Goal: Information Seeking & Learning: Learn about a topic

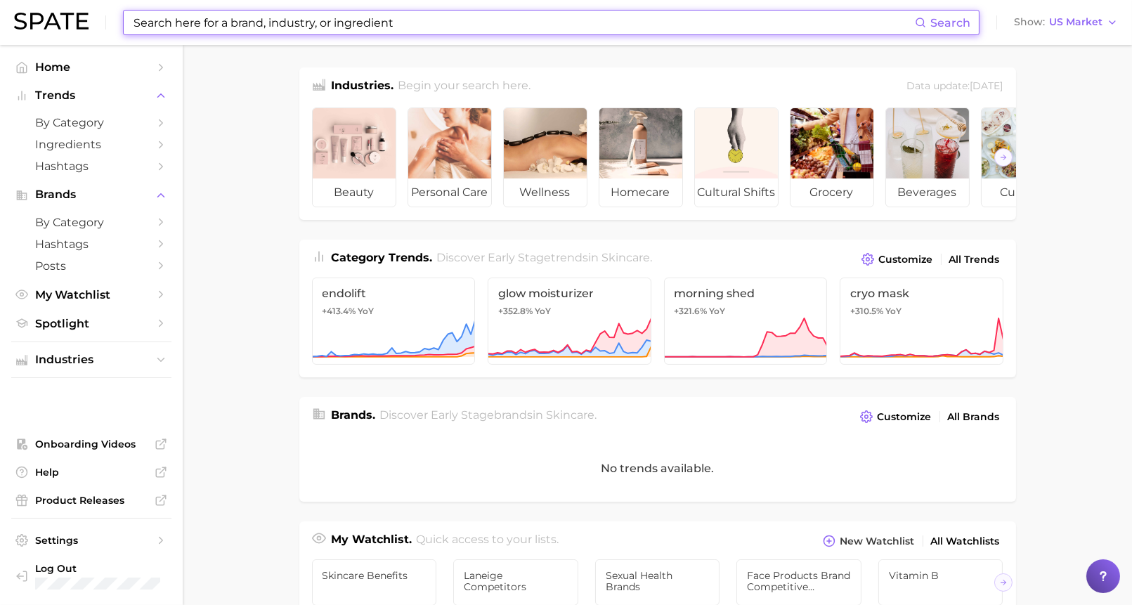
click at [257, 22] on input at bounding box center [523, 23] width 783 height 24
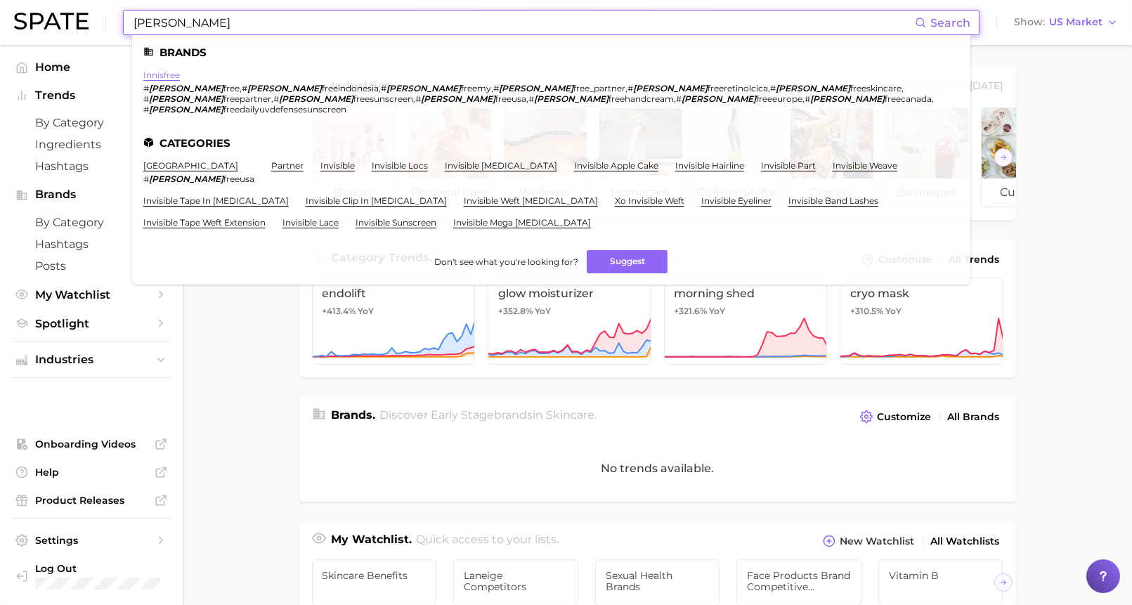
type input "[PERSON_NAME]"
click at [162, 71] on link "innisfree" at bounding box center [161, 75] width 37 height 11
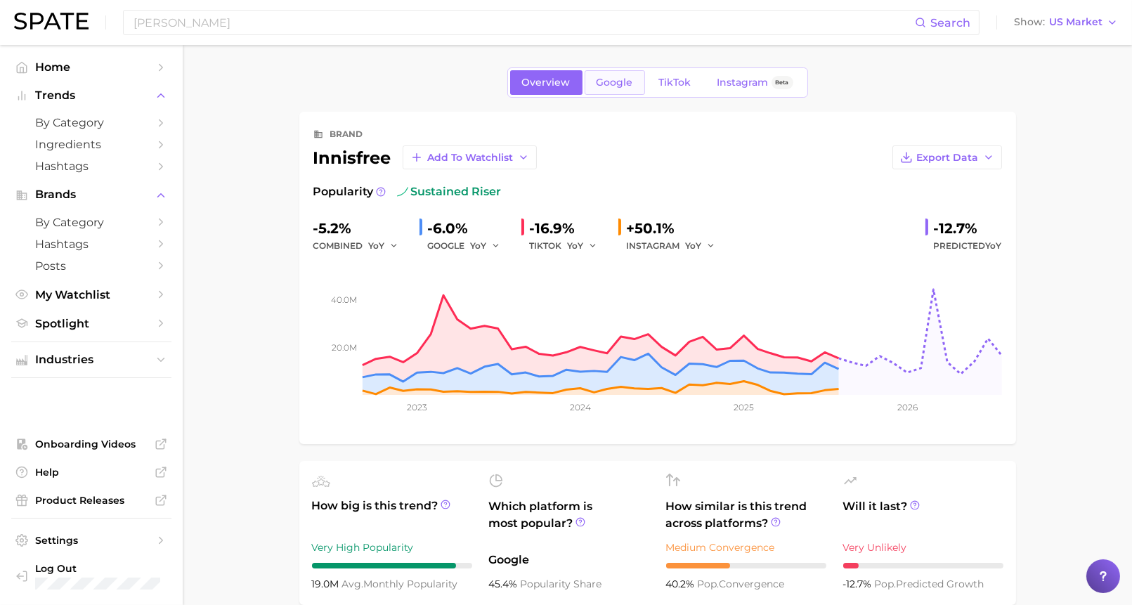
click at [612, 86] on span "Google" at bounding box center [615, 83] width 37 height 12
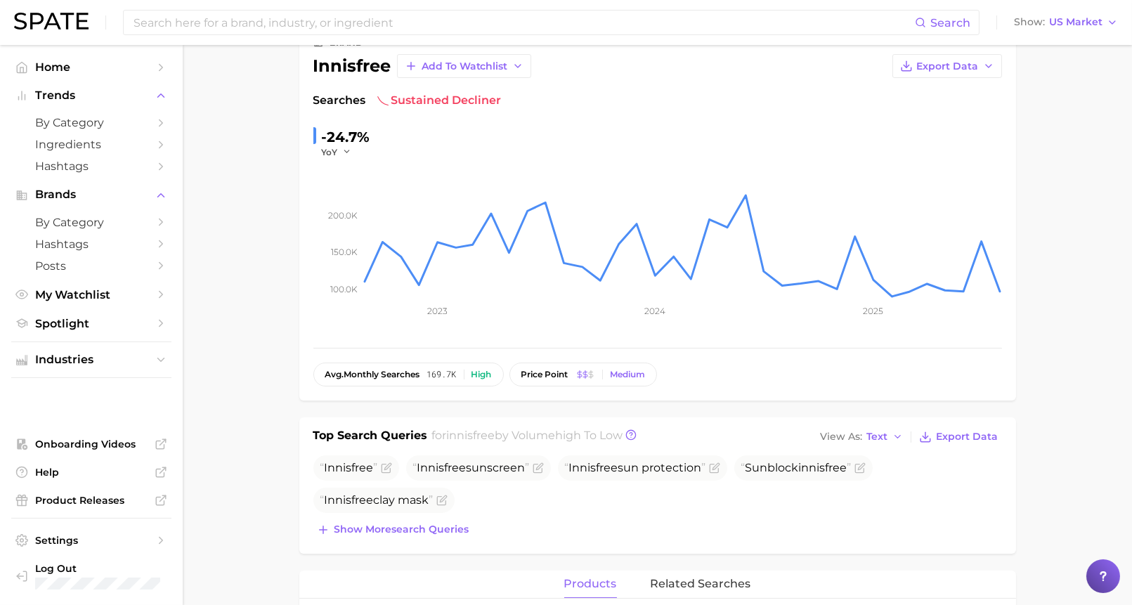
scroll to position [110, 0]
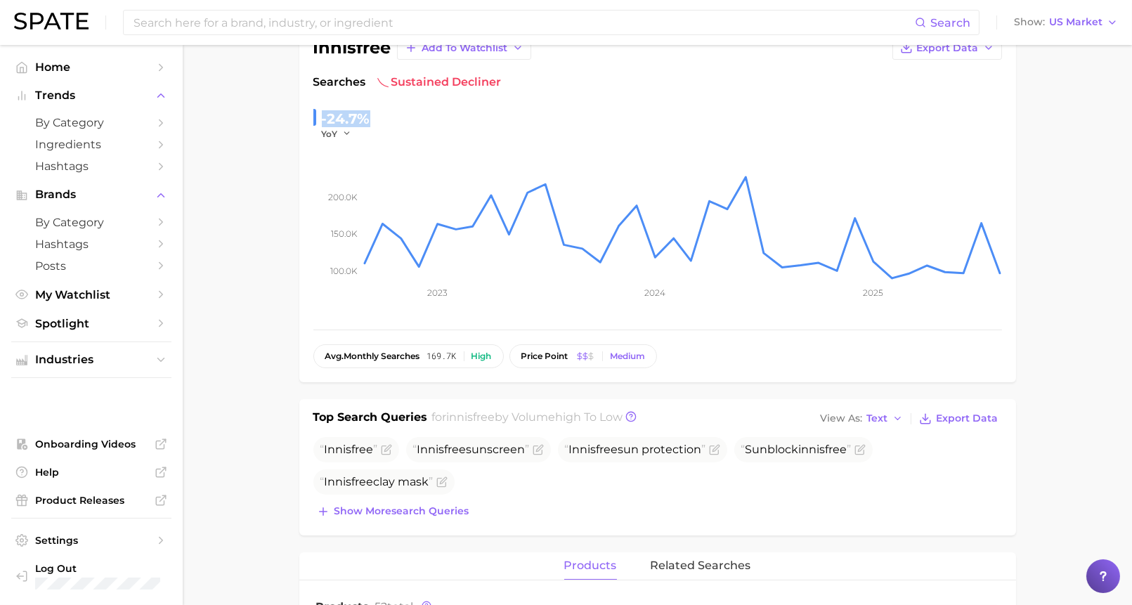
drag, startPoint x: 368, startPoint y: 118, endPoint x: 318, endPoint y: 117, distance: 49.9
click at [318, 117] on div "-24.7% YoY" at bounding box center [341, 124] width 57 height 32
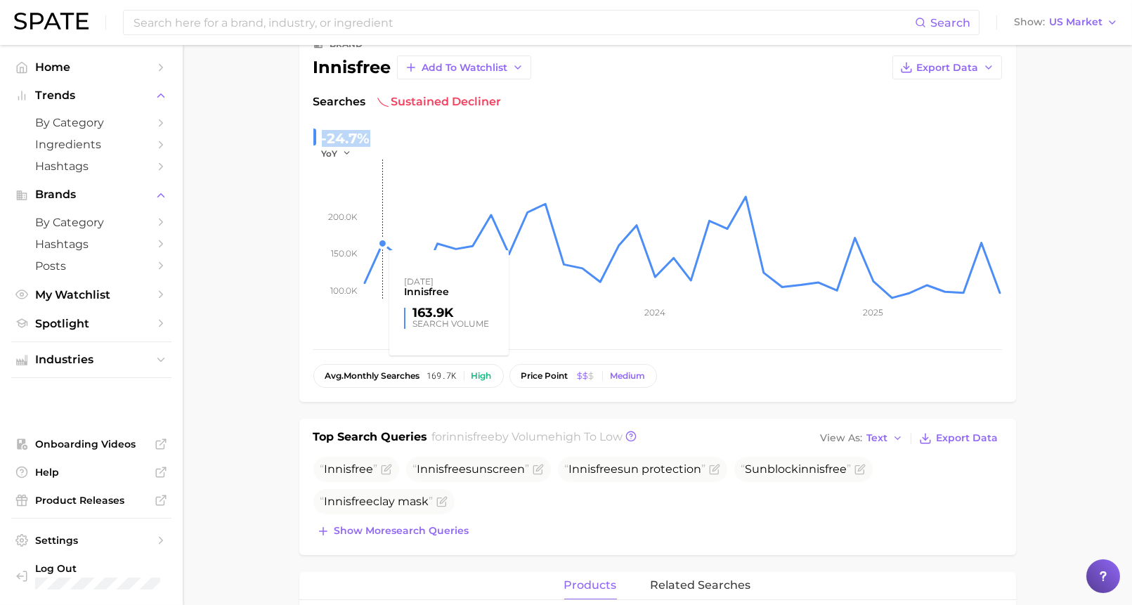
scroll to position [0, 0]
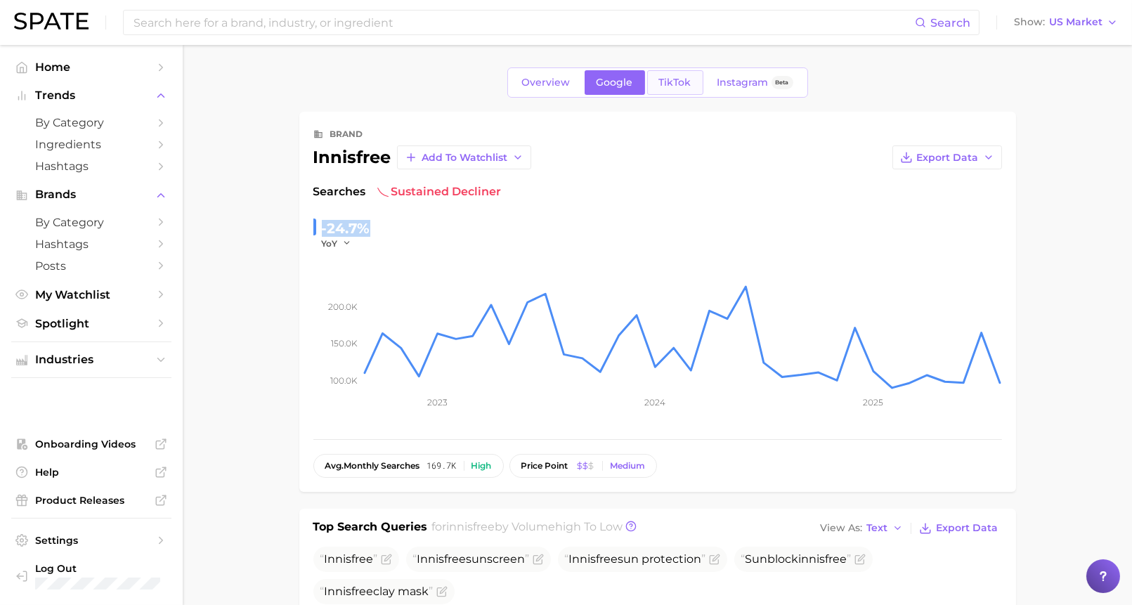
click at [665, 86] on span "TikTok" at bounding box center [675, 83] width 32 height 12
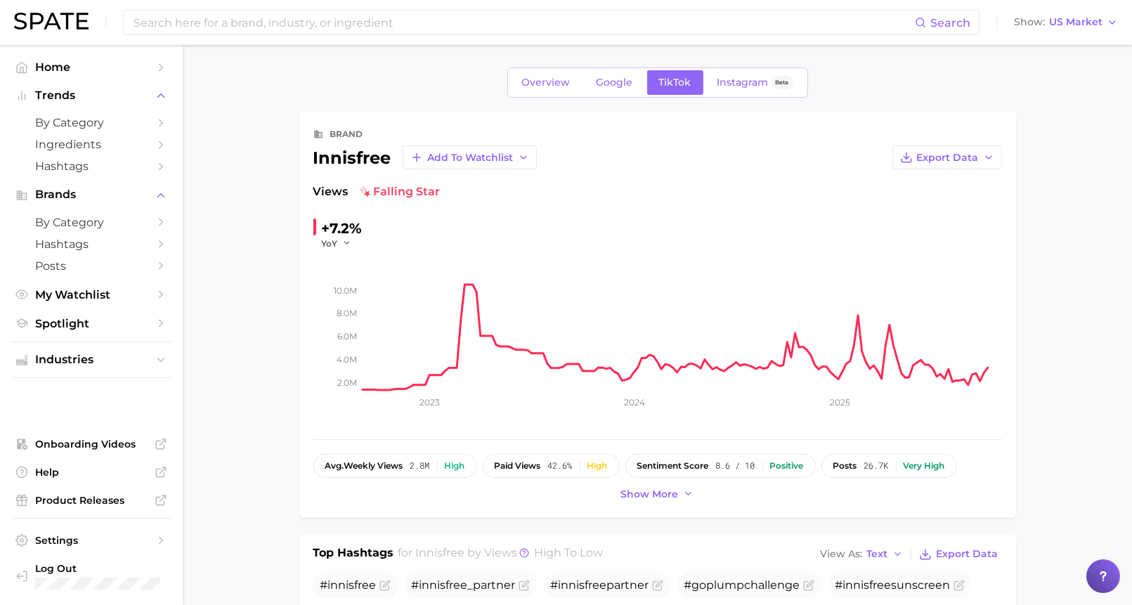
drag, startPoint x: 358, startPoint y: 188, endPoint x: 444, endPoint y: 190, distance: 85.8
click at [444, 190] on div "Views falling star" at bounding box center [657, 191] width 689 height 17
drag, startPoint x: 325, startPoint y: 231, endPoint x: 386, endPoint y: 232, distance: 60.5
click at [386, 232] on div "+7.2% YoY" at bounding box center [409, 233] width 192 height 32
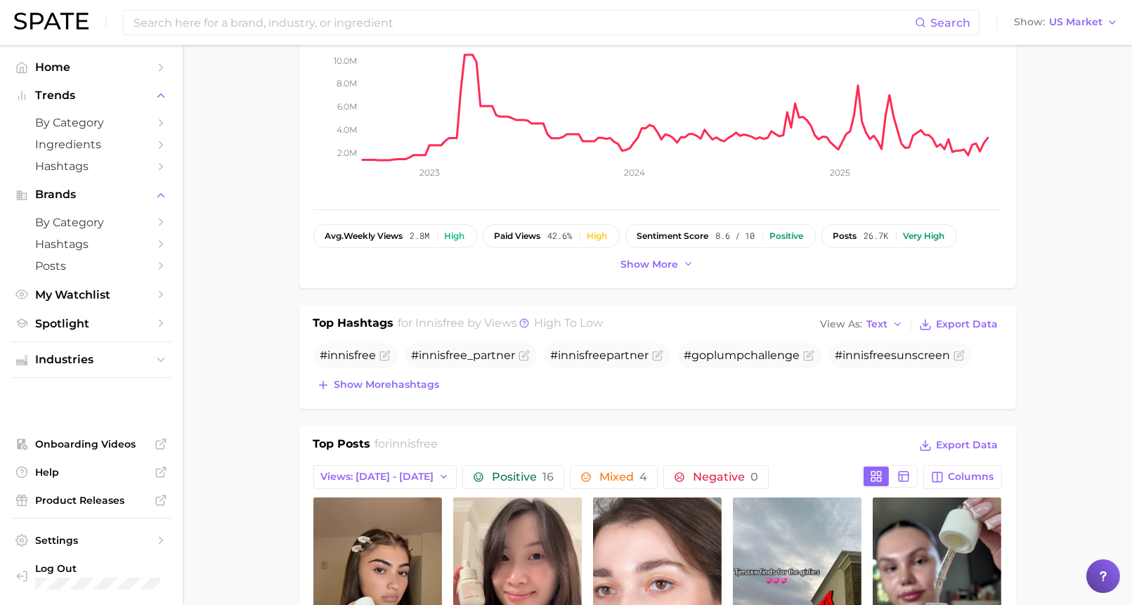
scroll to position [269, 0]
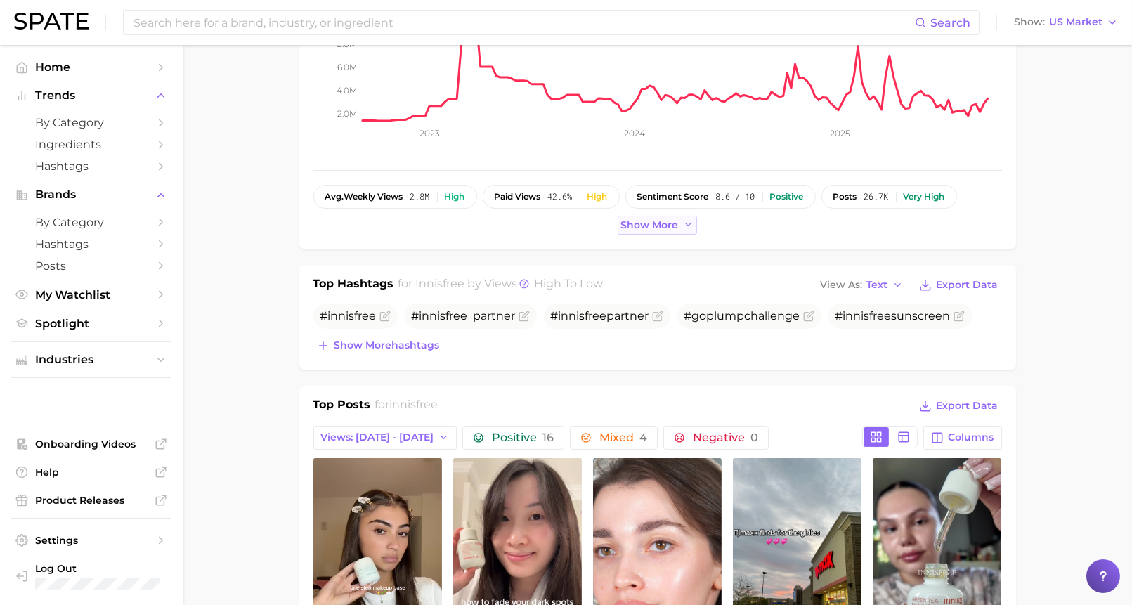
click at [641, 228] on span "Show more" at bounding box center [650, 225] width 58 height 12
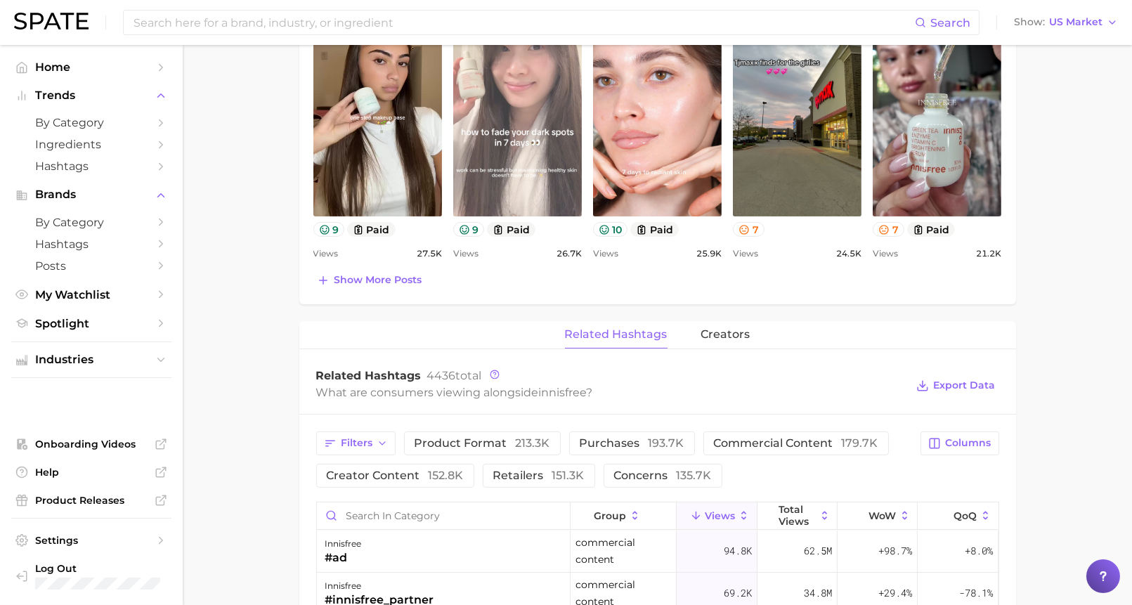
scroll to position [768, 0]
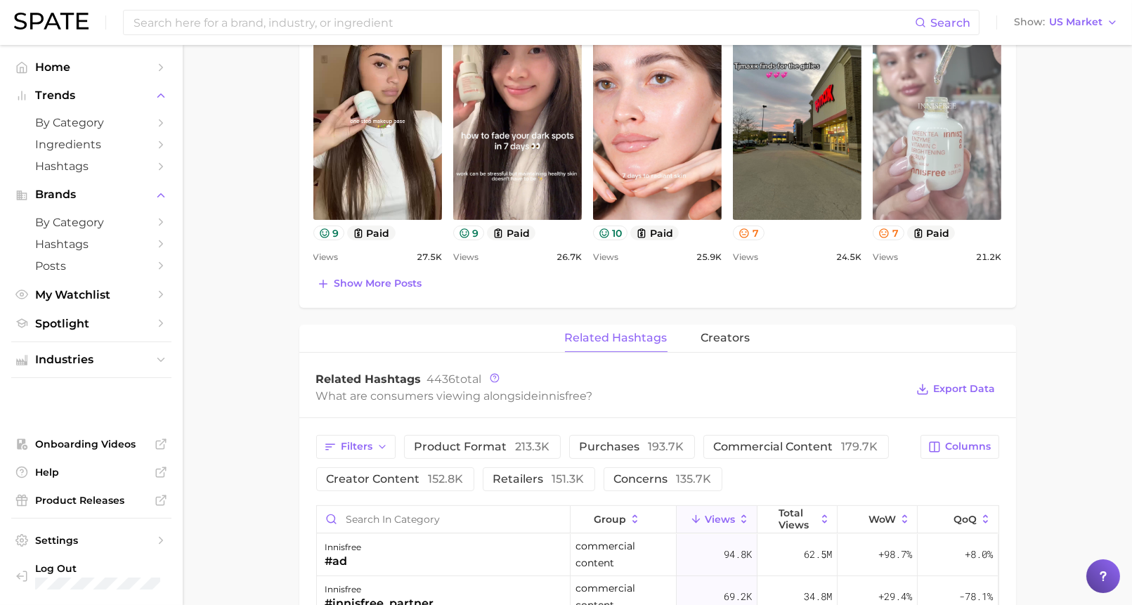
click at [927, 148] on link "view post on TikTok" at bounding box center [937, 106] width 129 height 228
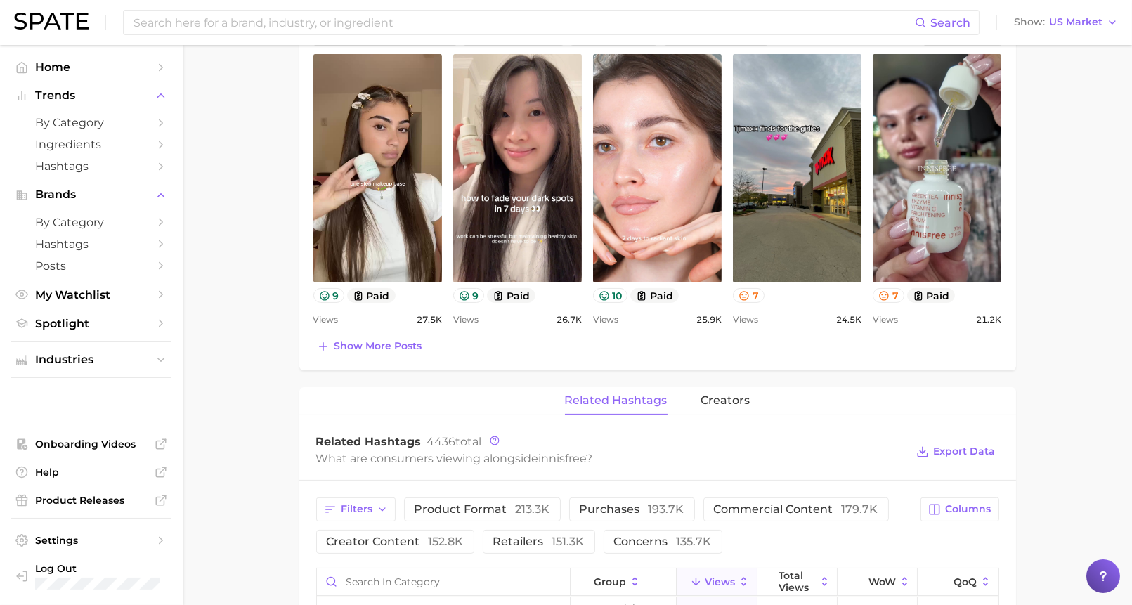
scroll to position [704, 0]
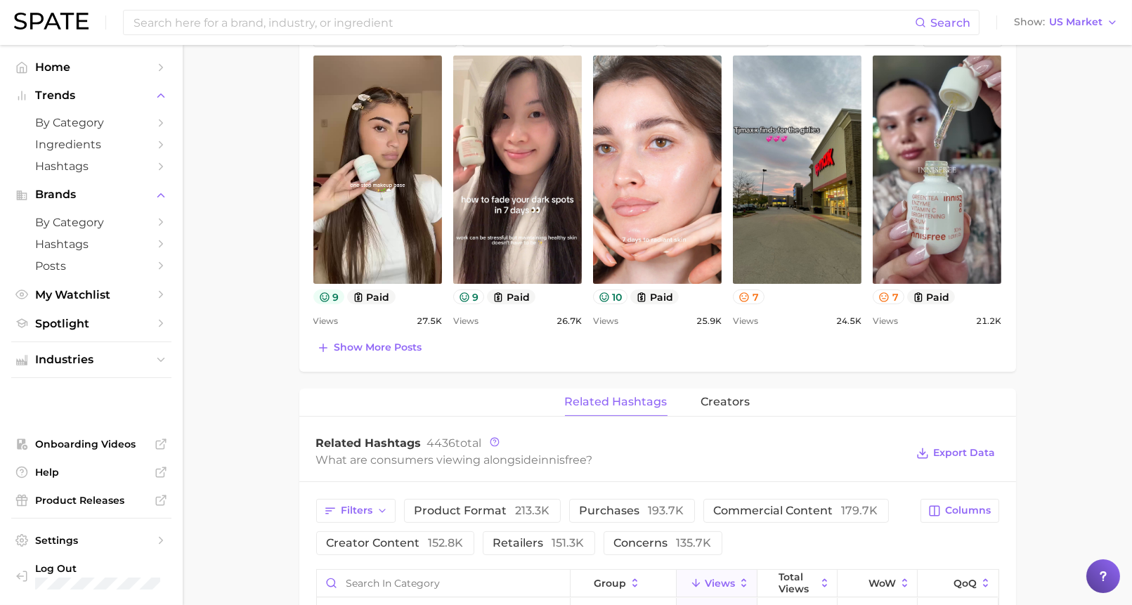
click at [325, 294] on icon at bounding box center [324, 296] width 9 height 9
click at [744, 295] on icon at bounding box center [744, 297] width 11 height 11
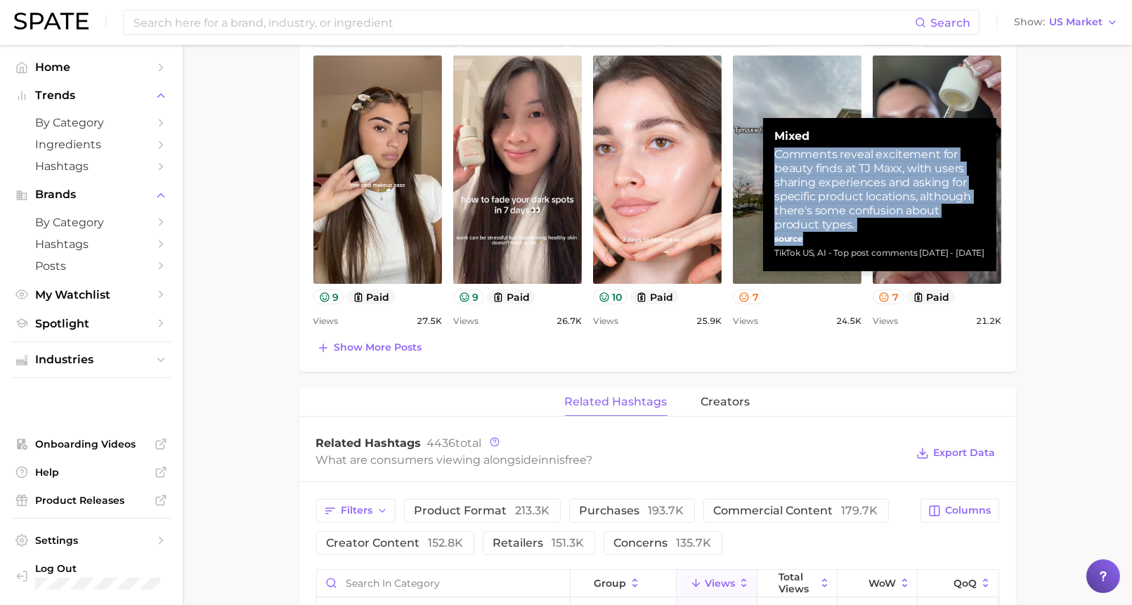
drag, startPoint x: 775, startPoint y: 154, endPoint x: 832, endPoint y: 231, distance: 96.0
click at [832, 233] on div "Mixed Comments reveal excitement for beauty finds at TJ Maxx, with users sharin…" at bounding box center [880, 194] width 211 height 131
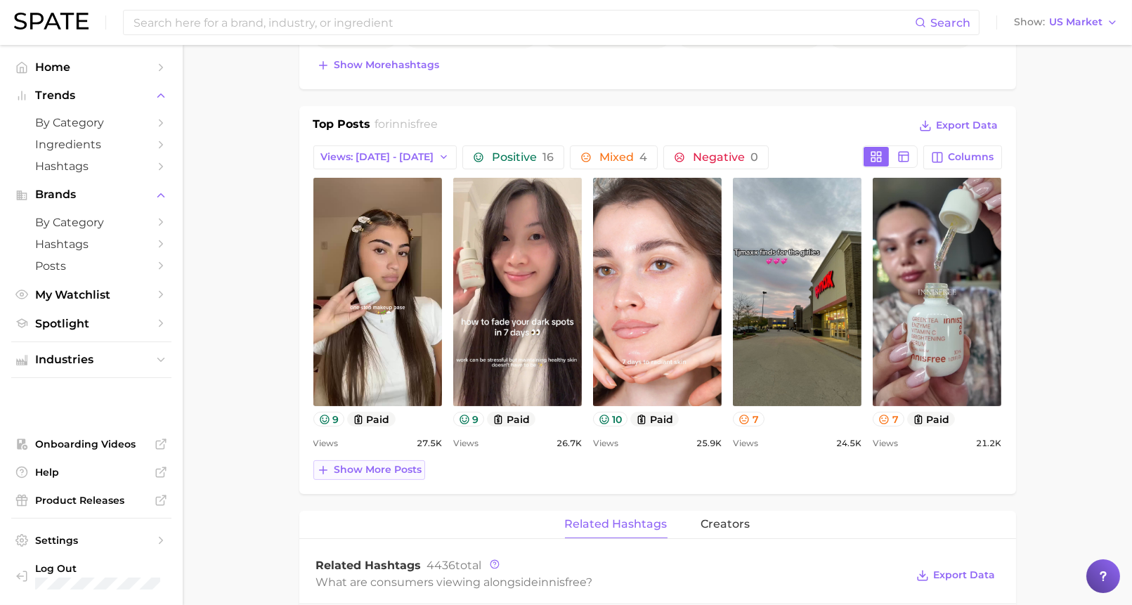
scroll to position [553, 0]
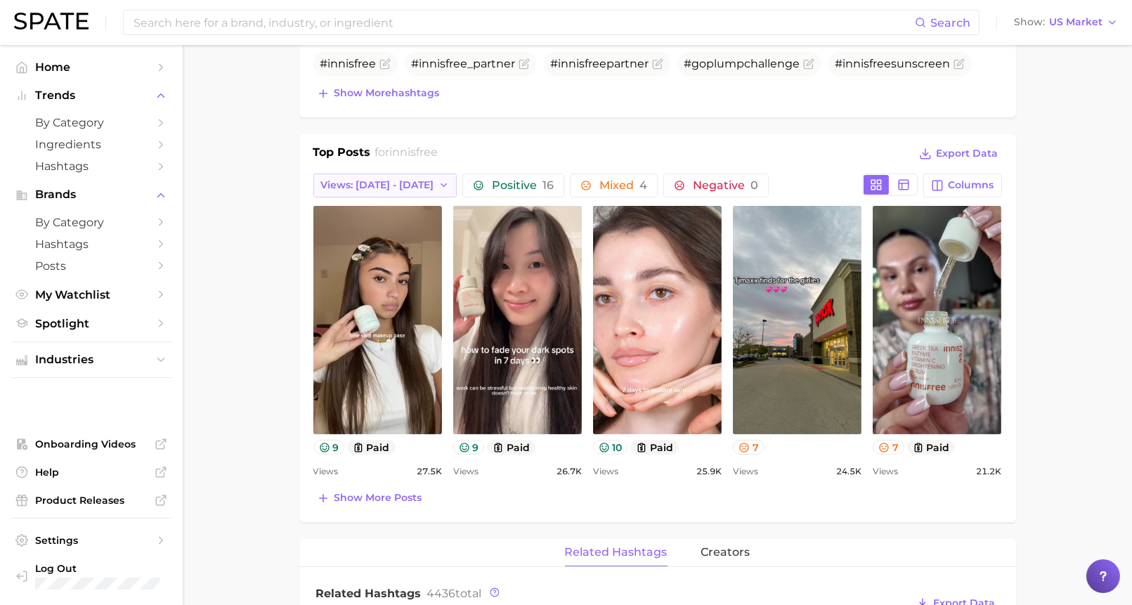
click at [396, 174] on button "Views: [DATE] - [DATE]" at bounding box center [385, 186] width 144 height 24
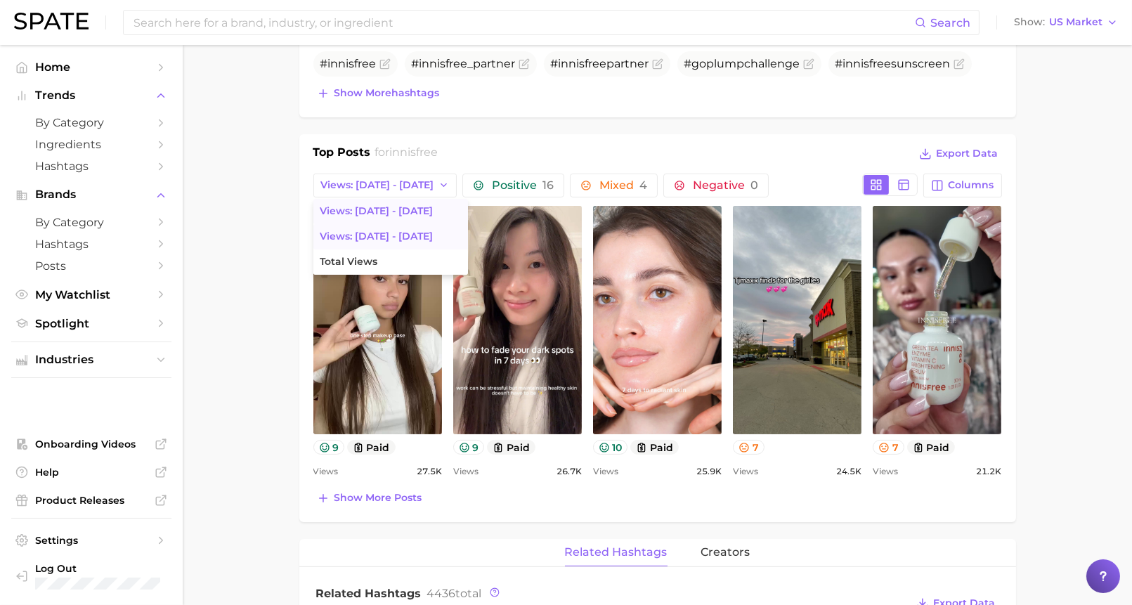
click at [401, 231] on span "Views: [DATE] - [DATE]" at bounding box center [377, 237] width 113 height 12
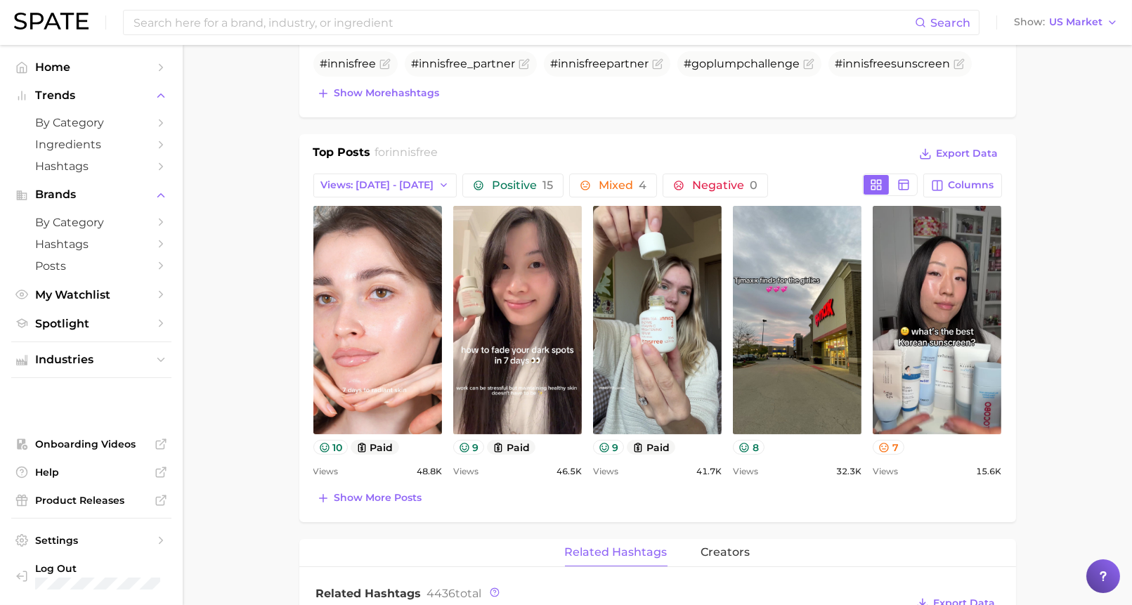
scroll to position [0, 0]
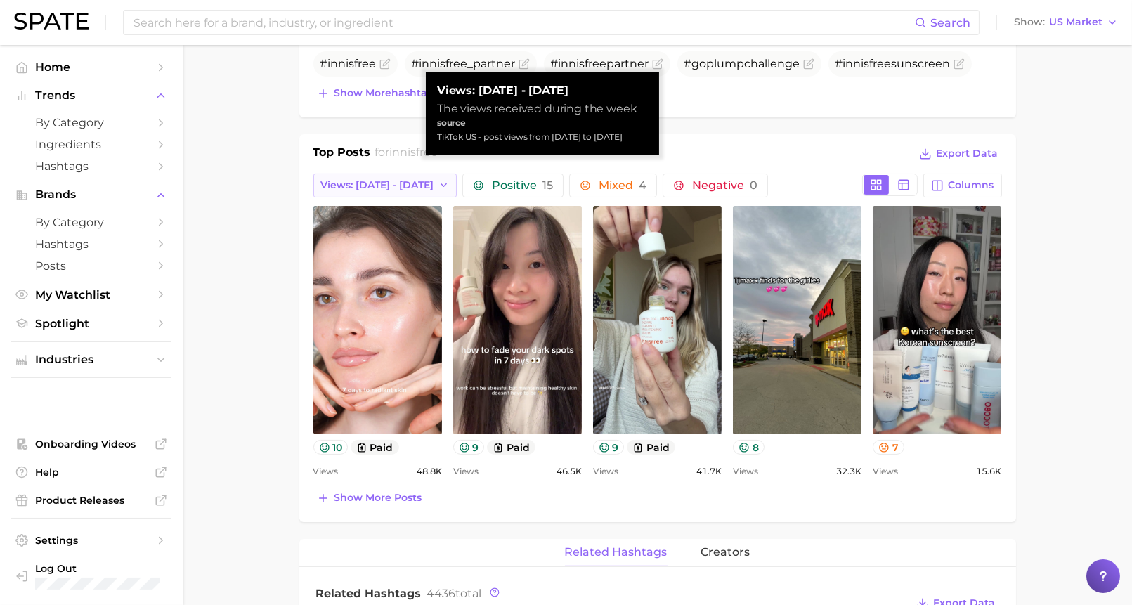
click at [394, 184] on span "Views: [DATE] - [DATE]" at bounding box center [377, 185] width 113 height 12
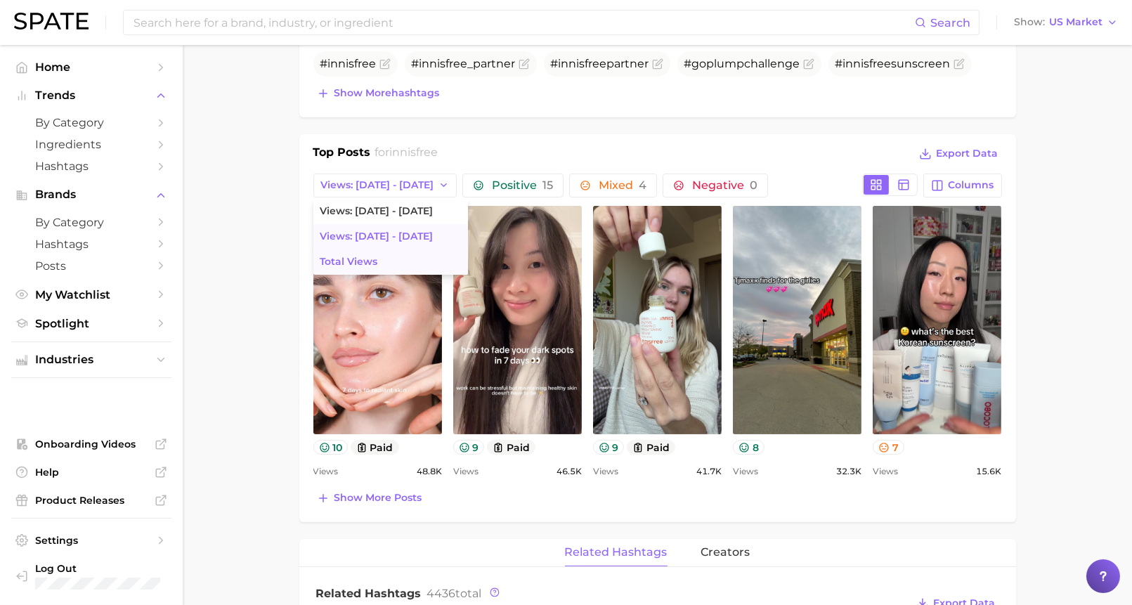
click at [403, 259] on button "Total Views" at bounding box center [390, 262] width 155 height 25
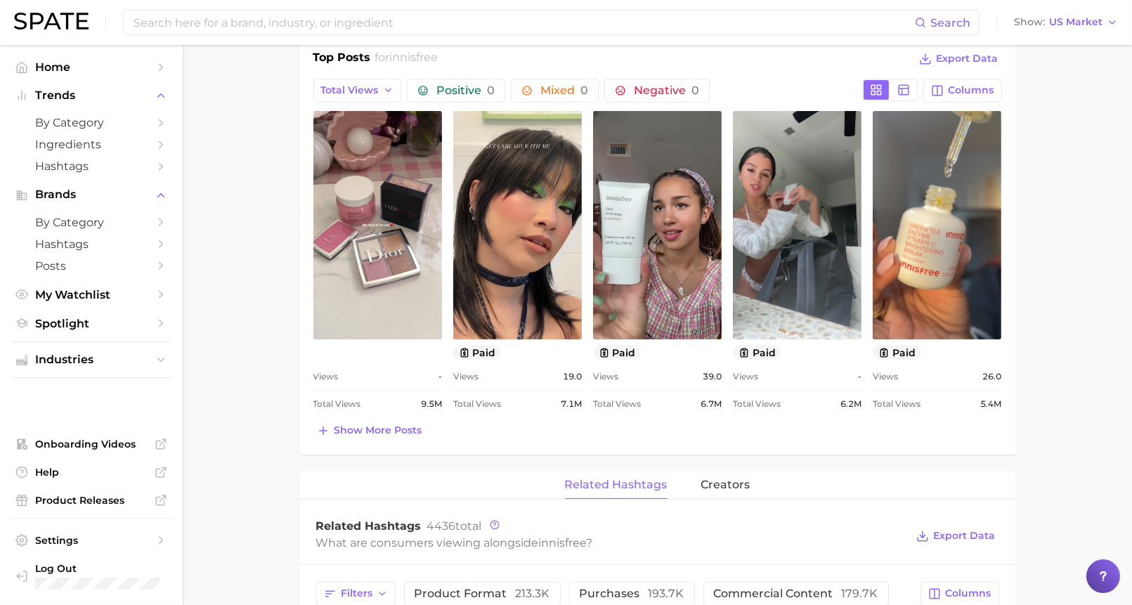
scroll to position [661, 0]
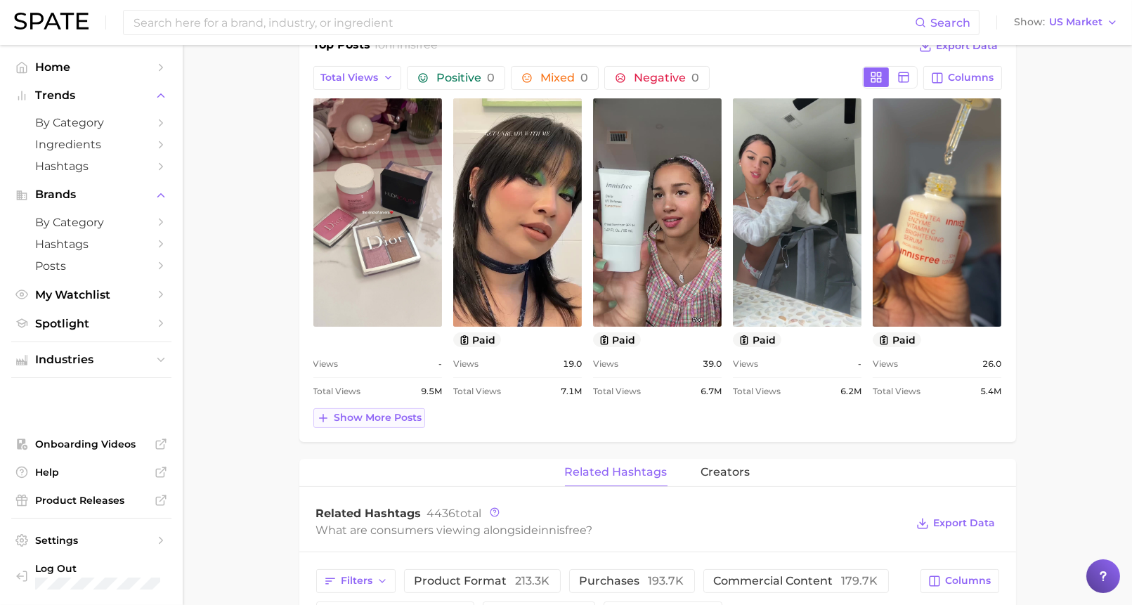
click at [359, 419] on span "Show more posts" at bounding box center [378, 418] width 88 height 12
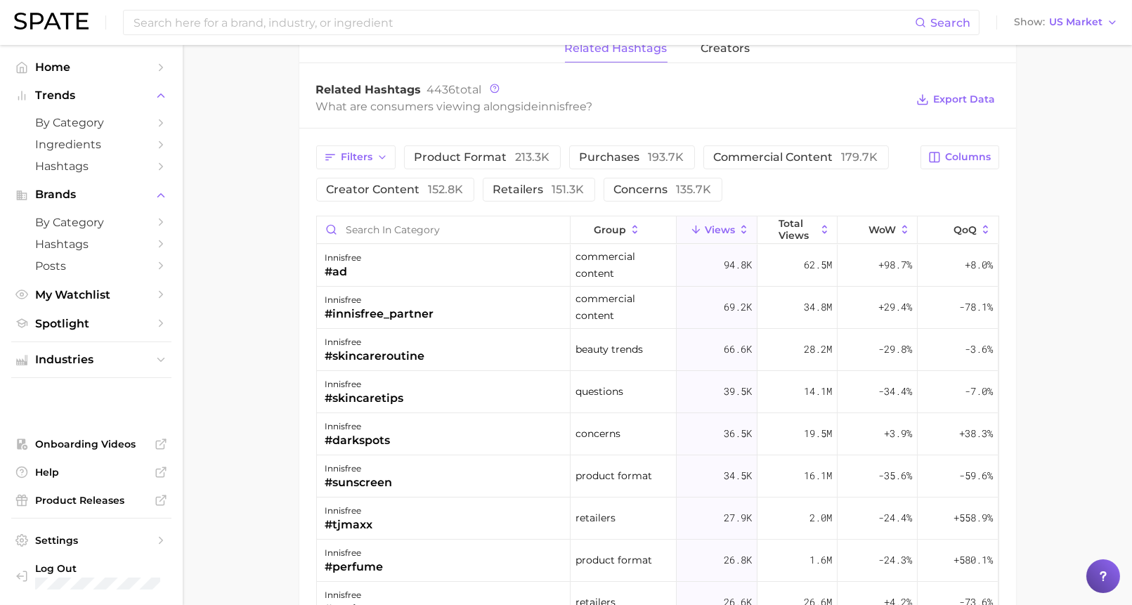
scroll to position [1441, 0]
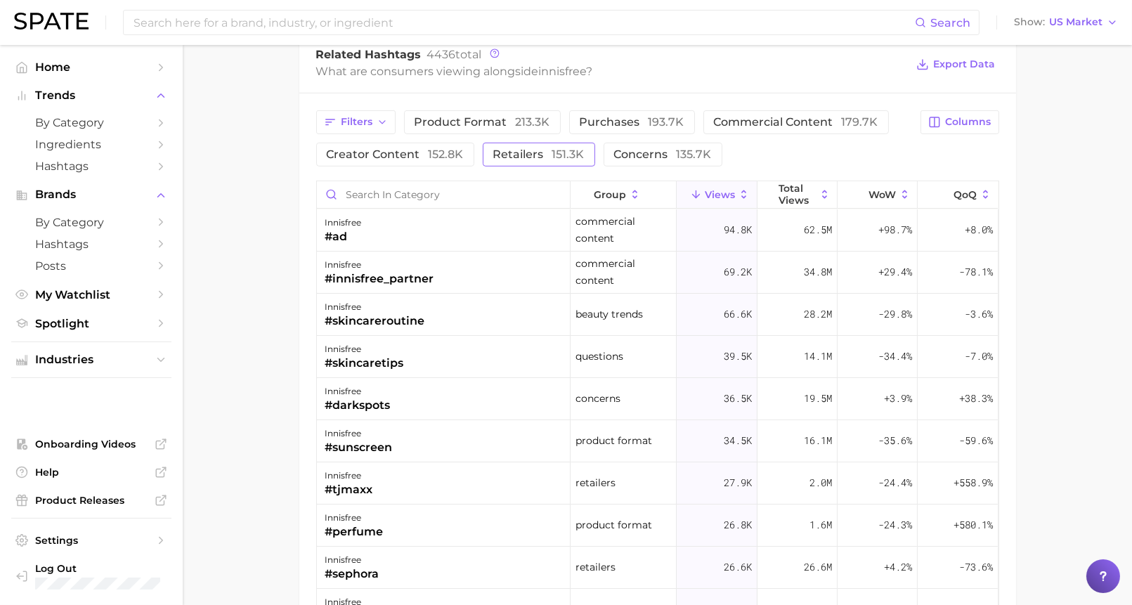
click at [532, 149] on span "retailers 151.3k" at bounding box center [538, 154] width 91 height 11
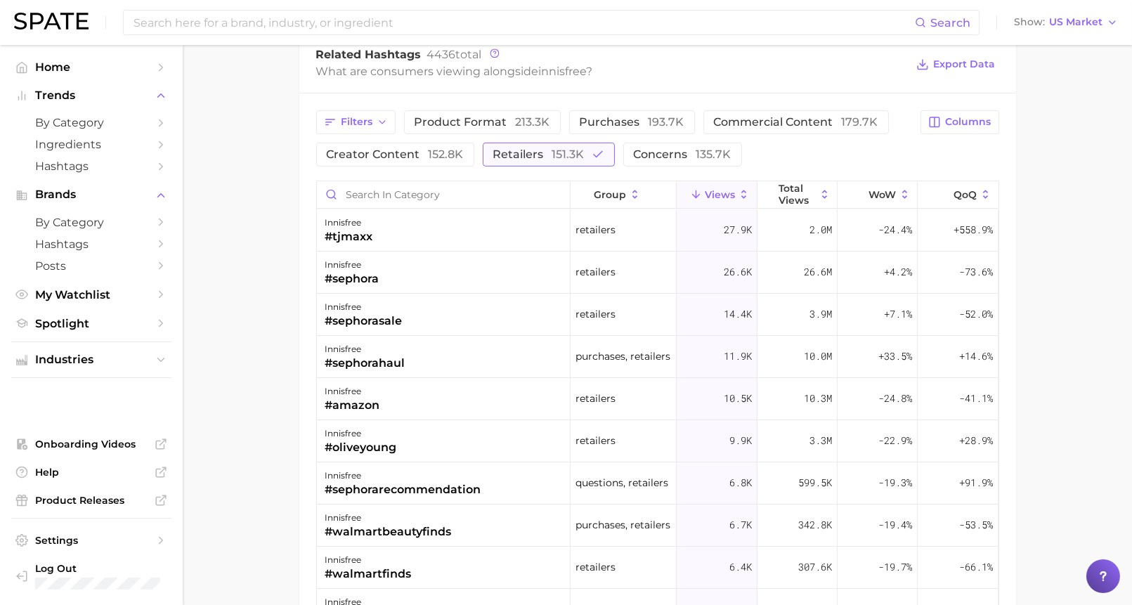
click at [532, 149] on span "retailers 151.3k" at bounding box center [538, 154] width 91 height 11
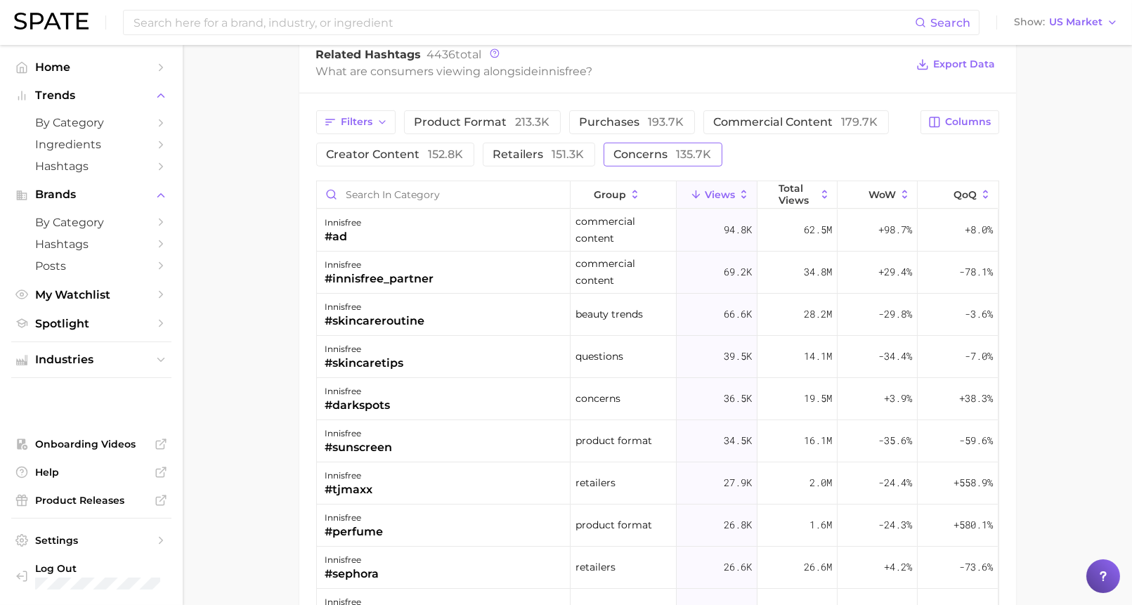
click at [635, 143] on button "concerns 135.7k" at bounding box center [663, 155] width 119 height 24
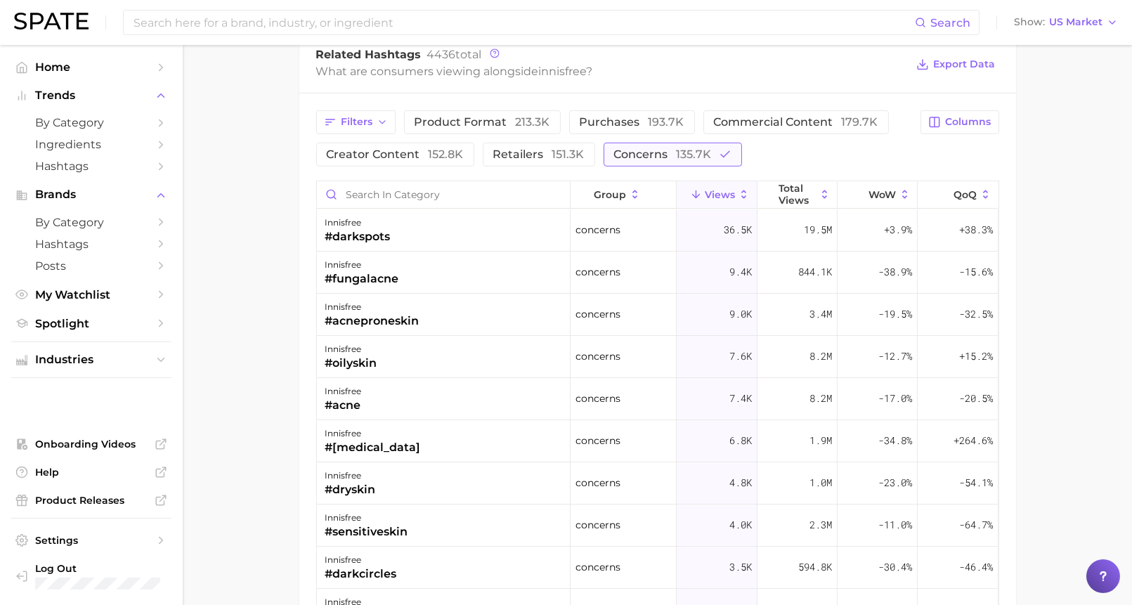
click at [632, 152] on span "concerns 135.7k" at bounding box center [663, 154] width 98 height 11
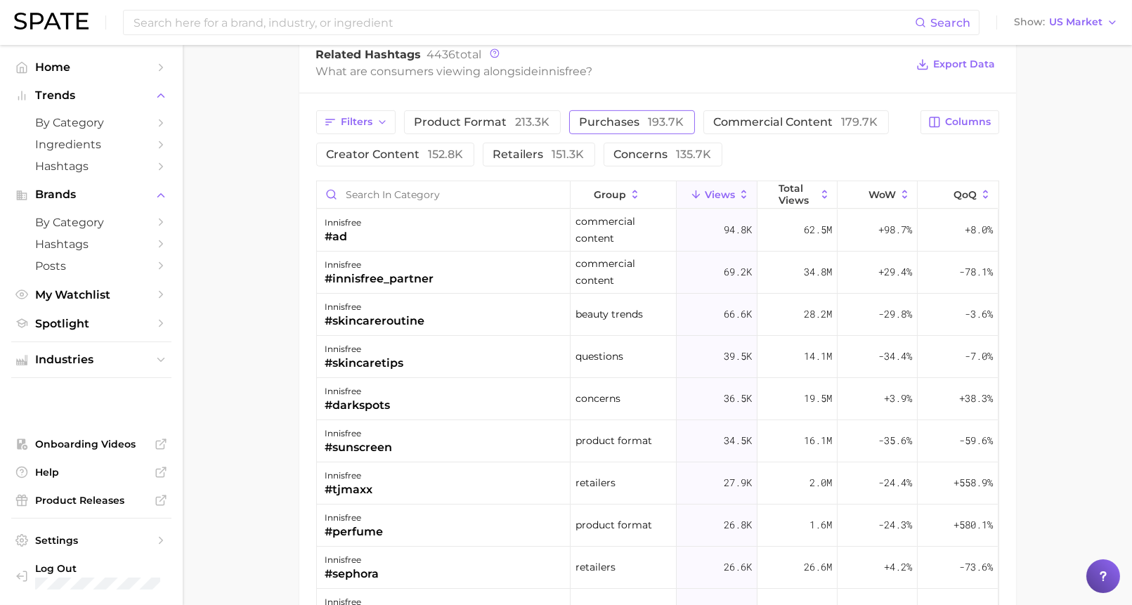
click at [614, 118] on span "purchases 193.7k" at bounding box center [632, 122] width 105 height 11
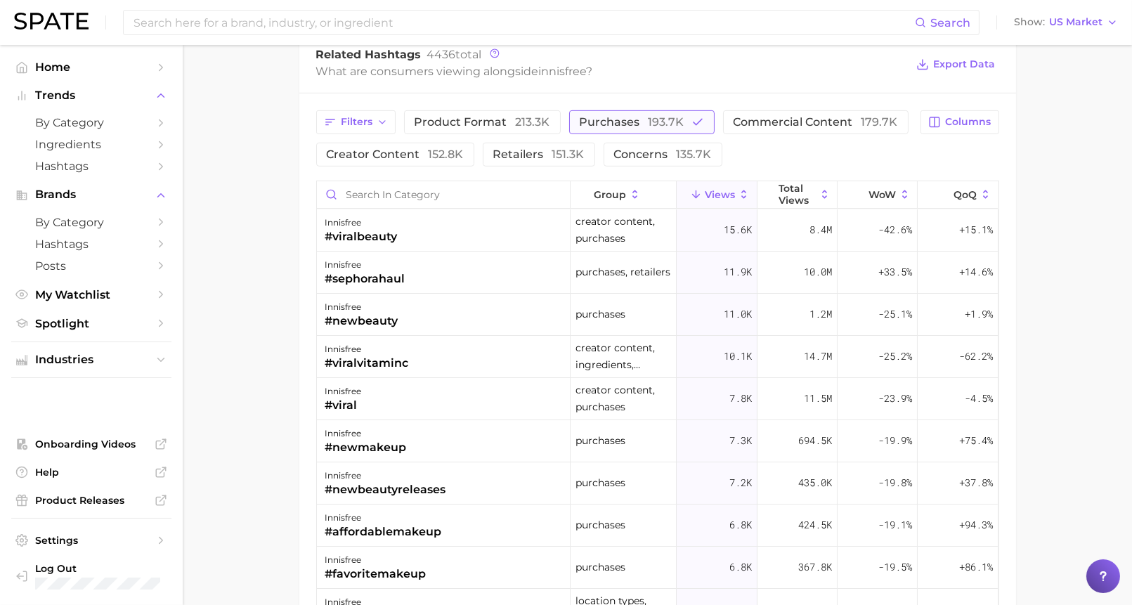
click at [674, 110] on button "purchases 193.7k" at bounding box center [642, 122] width 146 height 24
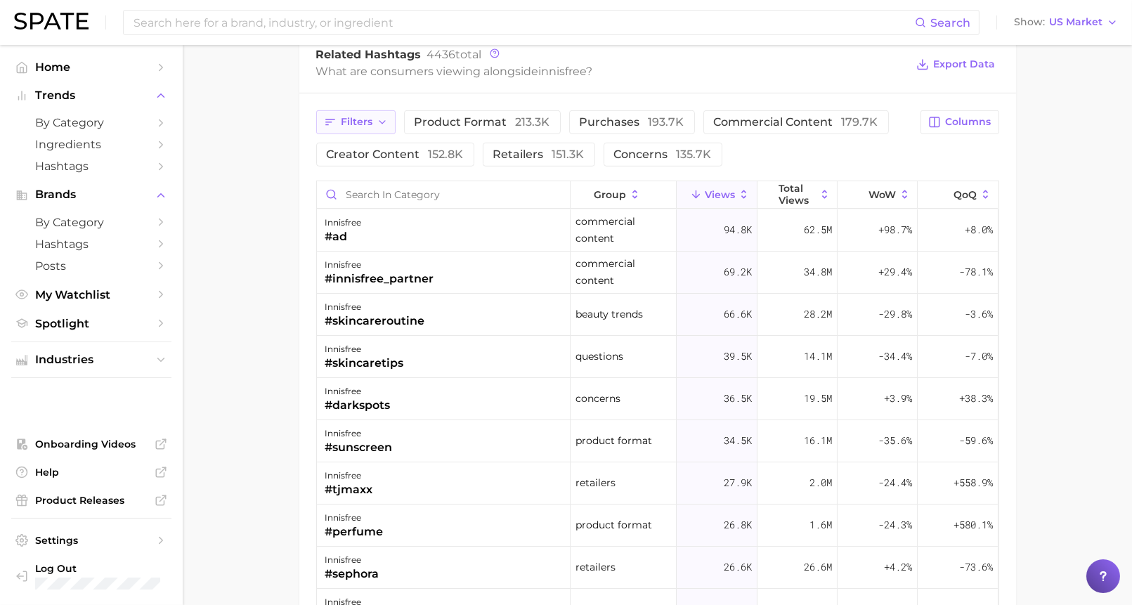
click at [342, 119] on span "Filters" at bounding box center [357, 122] width 32 height 12
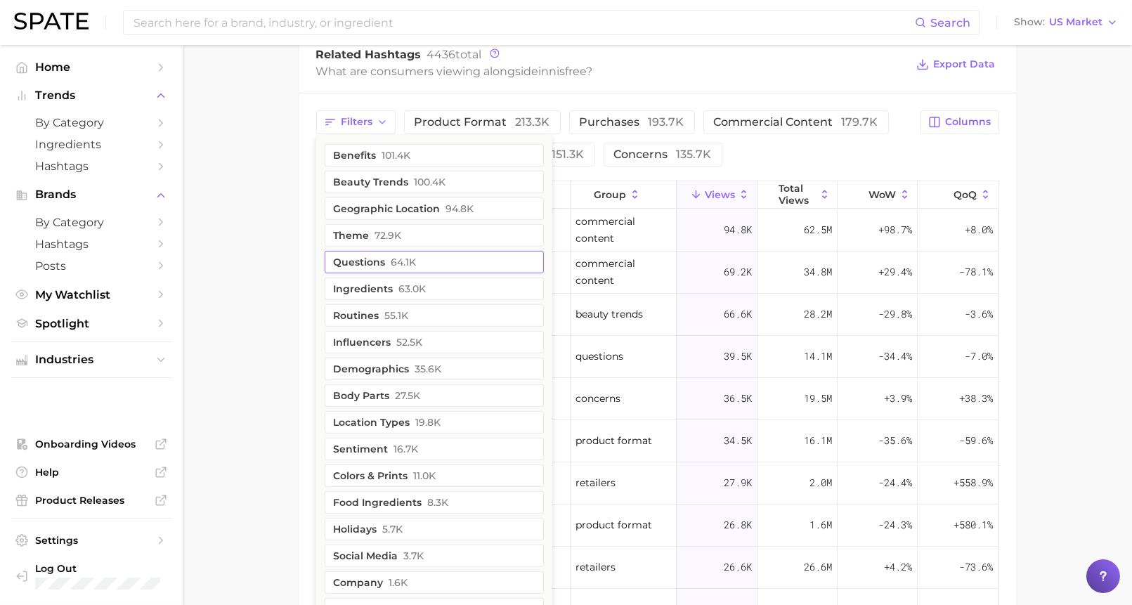
click at [396, 257] on span "64.1k" at bounding box center [404, 262] width 25 height 11
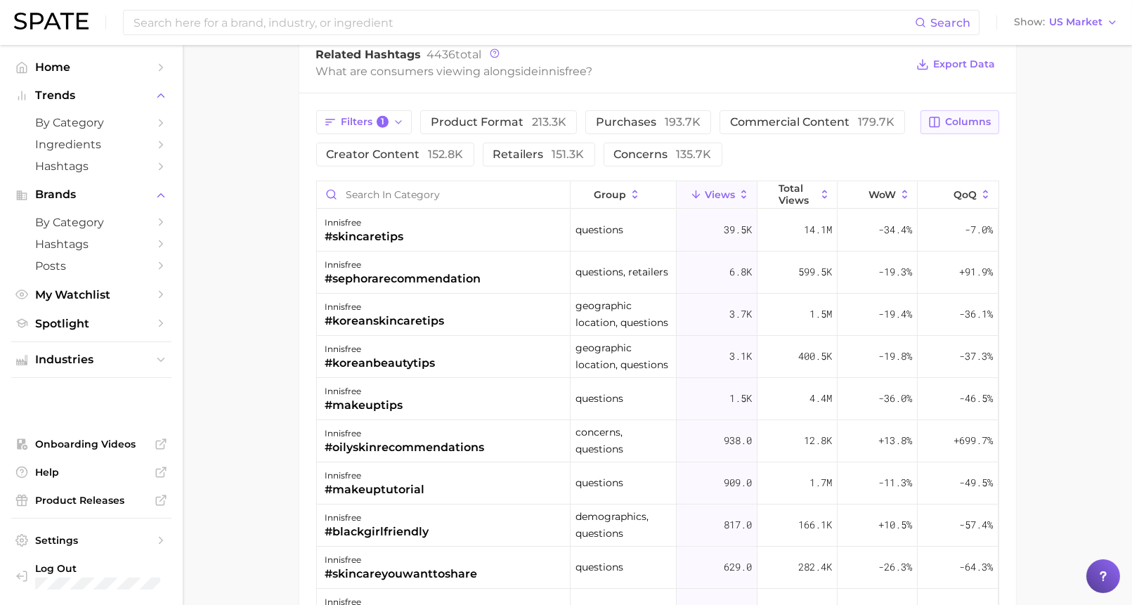
click at [944, 121] on button "Columns" at bounding box center [960, 122] width 78 height 24
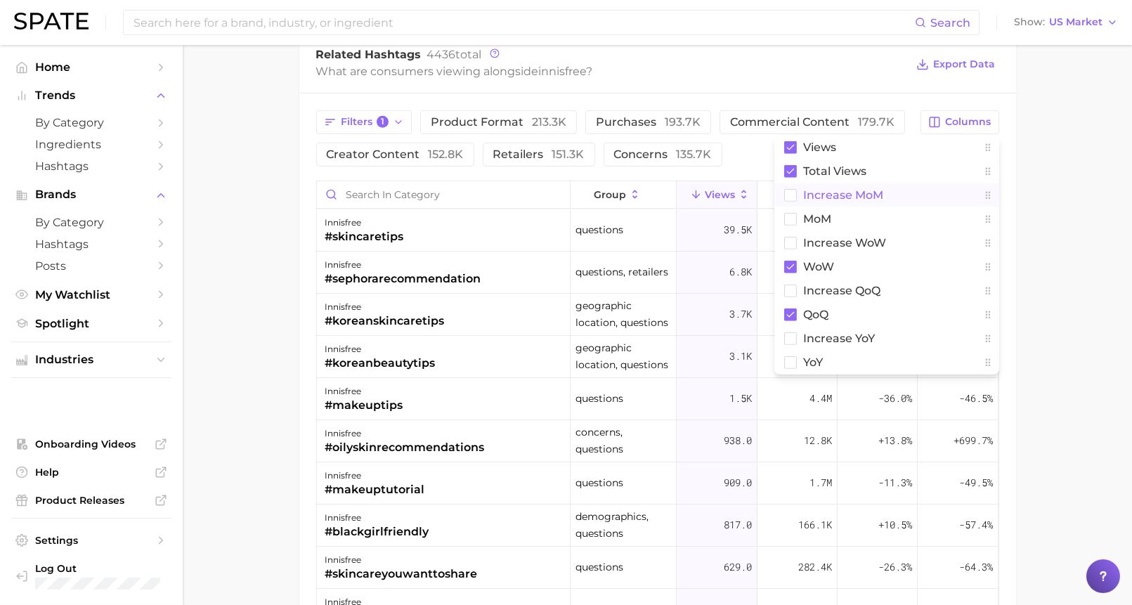
click at [841, 195] on span "increase MoM" at bounding box center [844, 195] width 80 height 12
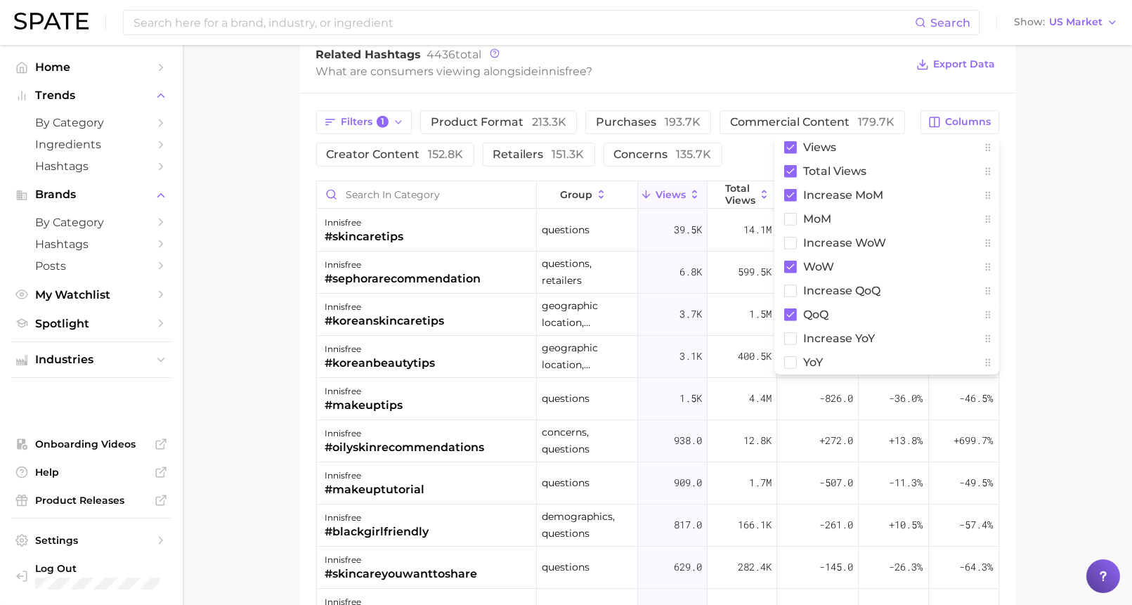
click at [760, 151] on div "Filters 1 product format 213.3k purchases 193.7k commercial content 179.7k crea…" at bounding box center [614, 138] width 597 height 56
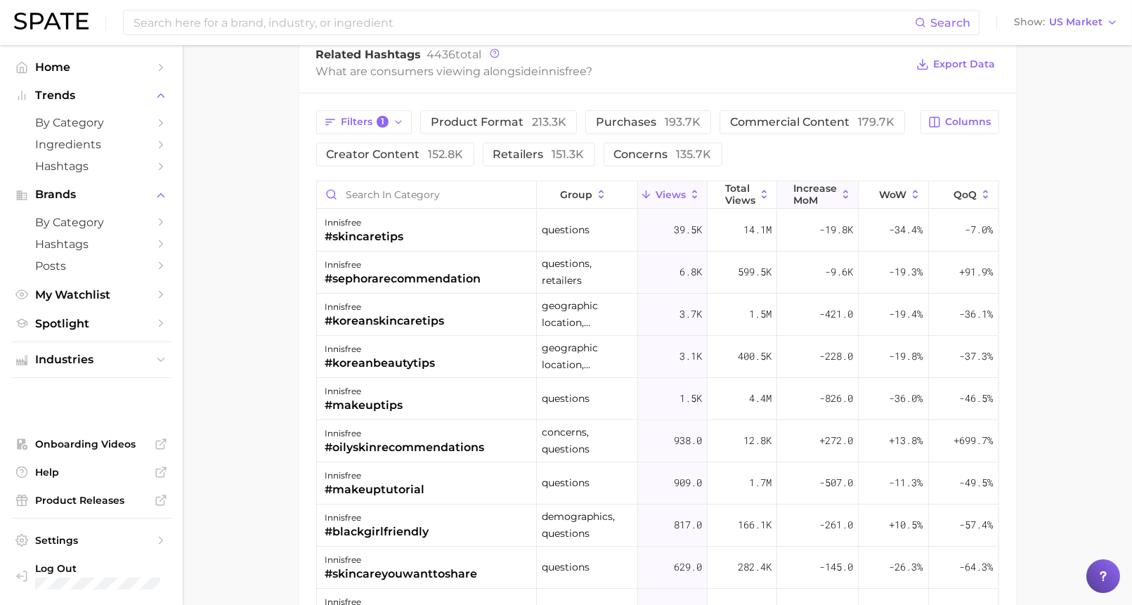
click at [827, 183] on span "increase MoM" at bounding box center [816, 194] width 44 height 22
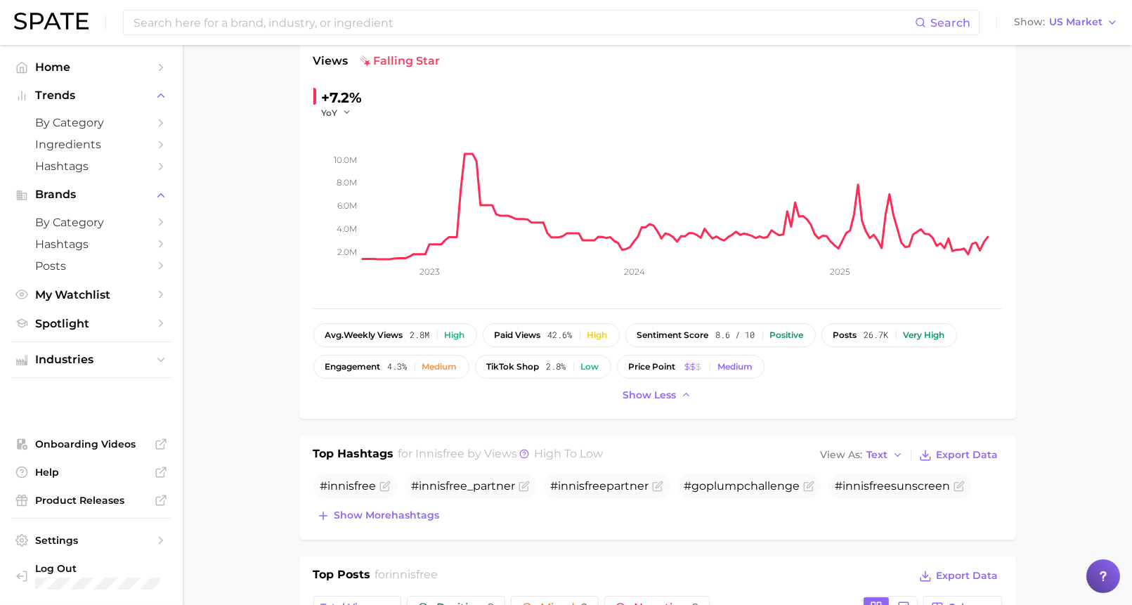
scroll to position [0, 0]
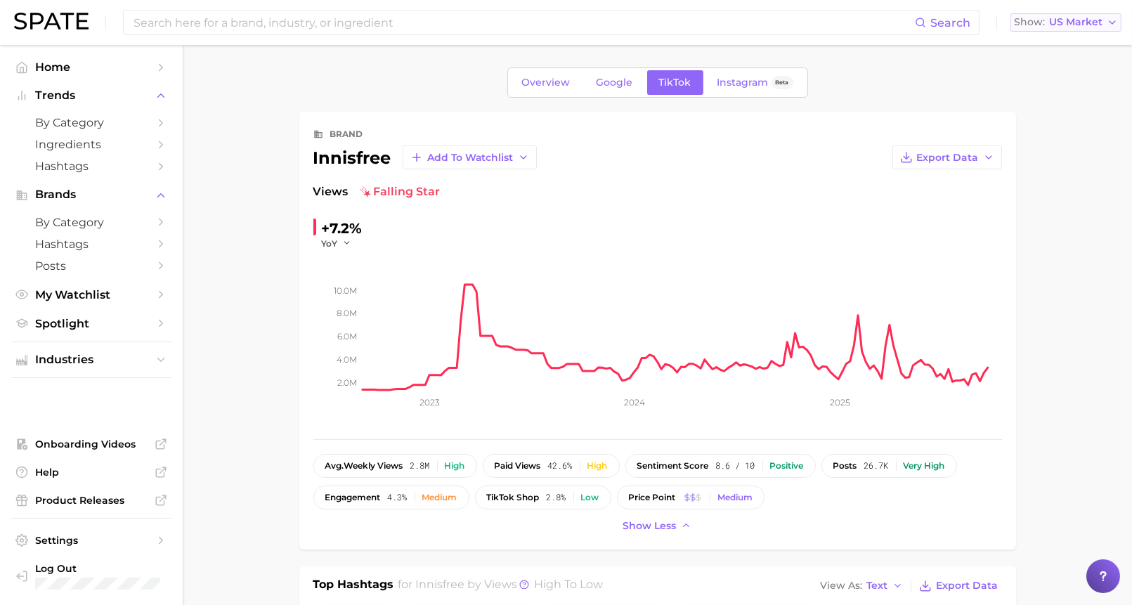
click at [1063, 26] on span "US Market" at bounding box center [1075, 22] width 53 height 8
click at [1051, 164] on button "Global" at bounding box center [1072, 172] width 123 height 25
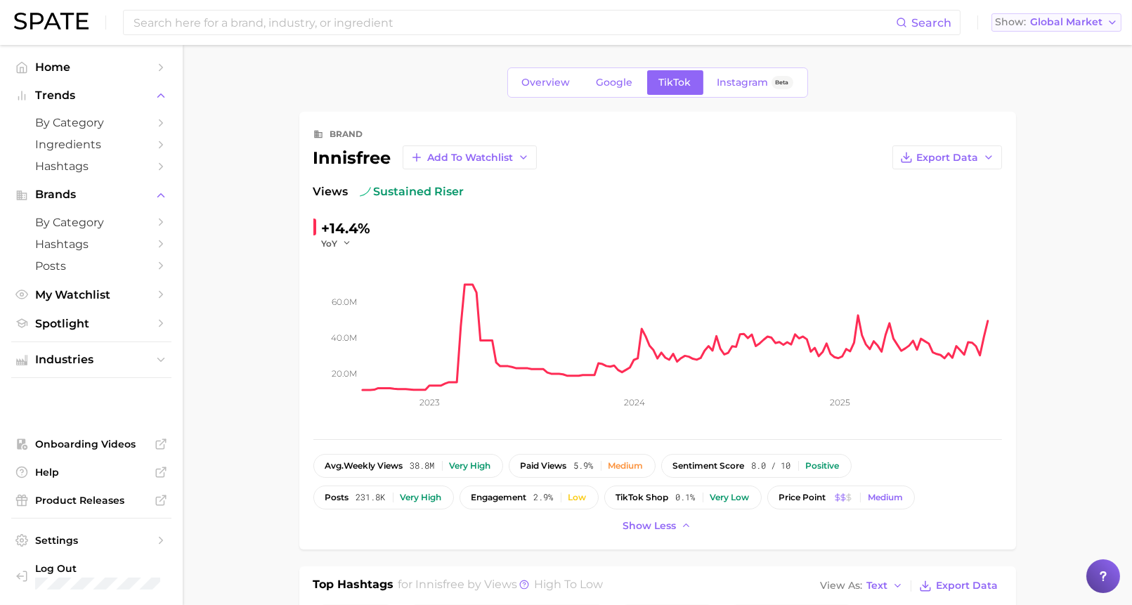
click at [1073, 26] on span "Global Market" at bounding box center [1066, 22] width 72 height 8
click at [621, 91] on link "Google" at bounding box center [615, 82] width 60 height 25
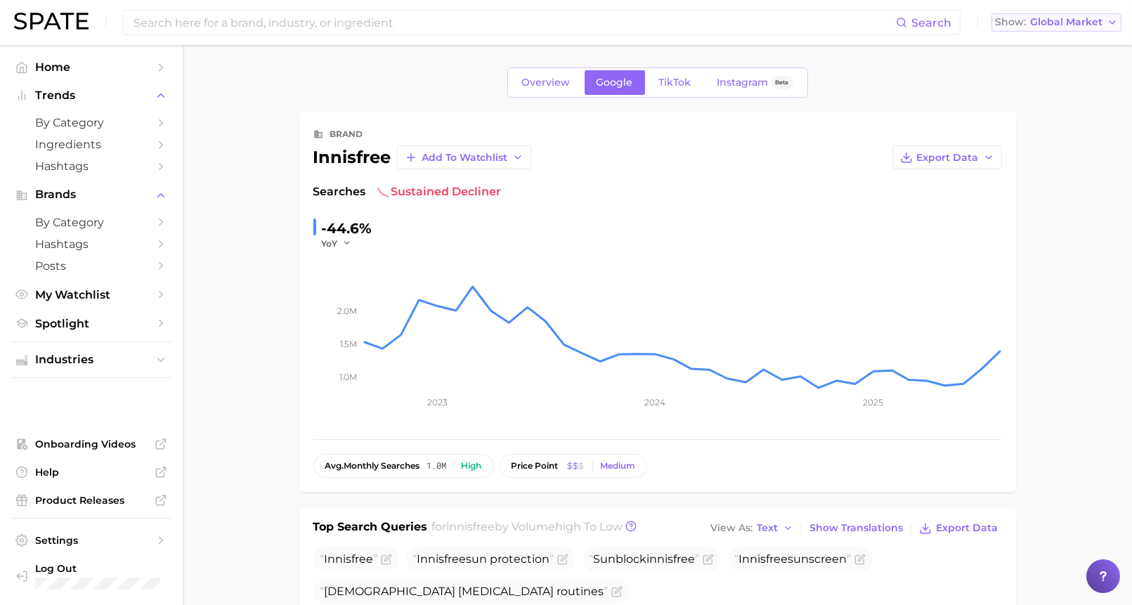
click at [1099, 24] on span "Global Market" at bounding box center [1066, 22] width 72 height 8
click at [1028, 150] on span "[GEOGRAPHIC_DATA]" at bounding box center [1053, 147] width 109 height 12
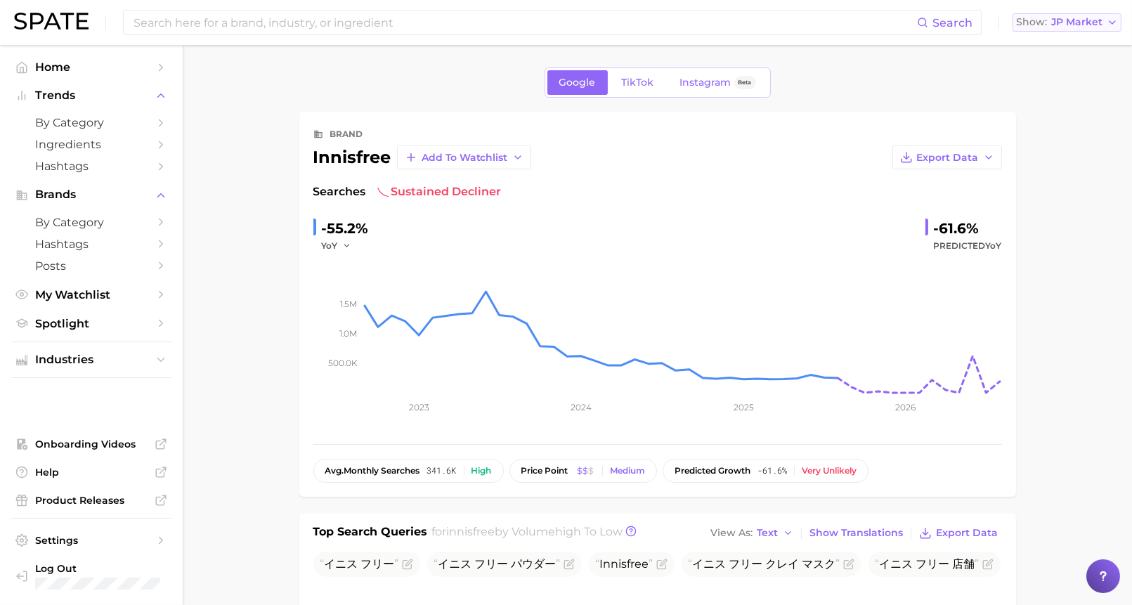
click at [1091, 22] on span "JP Market" at bounding box center [1077, 22] width 51 height 8
click at [1075, 115] on span "[GEOGRAPHIC_DATA]" at bounding box center [1074, 121] width 109 height 12
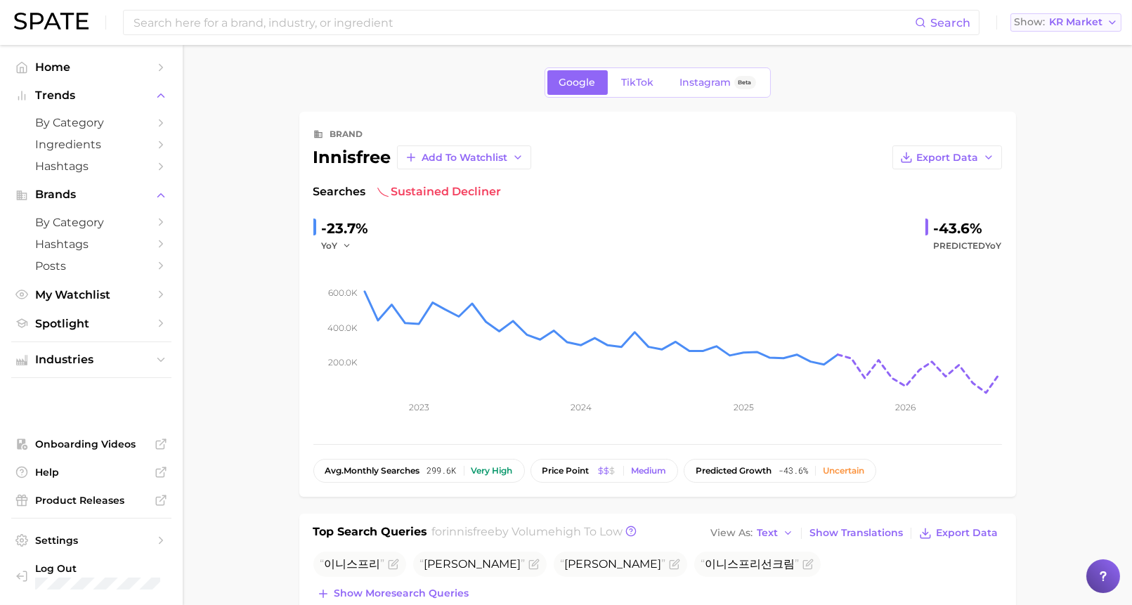
click at [1085, 24] on span "KR Market" at bounding box center [1075, 22] width 53 height 8
click at [1049, 86] on button "[GEOGRAPHIC_DATA]" at bounding box center [1072, 96] width 123 height 25
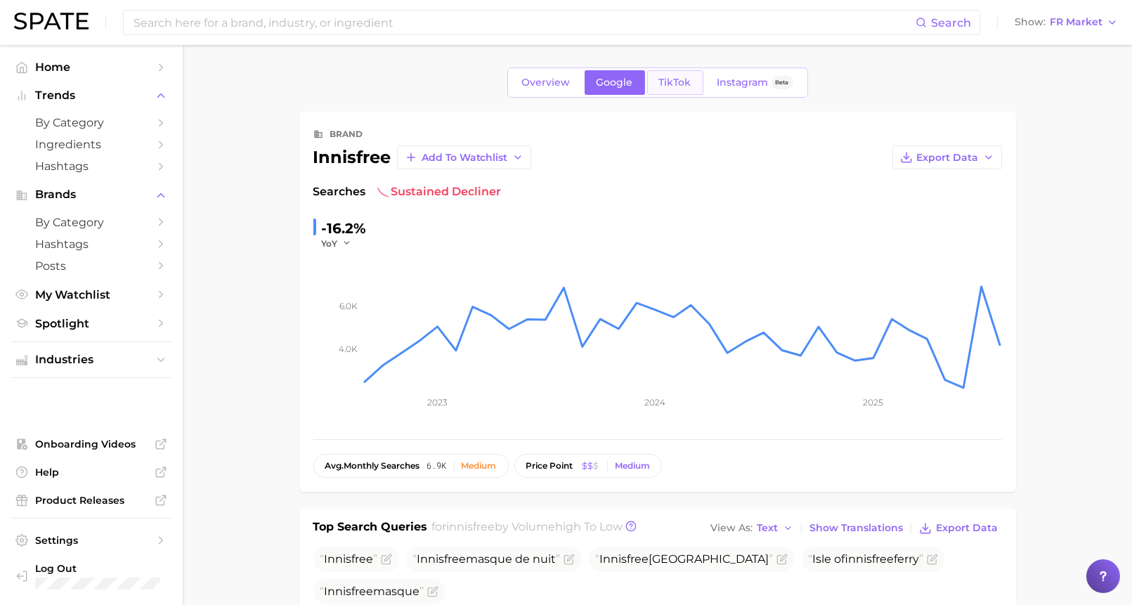
click at [661, 81] on span "TikTok" at bounding box center [675, 83] width 32 height 12
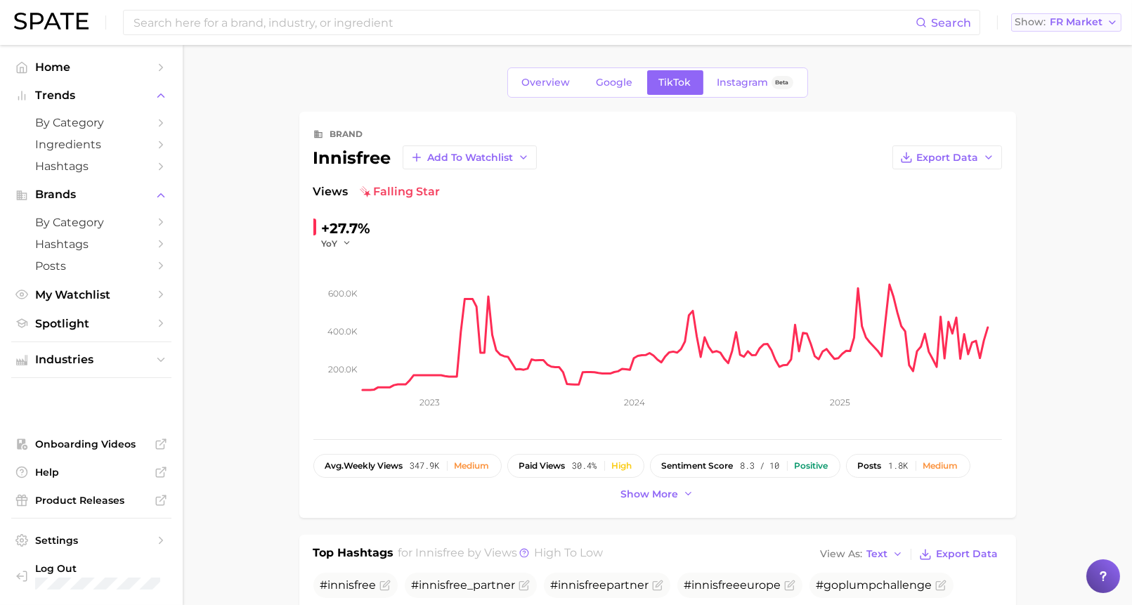
click at [1077, 25] on span "FR Market" at bounding box center [1076, 22] width 53 height 8
click at [1066, 73] on span "[GEOGRAPHIC_DATA]" at bounding box center [1073, 71] width 109 height 12
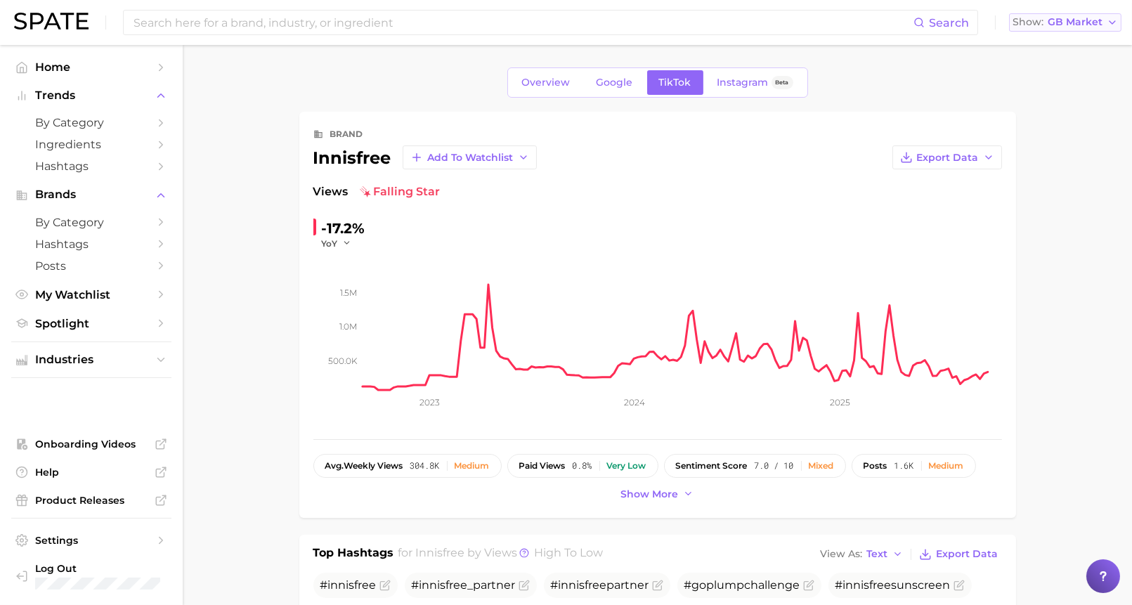
click at [1080, 15] on button "Show GB Market" at bounding box center [1065, 22] width 112 height 18
click at [1069, 36] on button "[GEOGRAPHIC_DATA]" at bounding box center [1070, 45] width 123 height 25
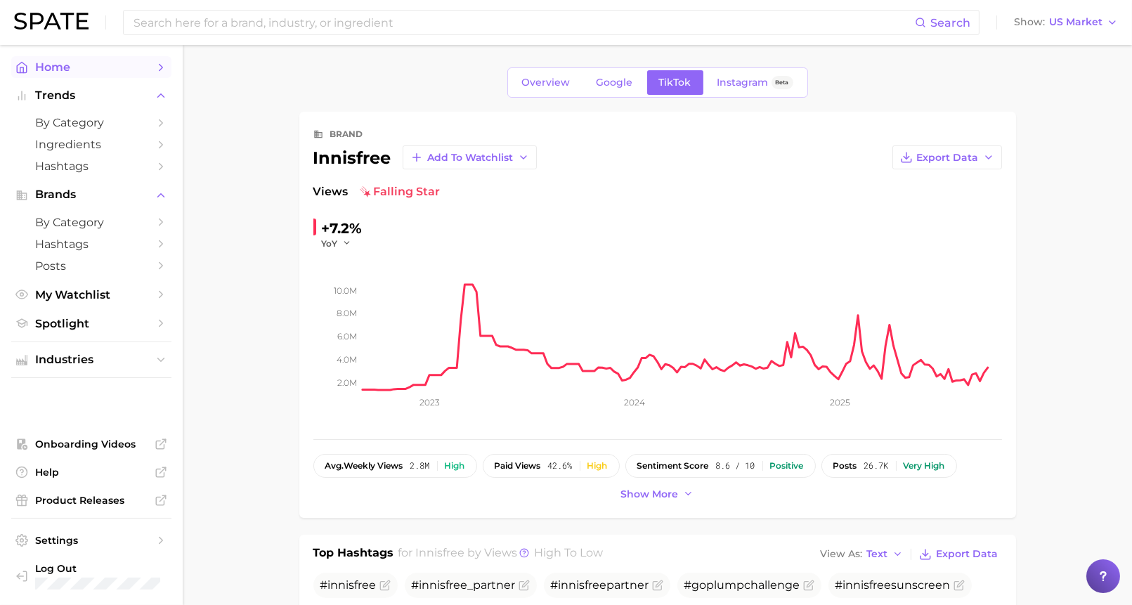
click at [163, 61] on icon "Sidebar" at bounding box center [161, 67] width 13 height 13
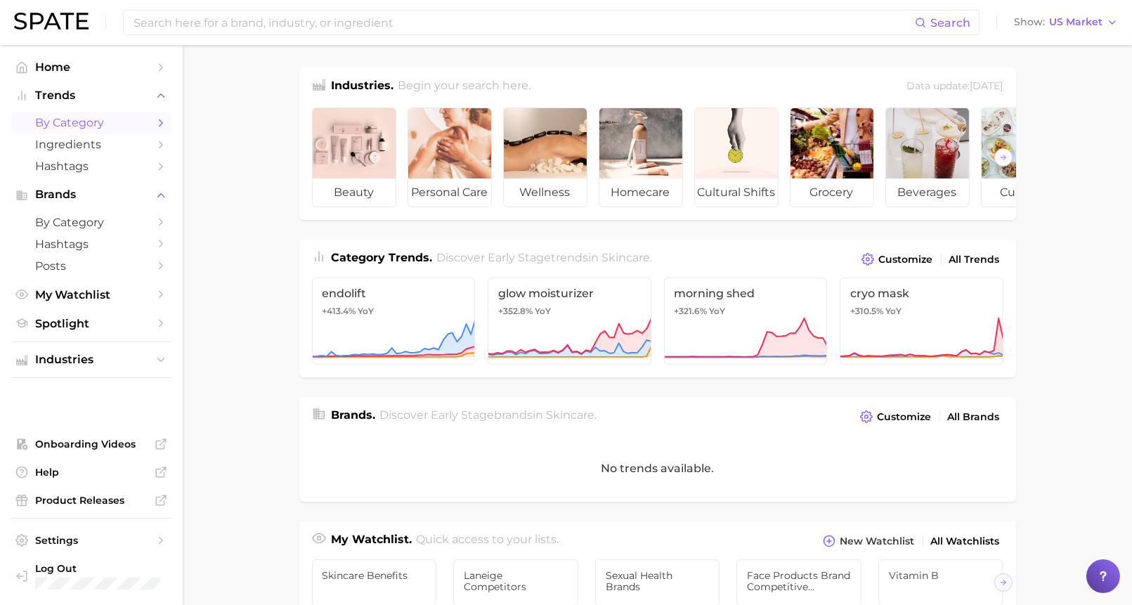
click at [162, 123] on polyline "Sidebar" at bounding box center [162, 122] width 4 height 6
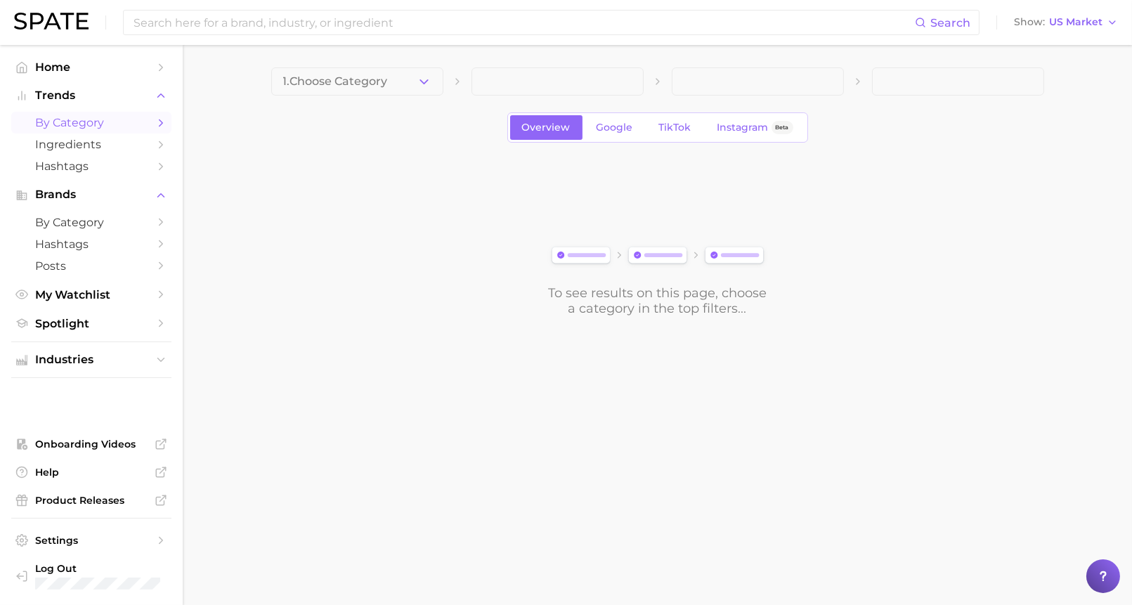
click at [337, 96] on div "1. Choose Category Overview Google TikTok Instagram Beta To see results on this…" at bounding box center [657, 191] width 773 height 249
click at [341, 74] on button "1. Choose Category" at bounding box center [357, 81] width 172 height 28
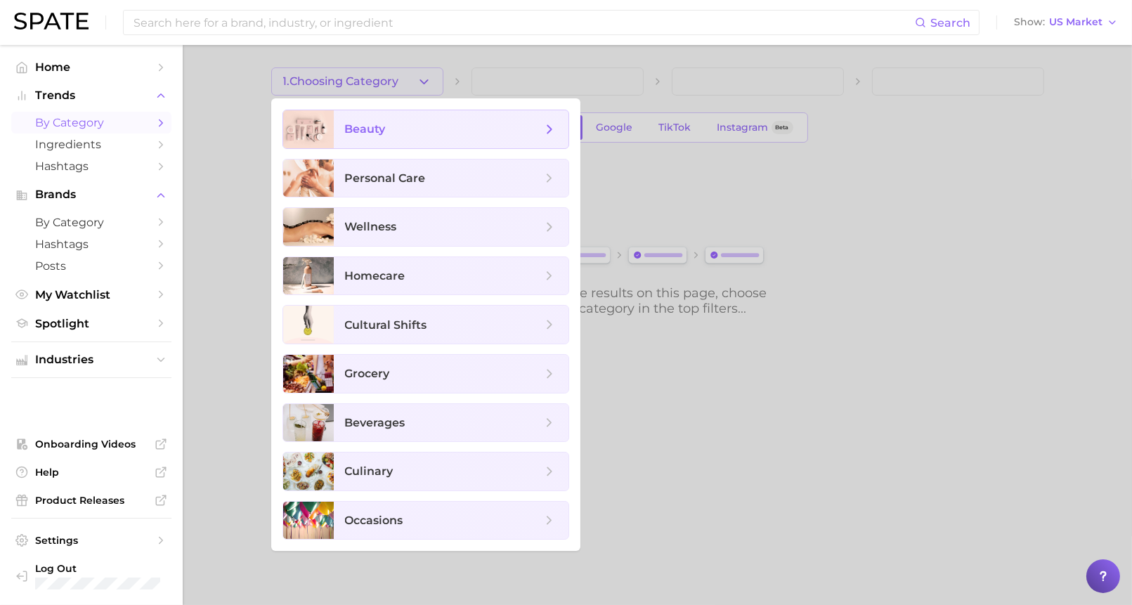
click at [418, 130] on span "beauty" at bounding box center [443, 129] width 197 height 15
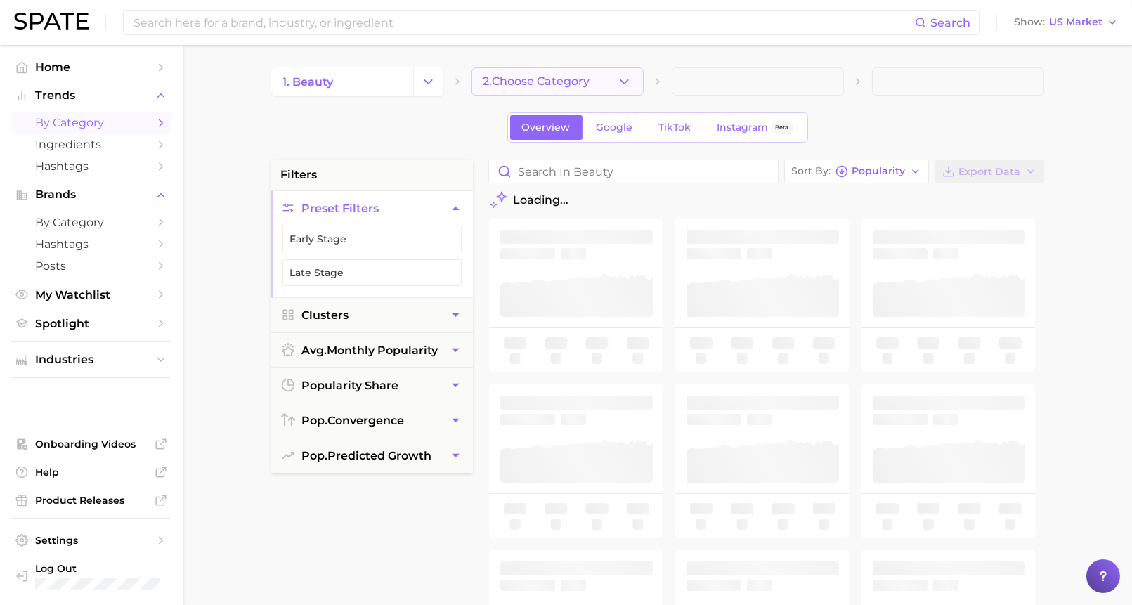
click at [526, 83] on span "2. Choose Category" at bounding box center [537, 81] width 107 height 13
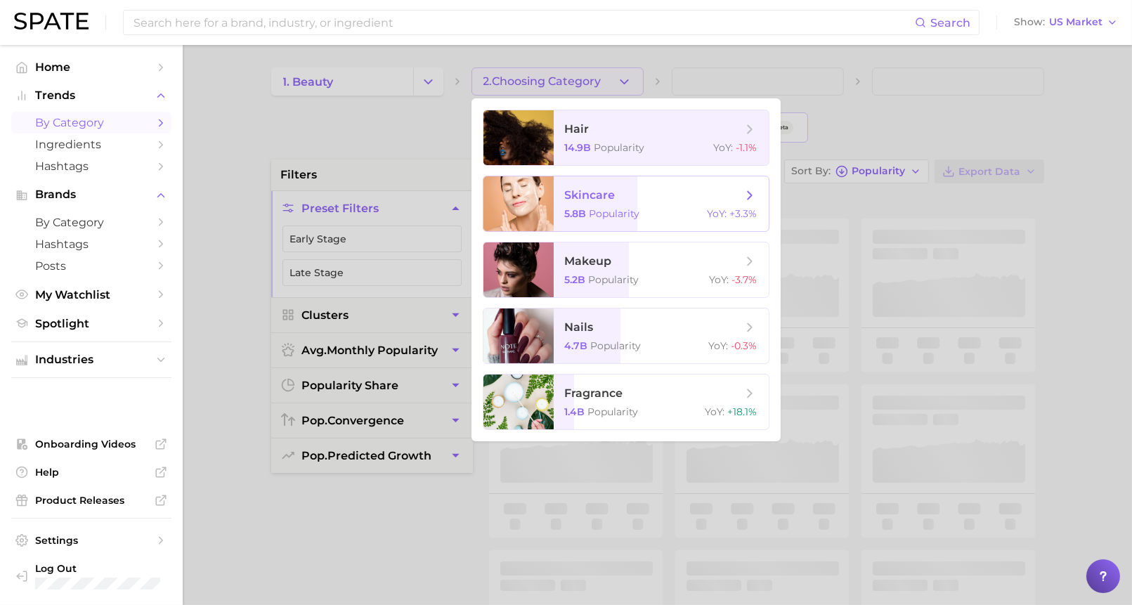
click at [606, 209] on span "Popularity" at bounding box center [615, 213] width 51 height 13
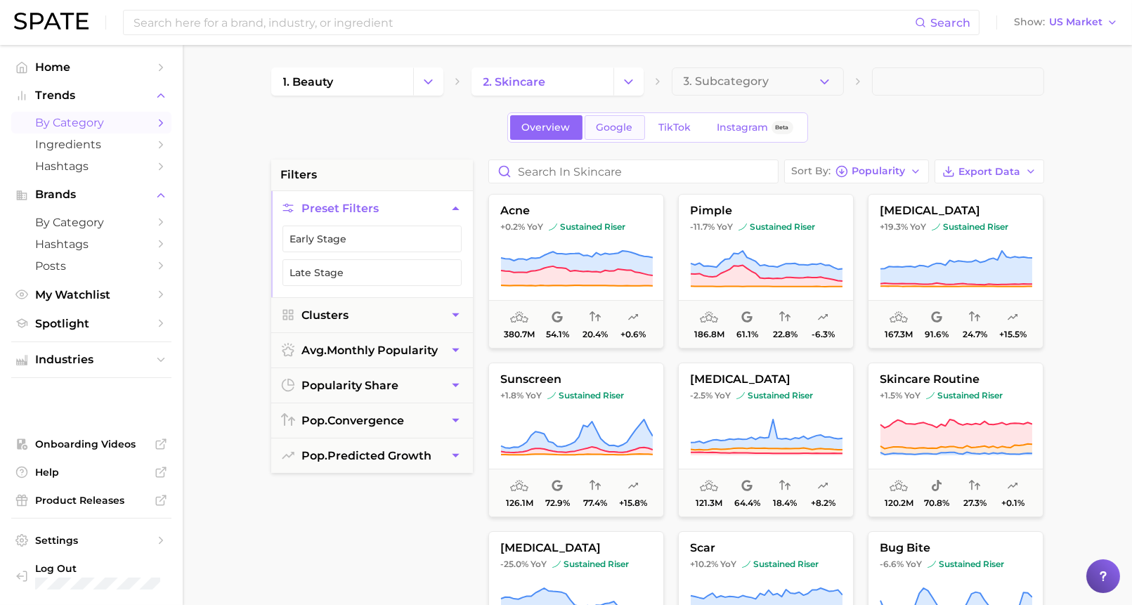
click at [632, 130] on span "Google" at bounding box center [615, 128] width 37 height 12
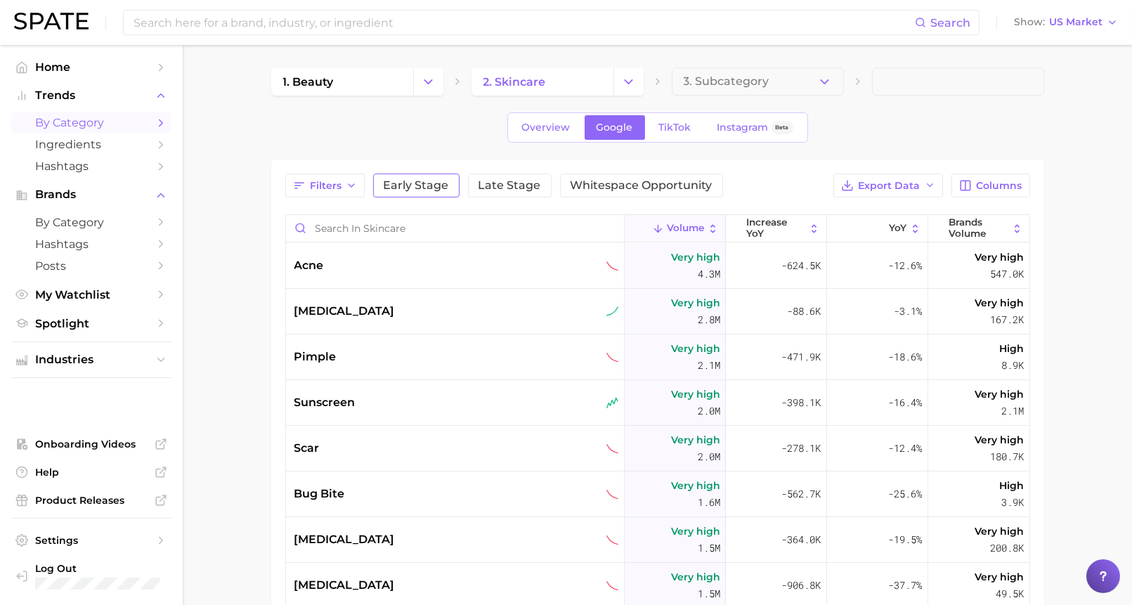
click at [394, 190] on span "Early Stage" at bounding box center [416, 185] width 65 height 11
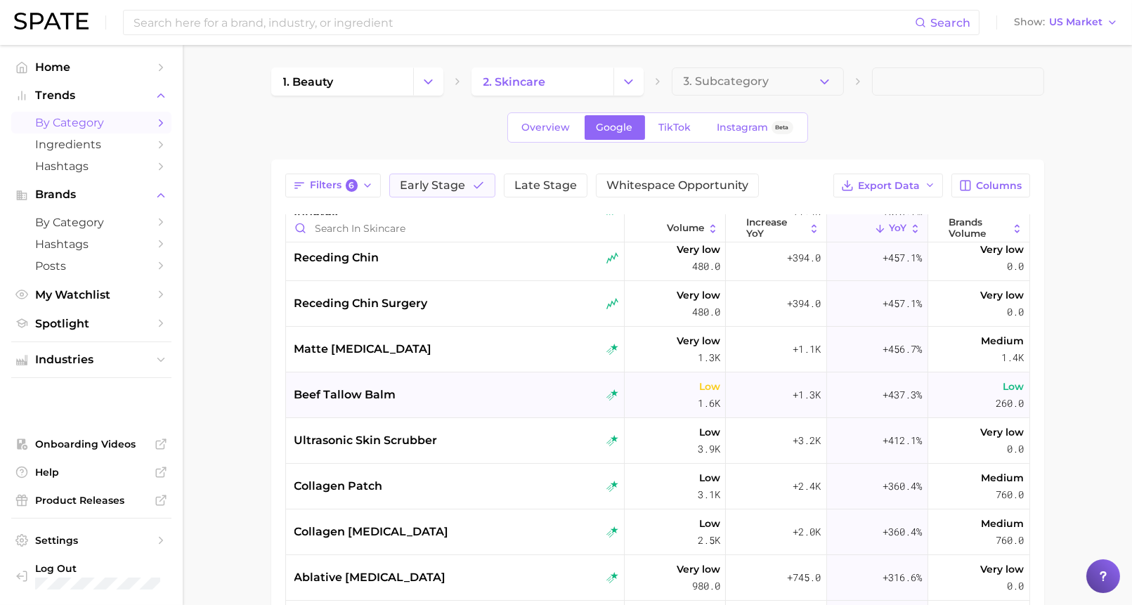
scroll to position [55, 0]
click at [462, 188] on span "Early Stage" at bounding box center [432, 185] width 65 height 11
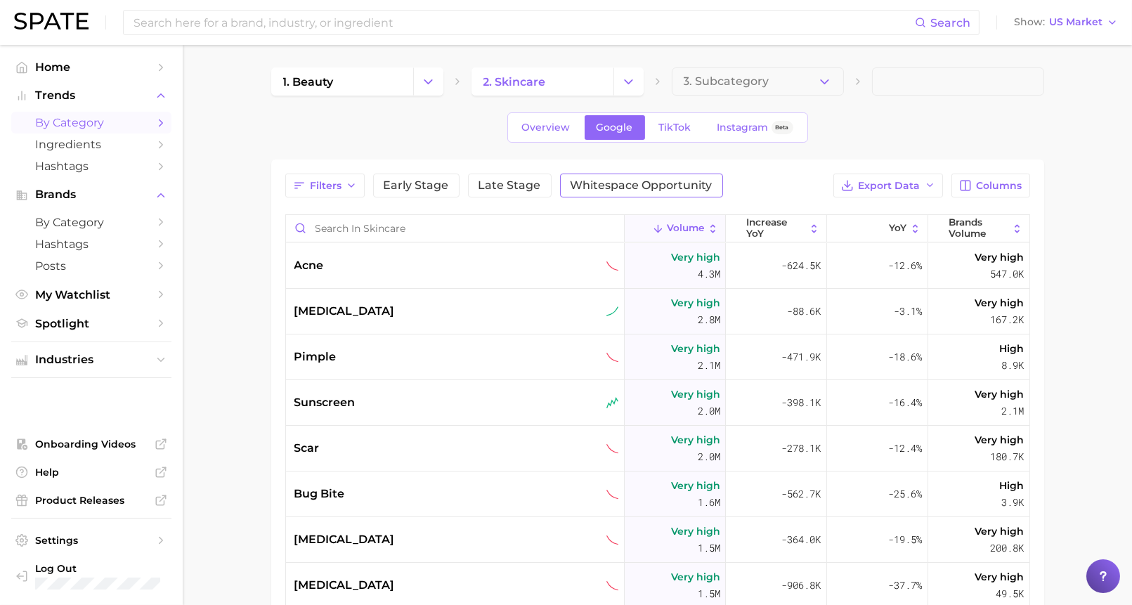
click at [560, 179] on button "Whitespace Opportunity" at bounding box center [641, 186] width 163 height 24
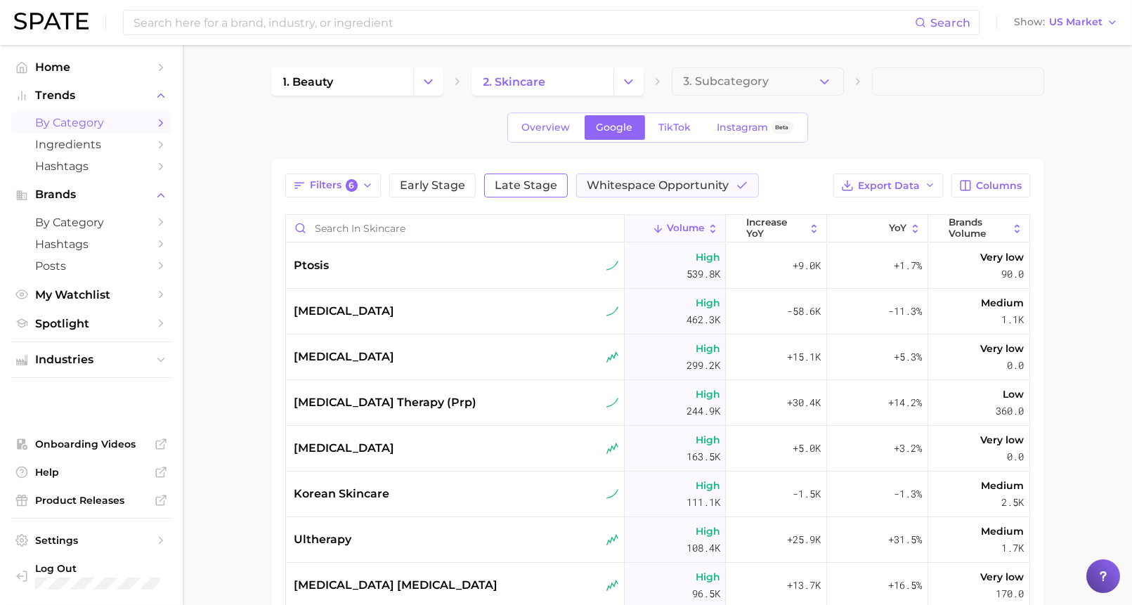
click at [515, 183] on span "Late Stage" at bounding box center [526, 185] width 63 height 11
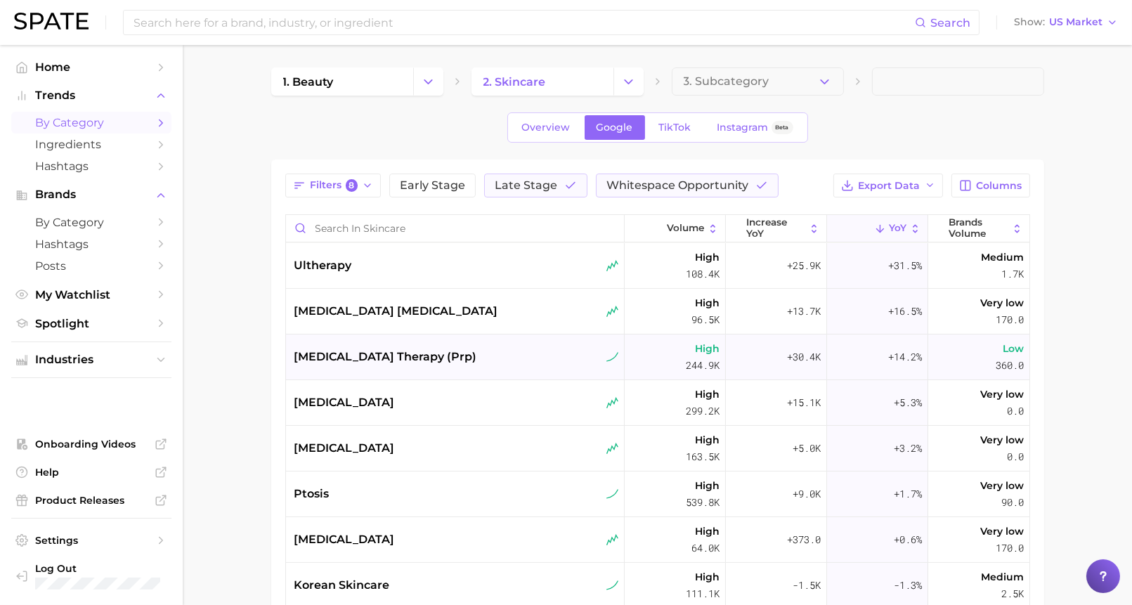
click at [598, 358] on div "[MEDICAL_DATA] therapy (prp)" at bounding box center [457, 357] width 325 height 17
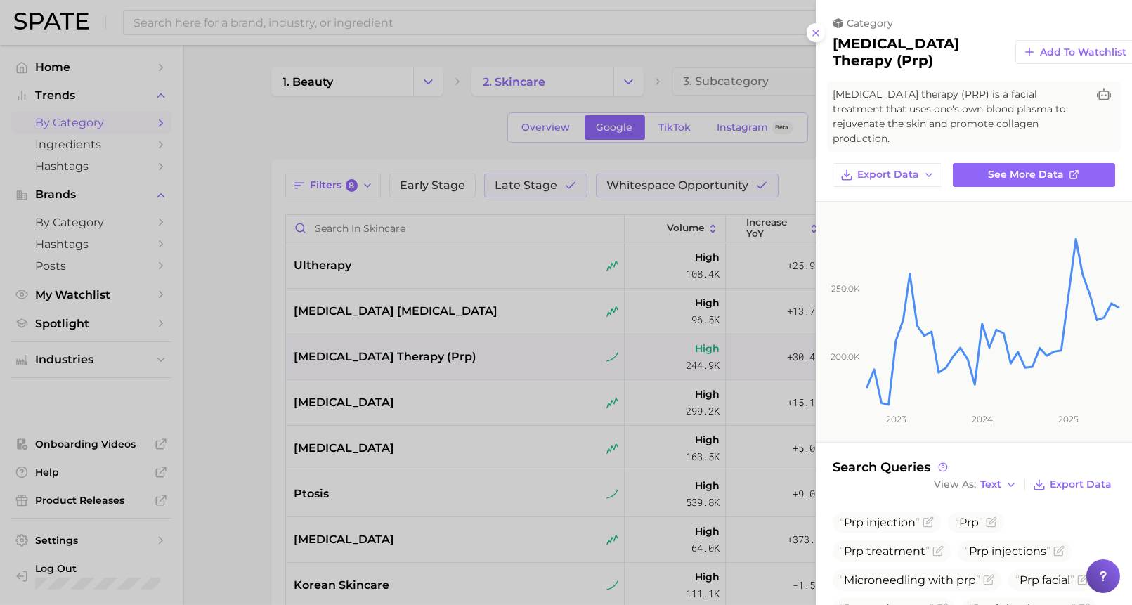
click at [553, 361] on div at bounding box center [566, 302] width 1132 height 605
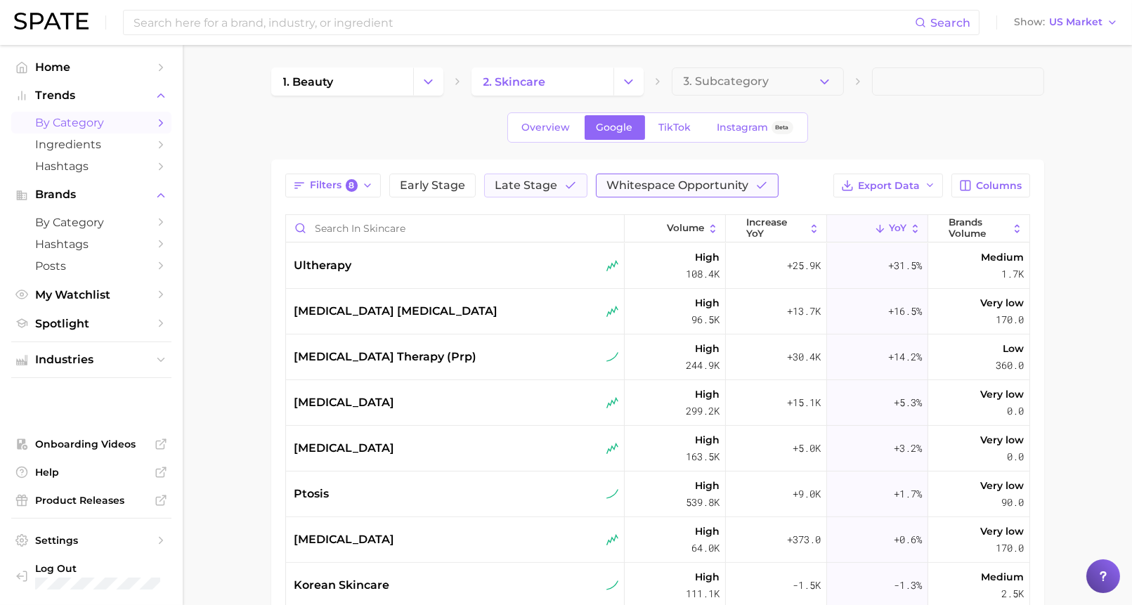
click at [651, 185] on span "Whitespace Opportunity" at bounding box center [678, 185] width 142 height 11
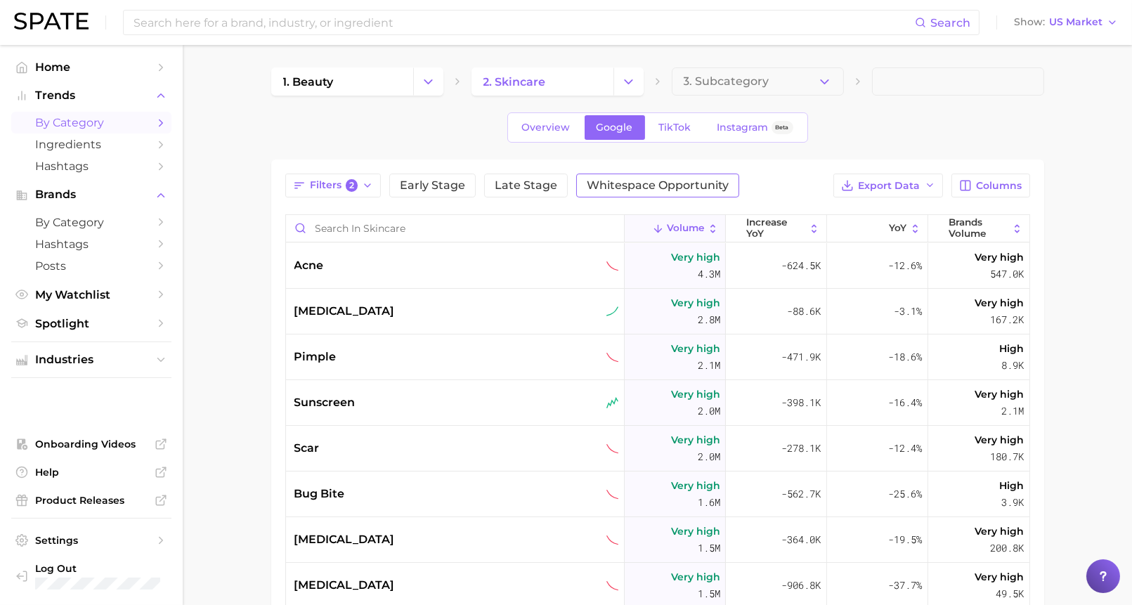
click at [615, 175] on button "Whitespace Opportunity" at bounding box center [657, 186] width 163 height 24
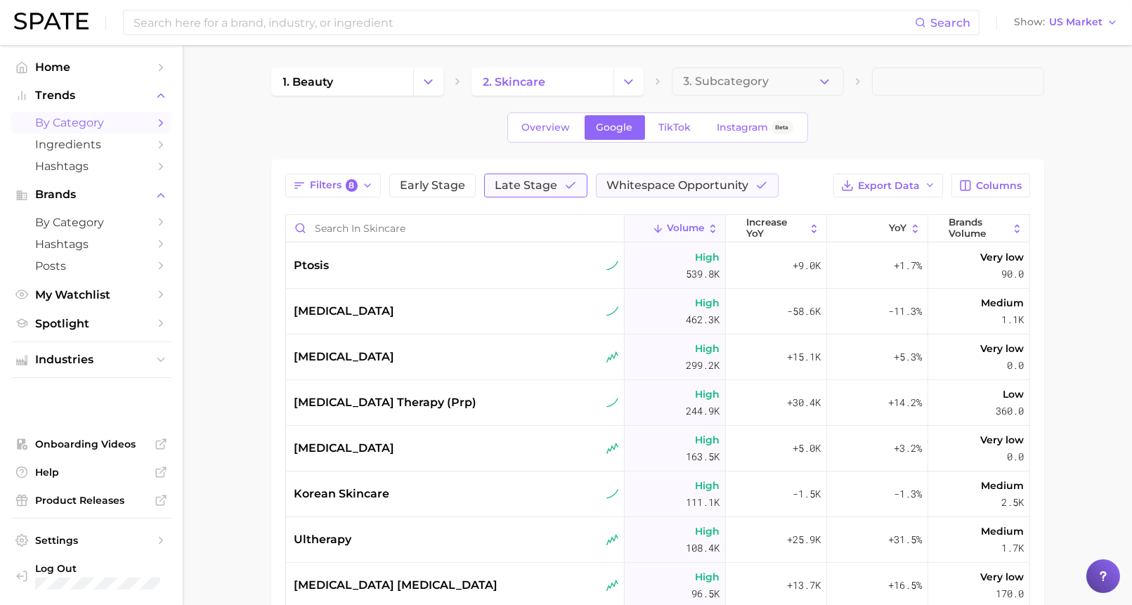
click at [545, 188] on span "Late Stage" at bounding box center [526, 185] width 63 height 11
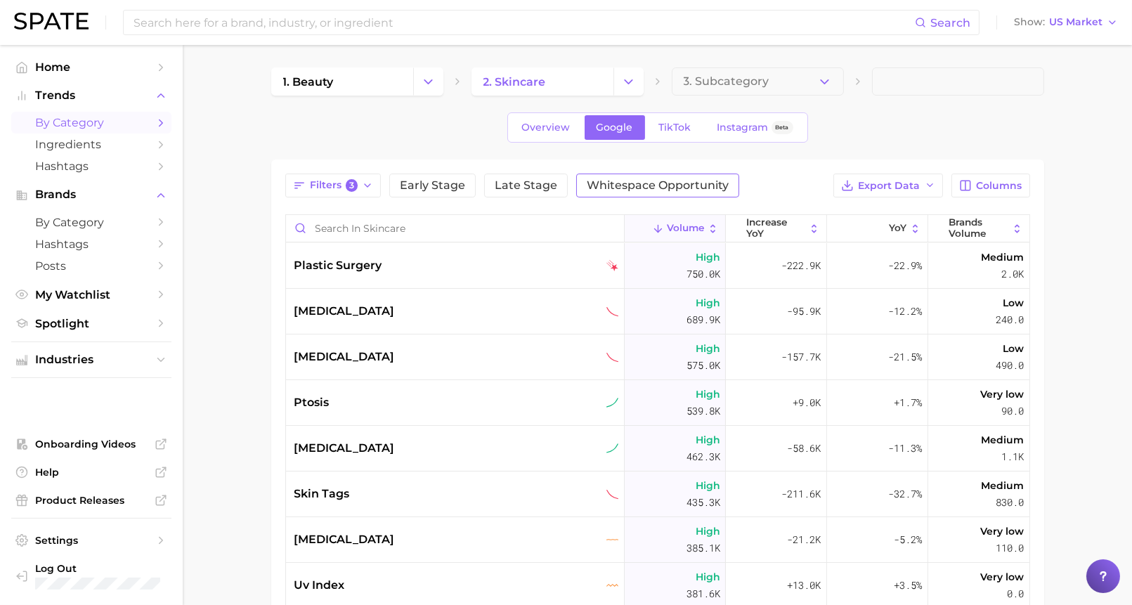
click at [621, 188] on span "Whitespace Opportunity" at bounding box center [658, 185] width 142 height 11
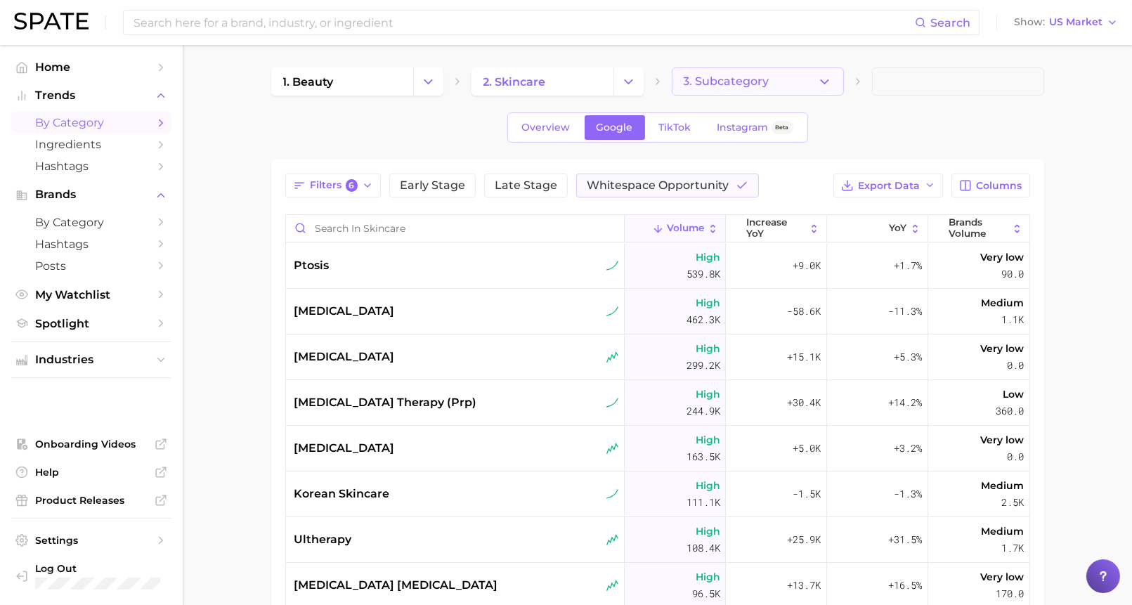
click at [739, 76] on span "3. Subcategory" at bounding box center [727, 81] width 86 height 13
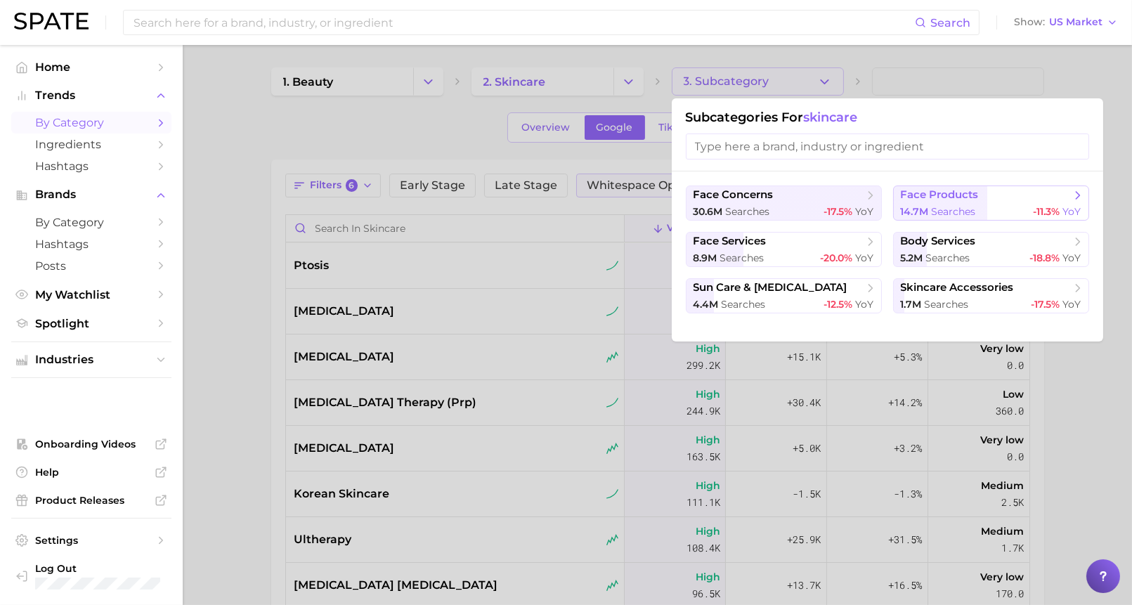
click at [945, 195] on span "face products" at bounding box center [940, 194] width 78 height 13
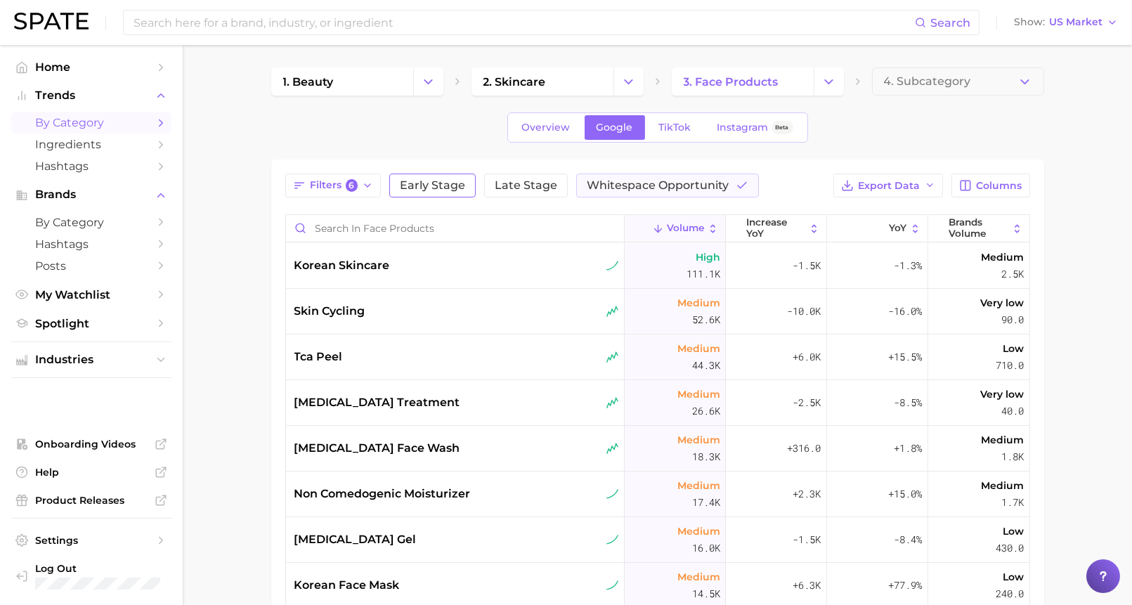
click at [425, 188] on span "Early Stage" at bounding box center [432, 185] width 65 height 11
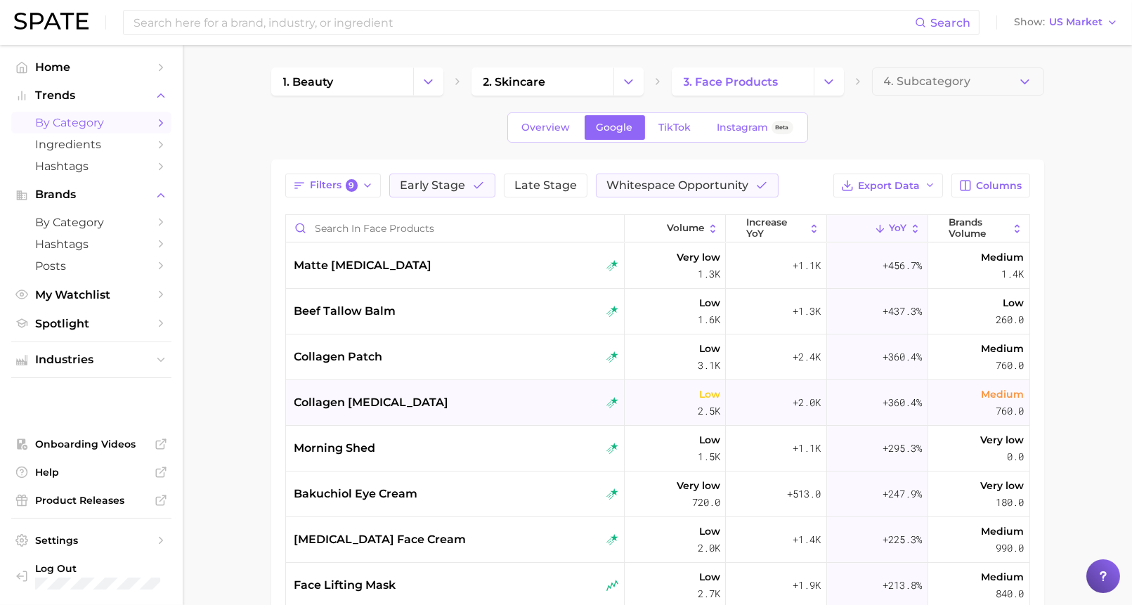
click at [390, 404] on span "collagen [MEDICAL_DATA]" at bounding box center [372, 402] width 155 height 17
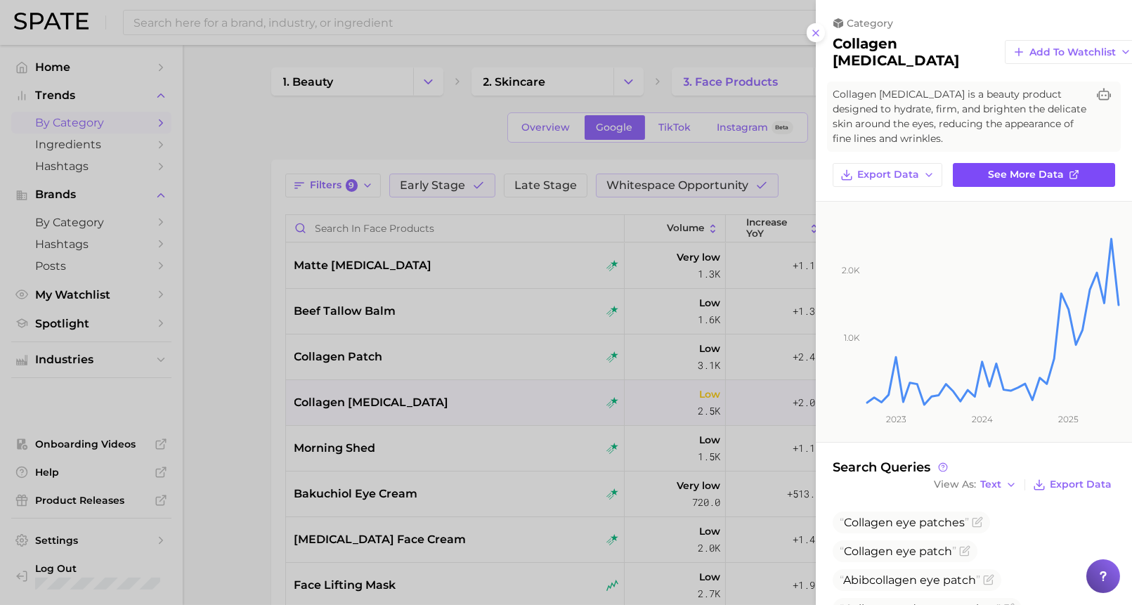
click at [1000, 169] on span "See more data" at bounding box center [1027, 175] width 76 height 12
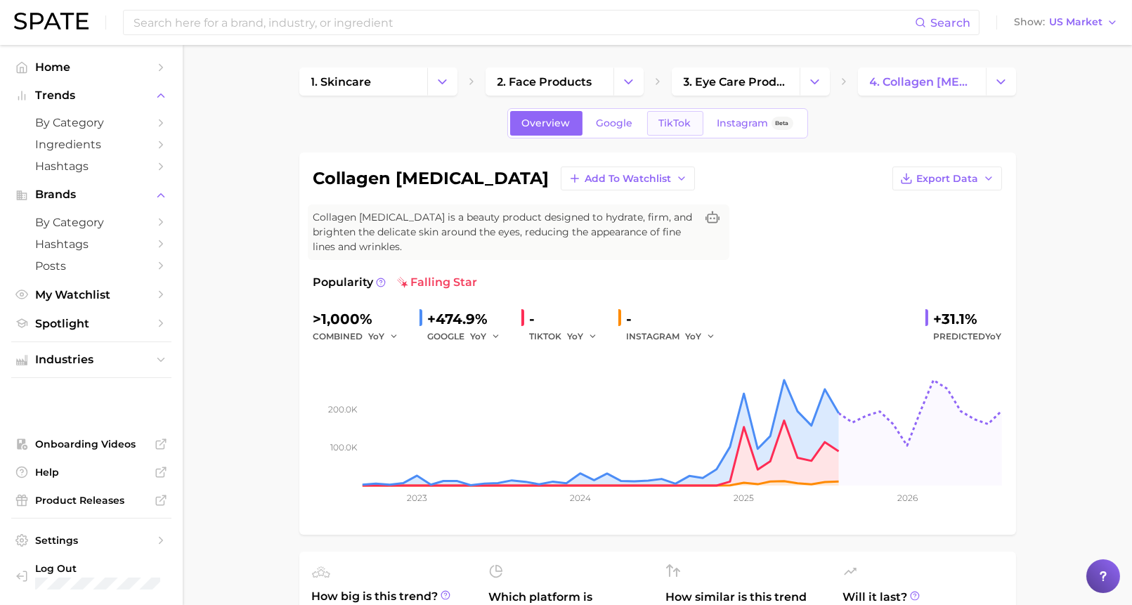
click at [664, 115] on link "TikTok" at bounding box center [675, 123] width 56 height 25
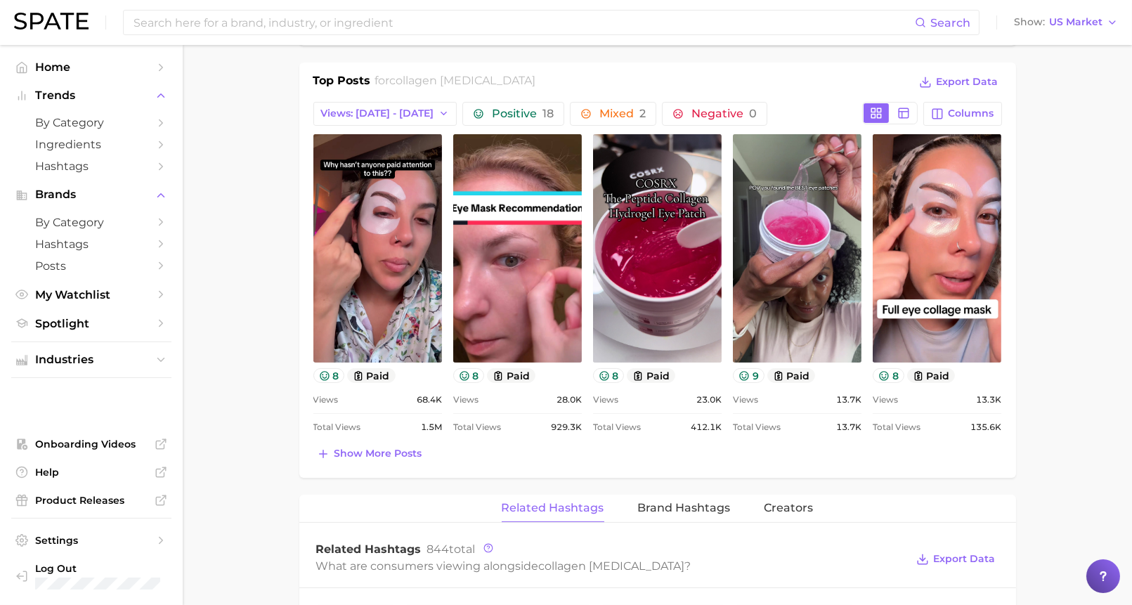
scroll to position [839, 0]
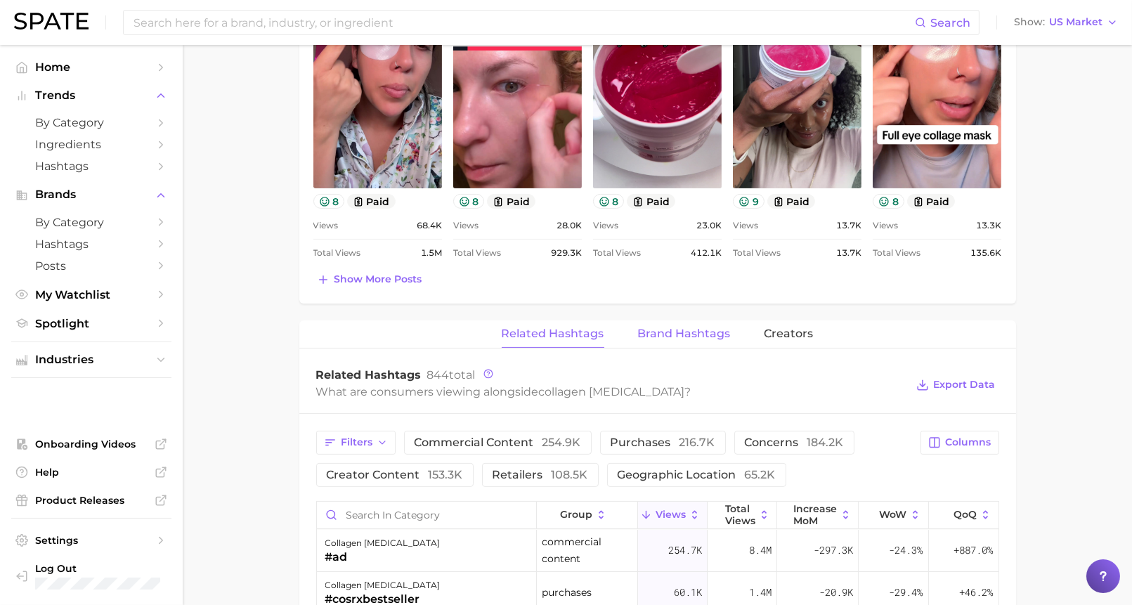
click at [659, 335] on span "Brand Hashtags" at bounding box center [684, 334] width 93 height 13
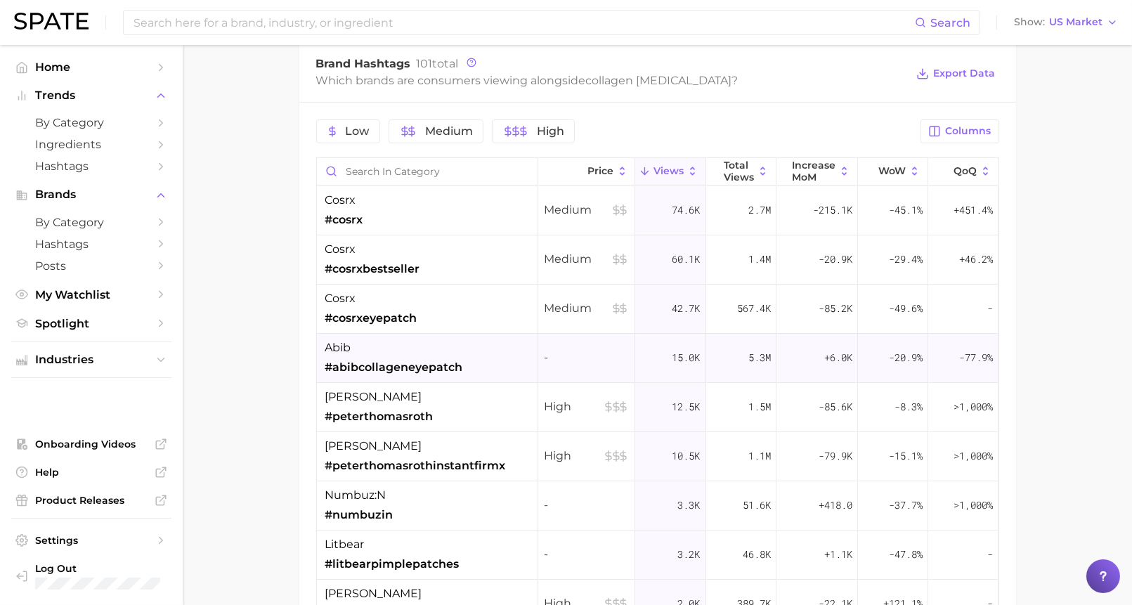
scroll to position [1143, 0]
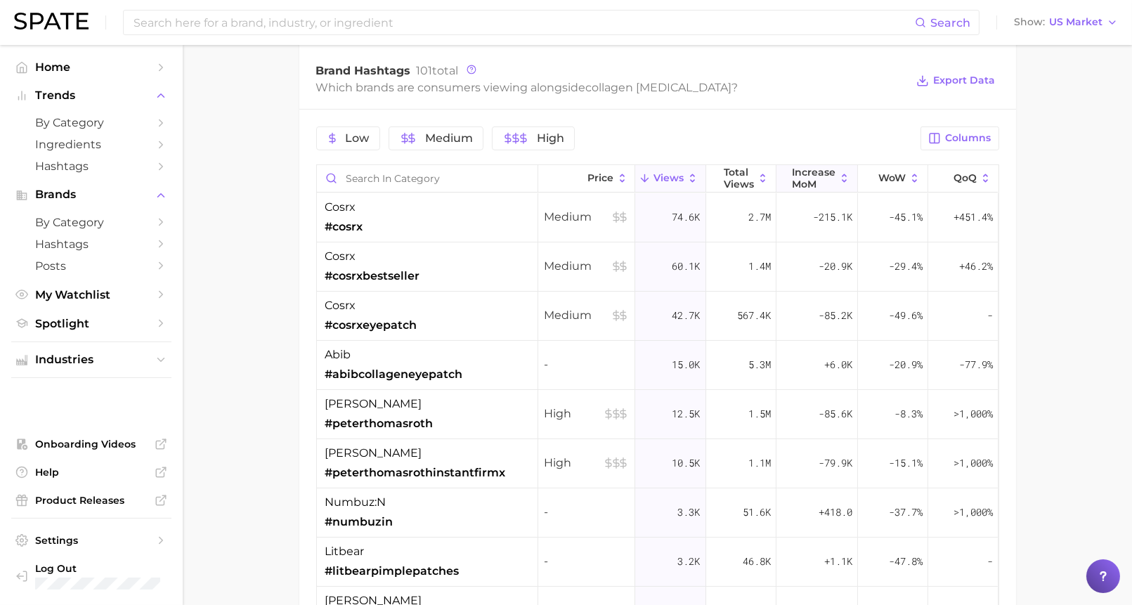
click at [806, 172] on span "increase MoM" at bounding box center [814, 178] width 44 height 22
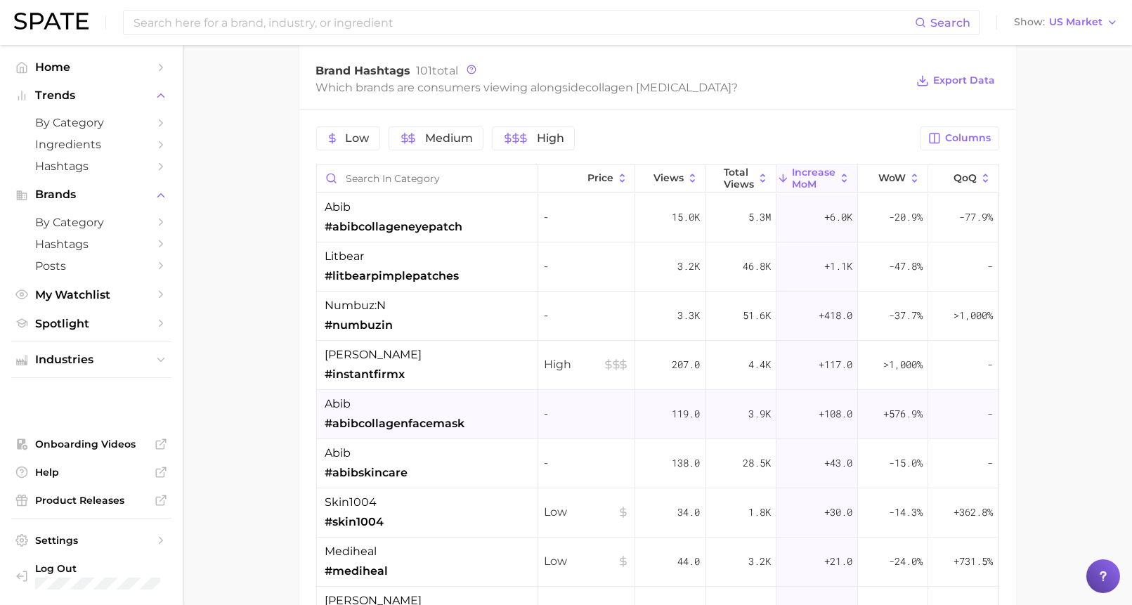
scroll to position [89, 0]
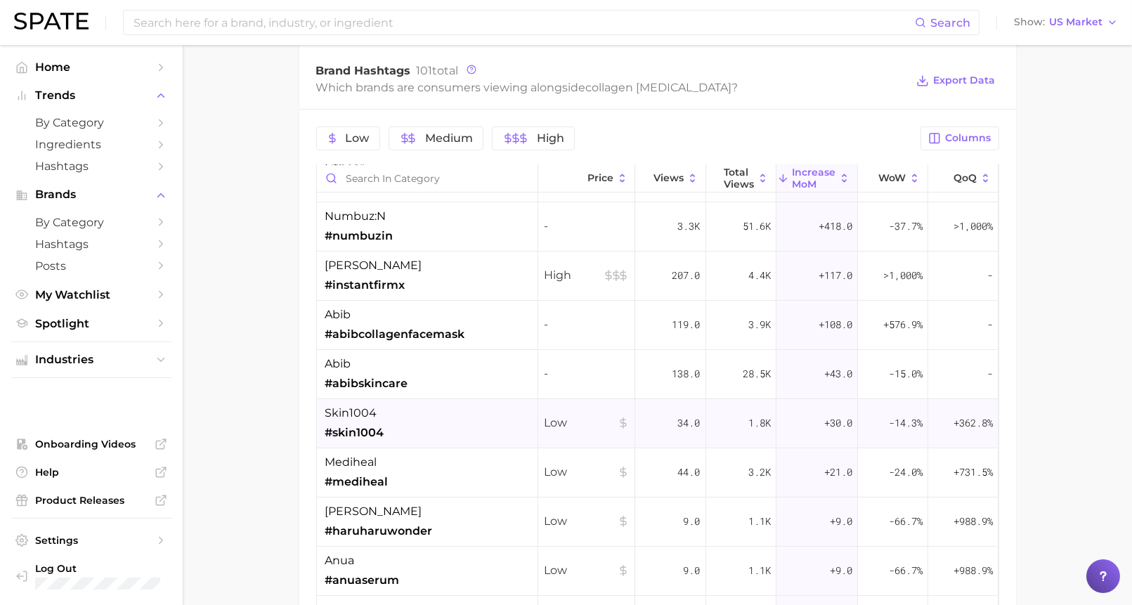
click at [374, 410] on span "skin1004" at bounding box center [351, 413] width 52 height 17
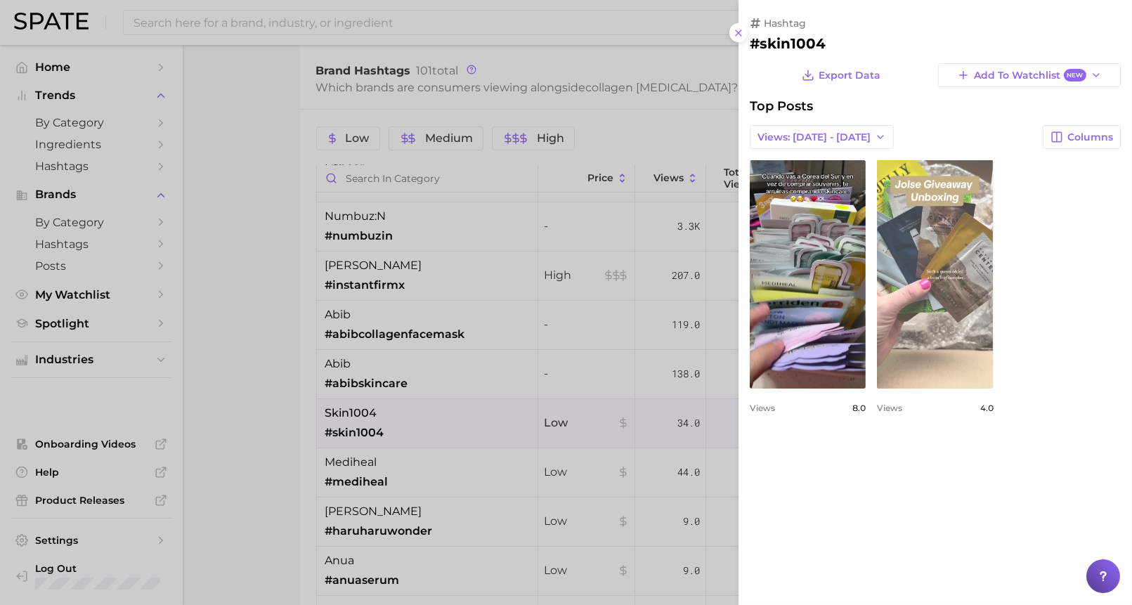
scroll to position [0, 0]
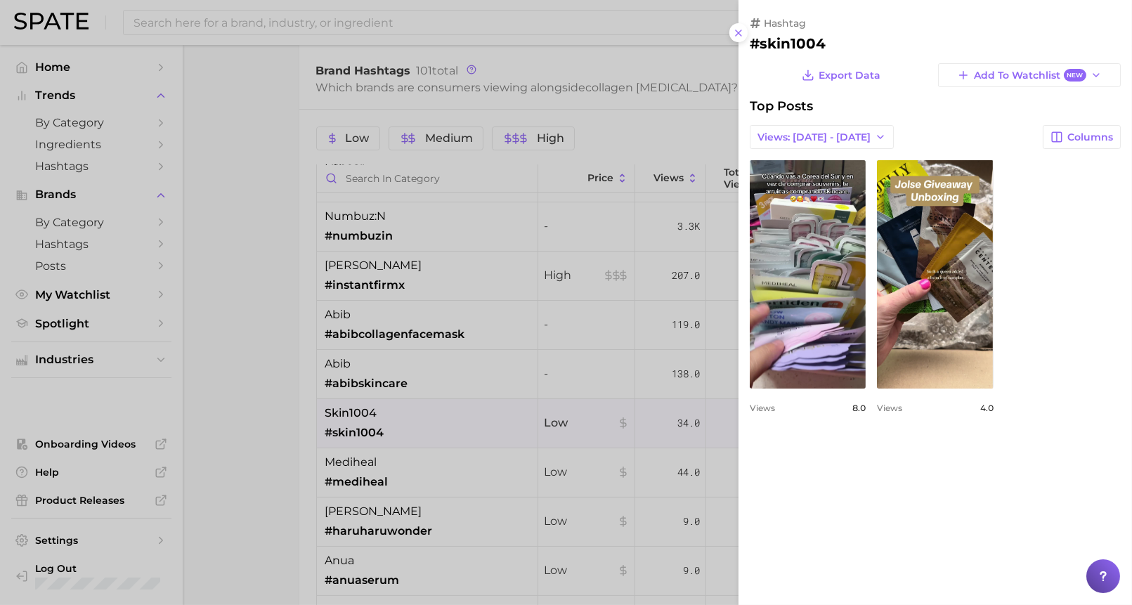
click at [491, 419] on div at bounding box center [566, 302] width 1132 height 605
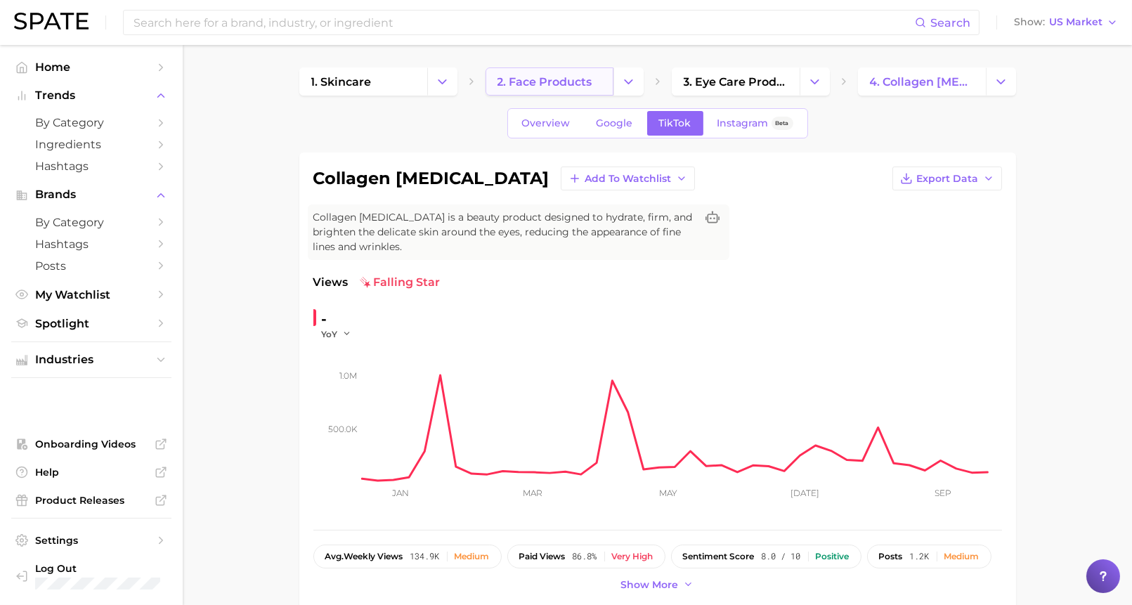
click at [557, 85] on span "2. face products" at bounding box center [545, 81] width 95 height 13
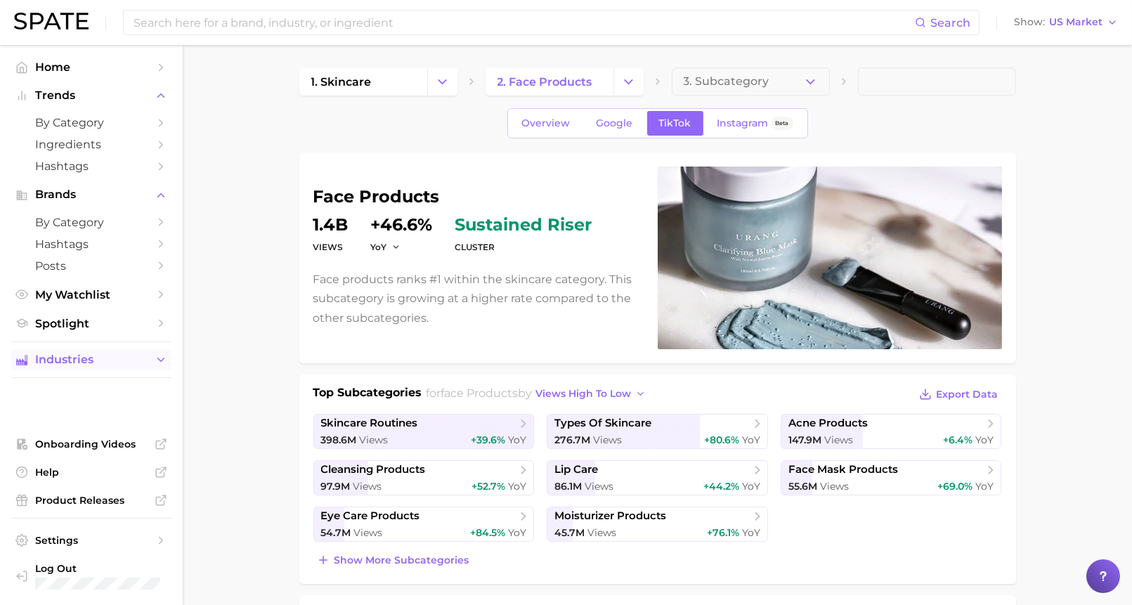
click at [117, 370] on button "Industries" at bounding box center [91, 359] width 160 height 21
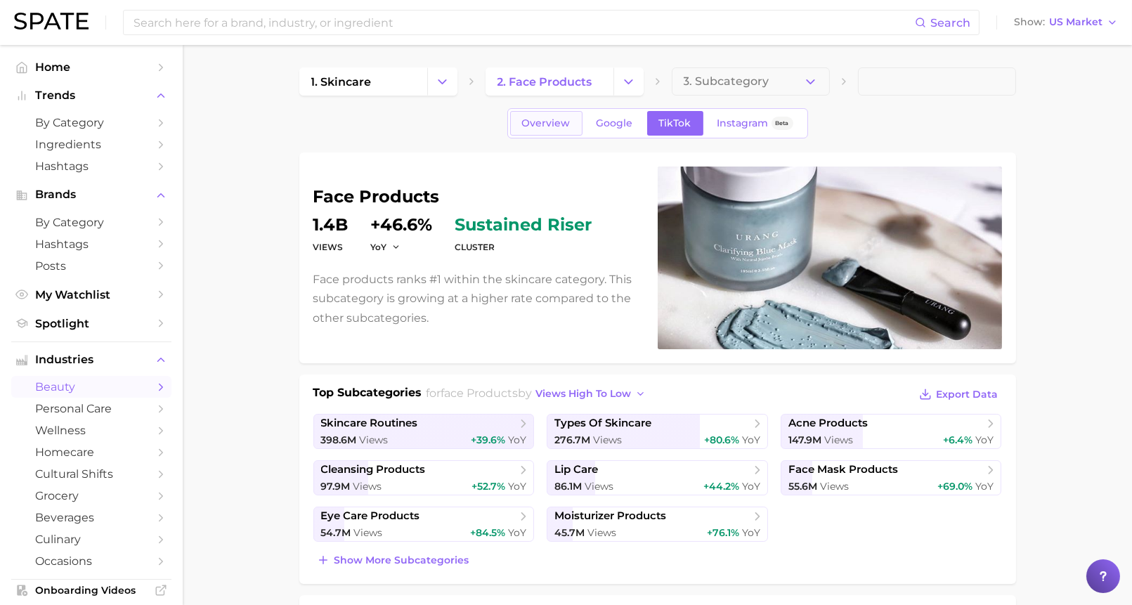
click at [555, 128] on span "Overview" at bounding box center [546, 123] width 49 height 12
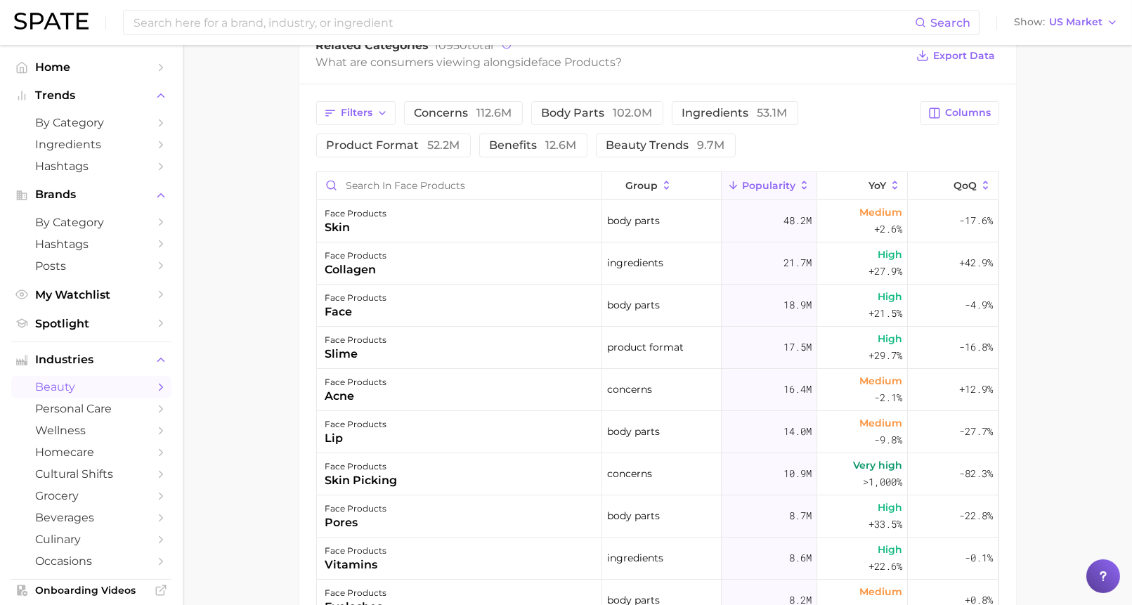
scroll to position [622, 0]
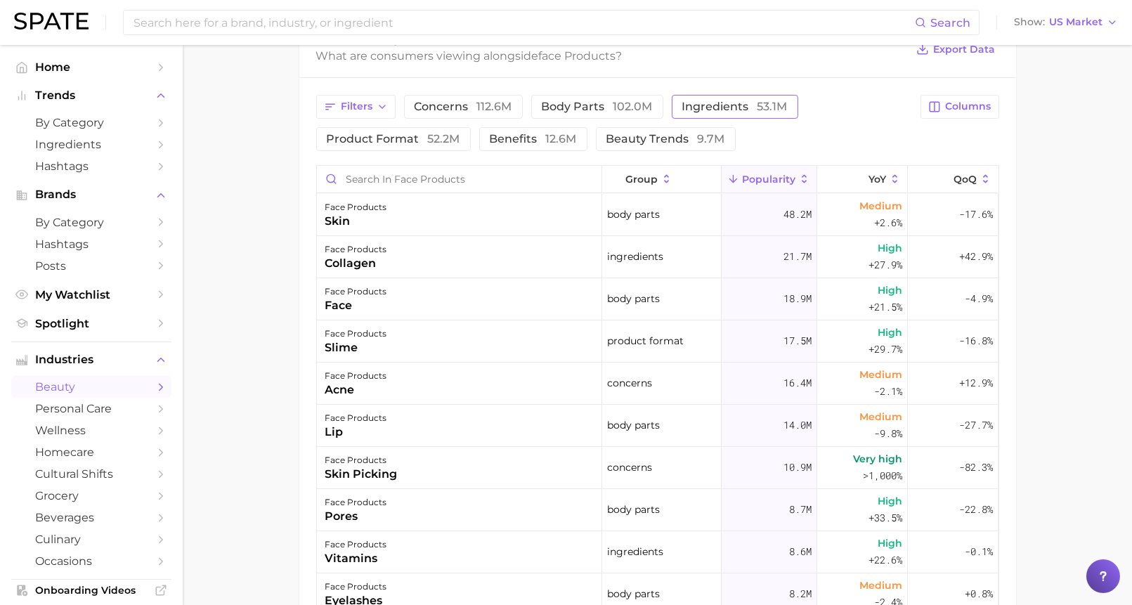
click at [713, 103] on span "ingredients 53.1m" at bounding box center [735, 106] width 105 height 11
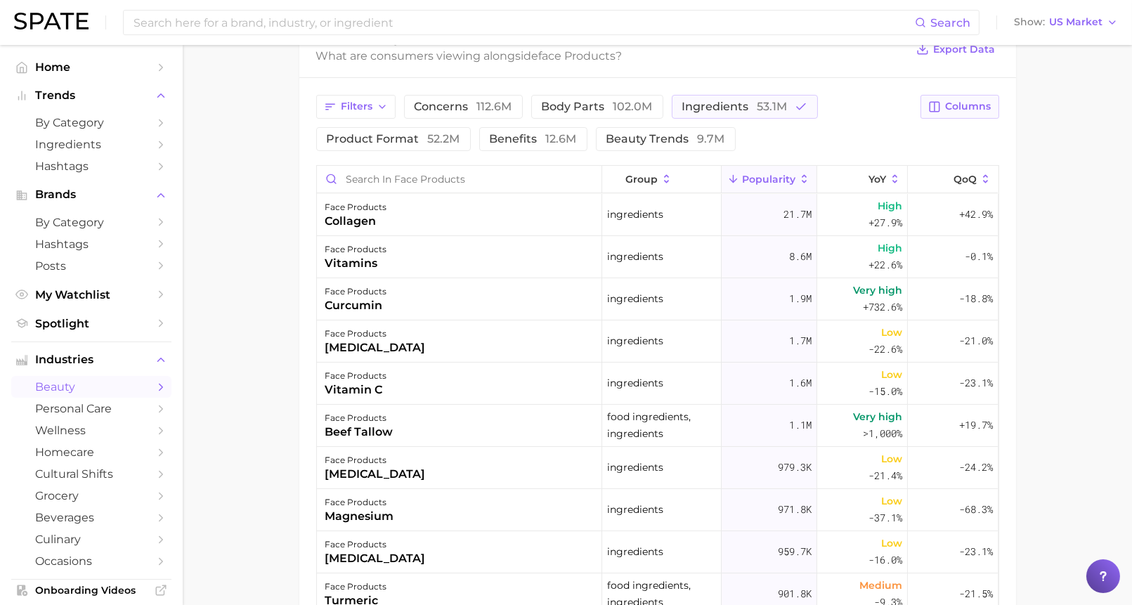
click at [966, 103] on span "Columns" at bounding box center [969, 107] width 46 height 12
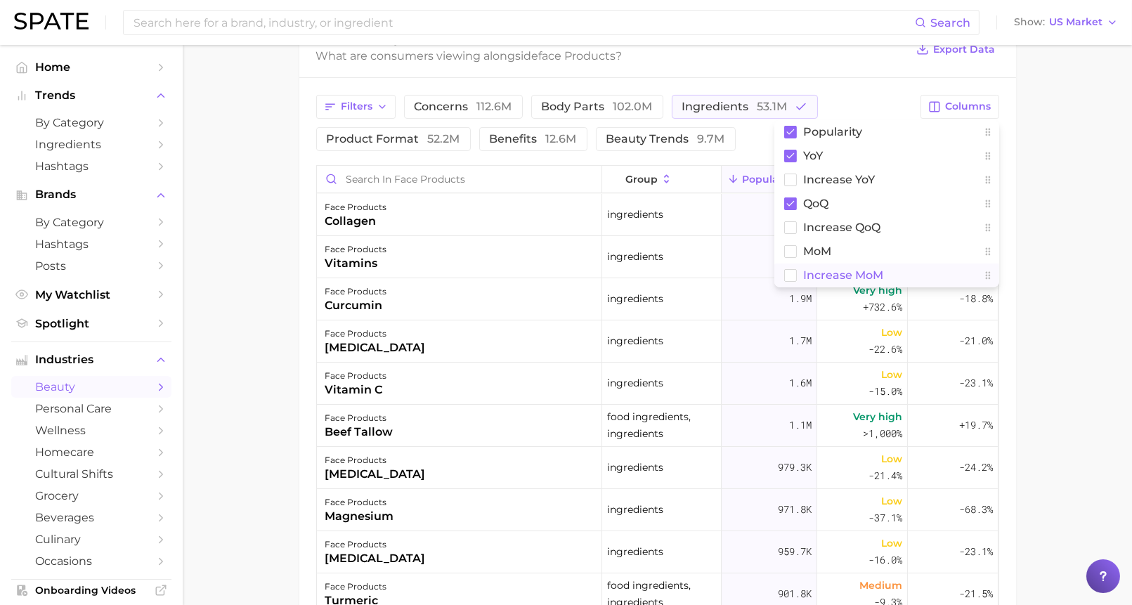
click at [869, 271] on span "Increase MoM" at bounding box center [844, 275] width 80 height 12
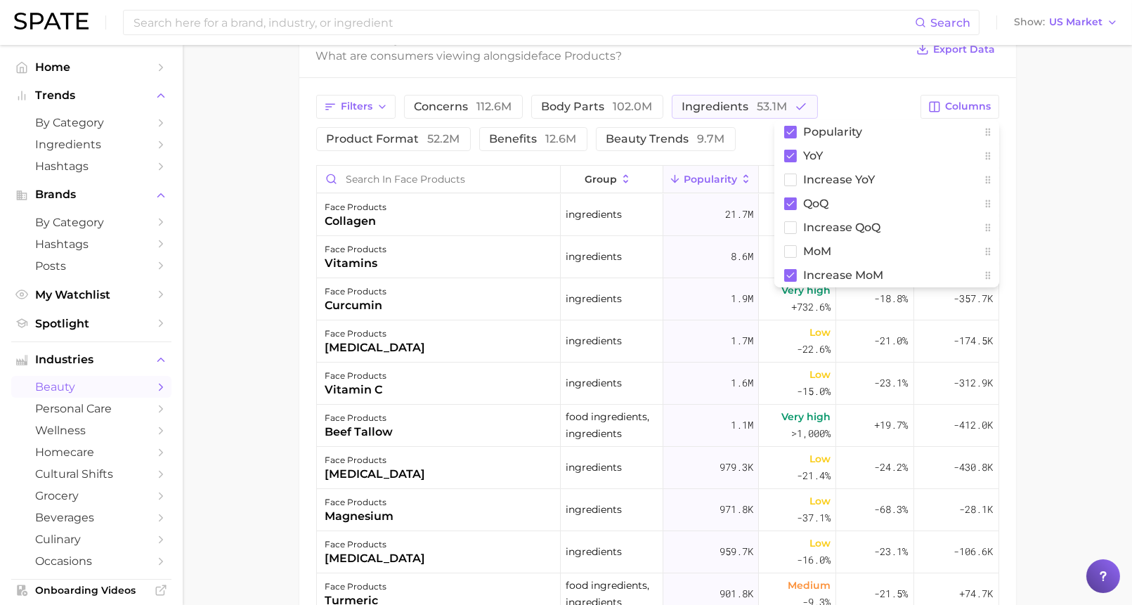
click at [1061, 196] on main "1. skincare 2. face products 3. Subcategory Overview Google TikTok Instagram Be…" at bounding box center [658, 140] width 950 height 1435
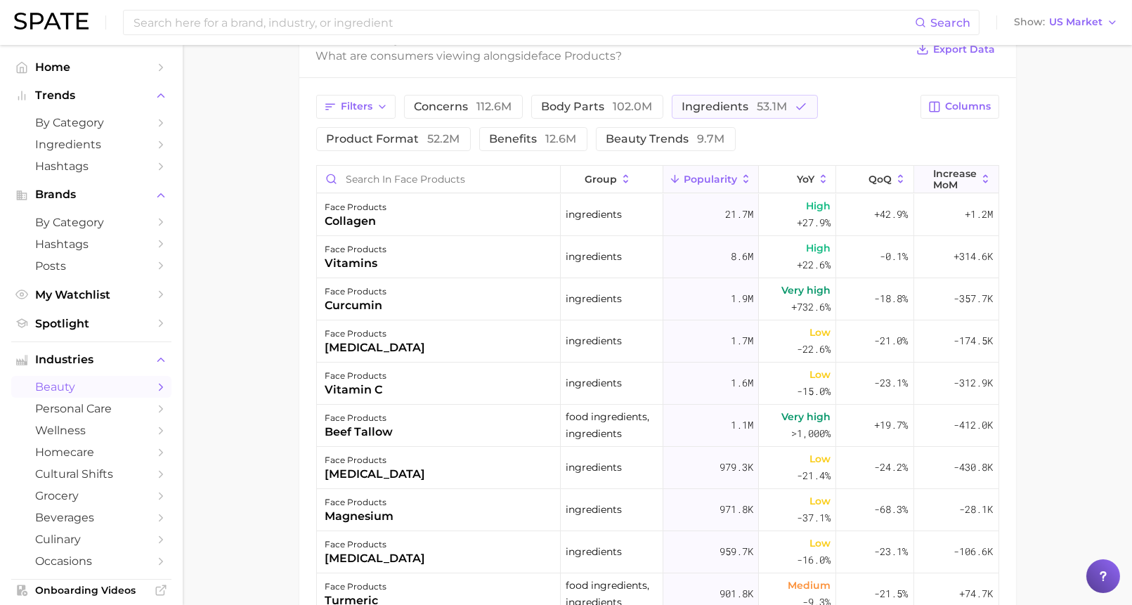
click at [969, 172] on span "Increase MoM" at bounding box center [955, 179] width 44 height 22
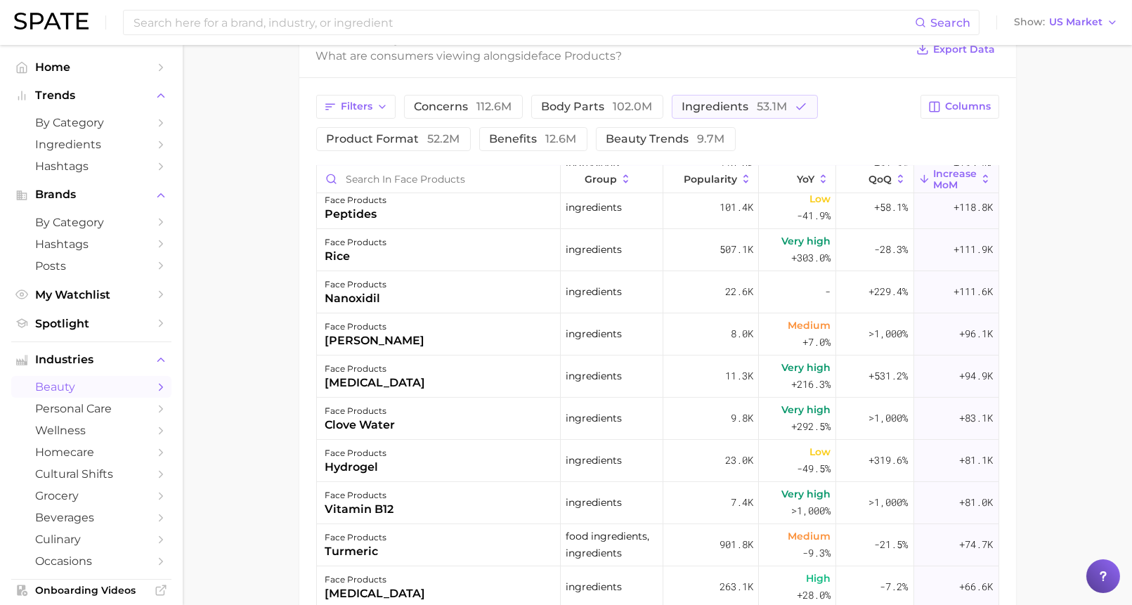
scroll to position [313, 0]
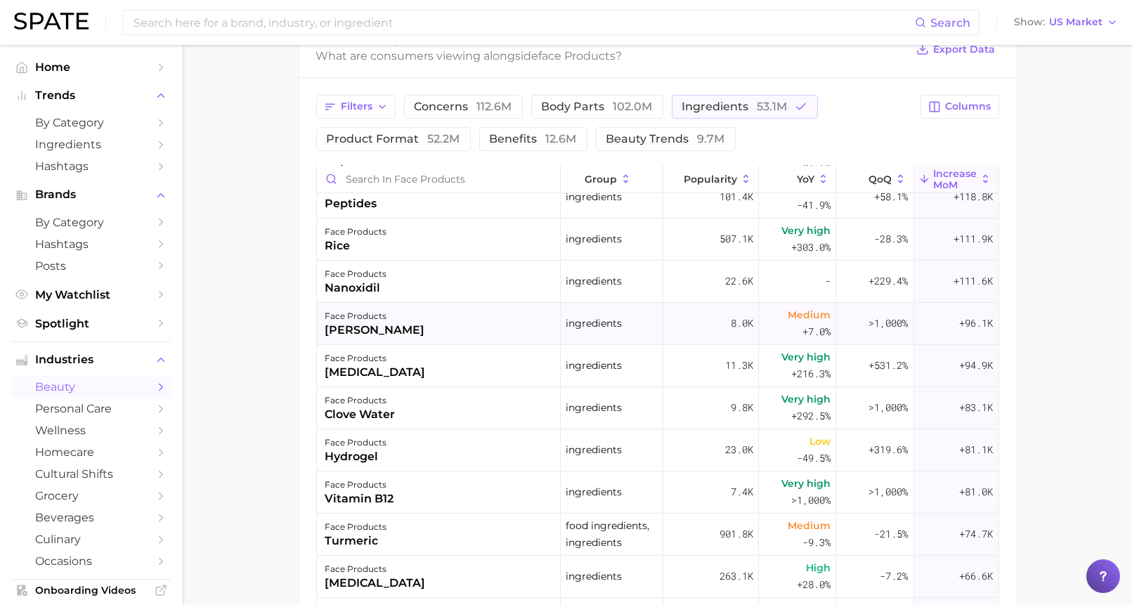
click at [395, 315] on div "face products [PERSON_NAME]" at bounding box center [439, 324] width 245 height 42
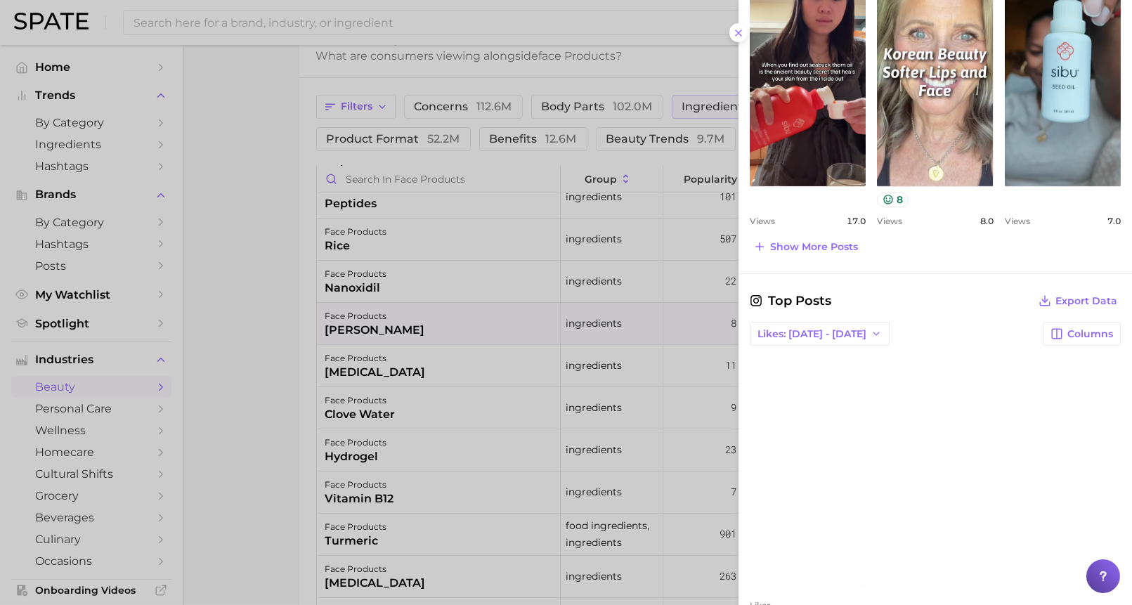
scroll to position [795, 0]
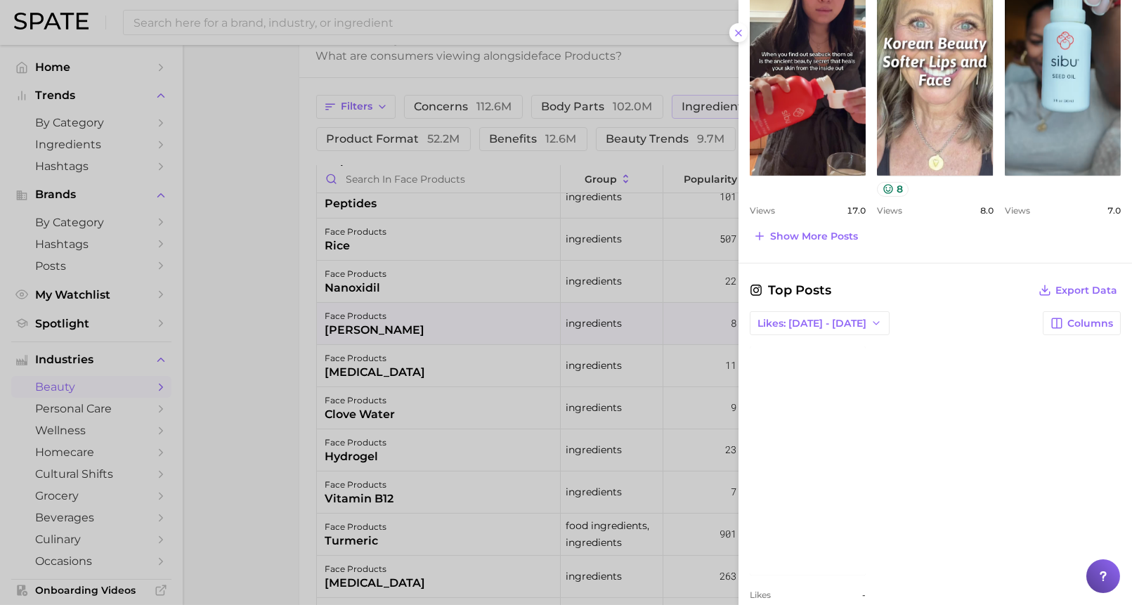
click at [436, 332] on div at bounding box center [566, 302] width 1132 height 605
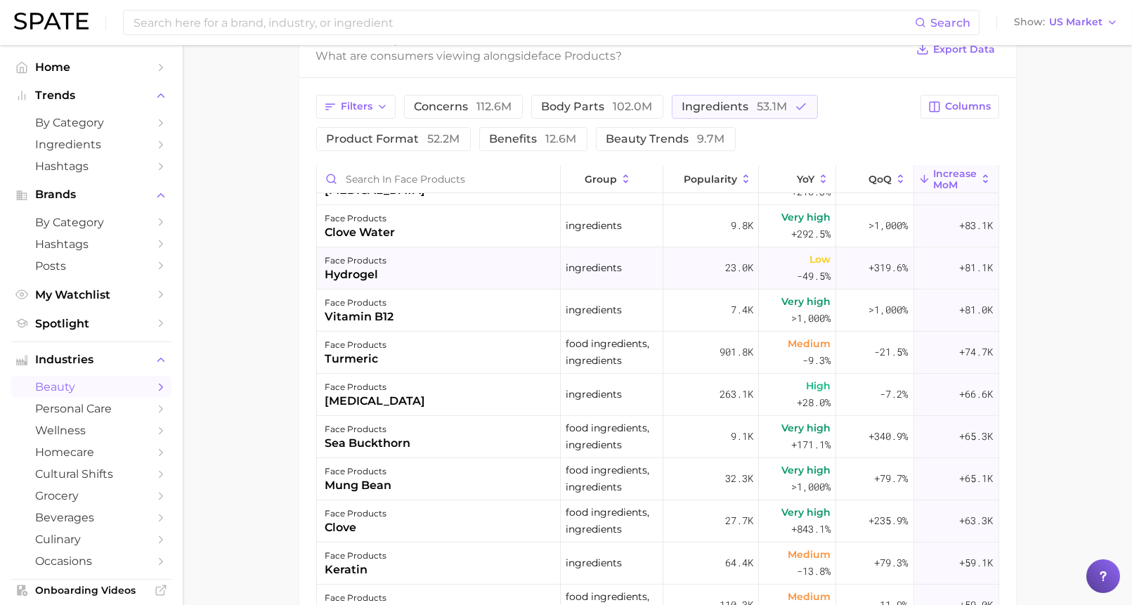
scroll to position [519, 0]
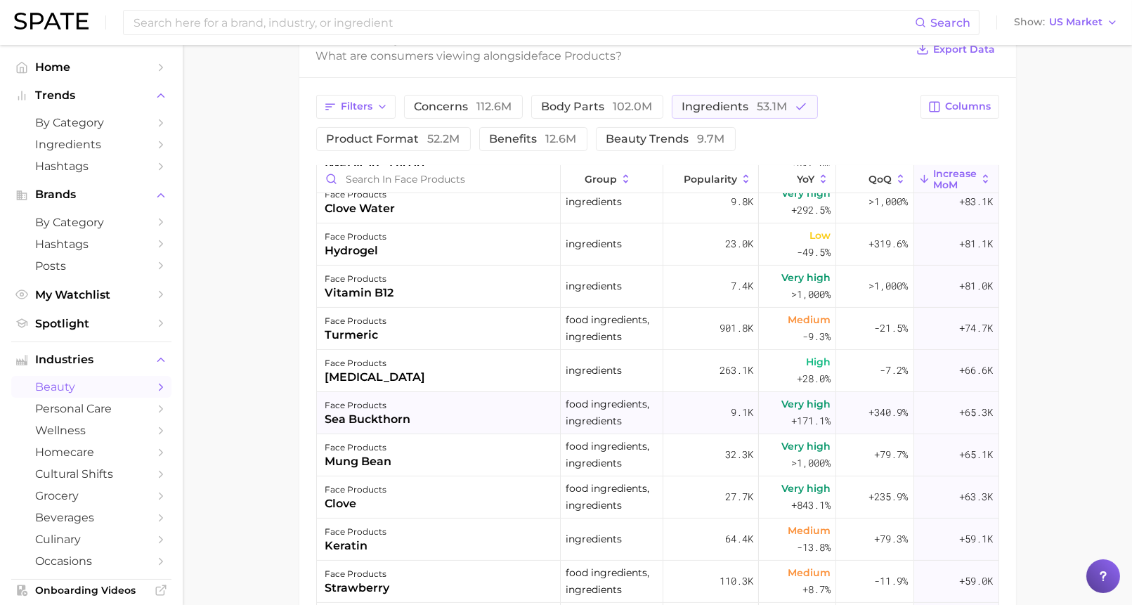
click at [368, 411] on div "sea buckthorn" at bounding box center [368, 419] width 86 height 17
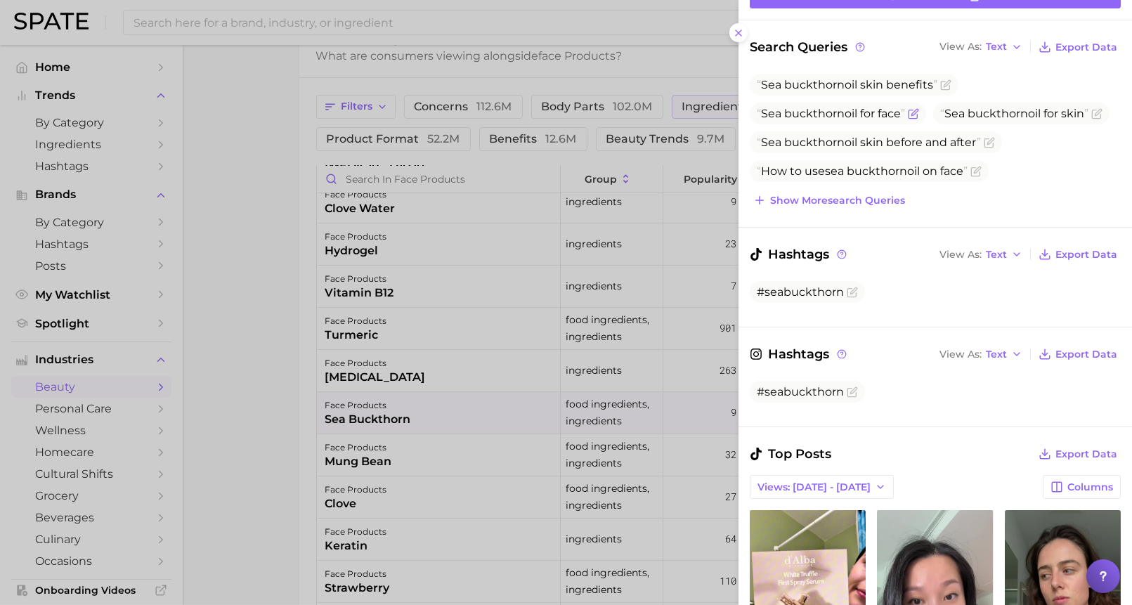
scroll to position [0, 0]
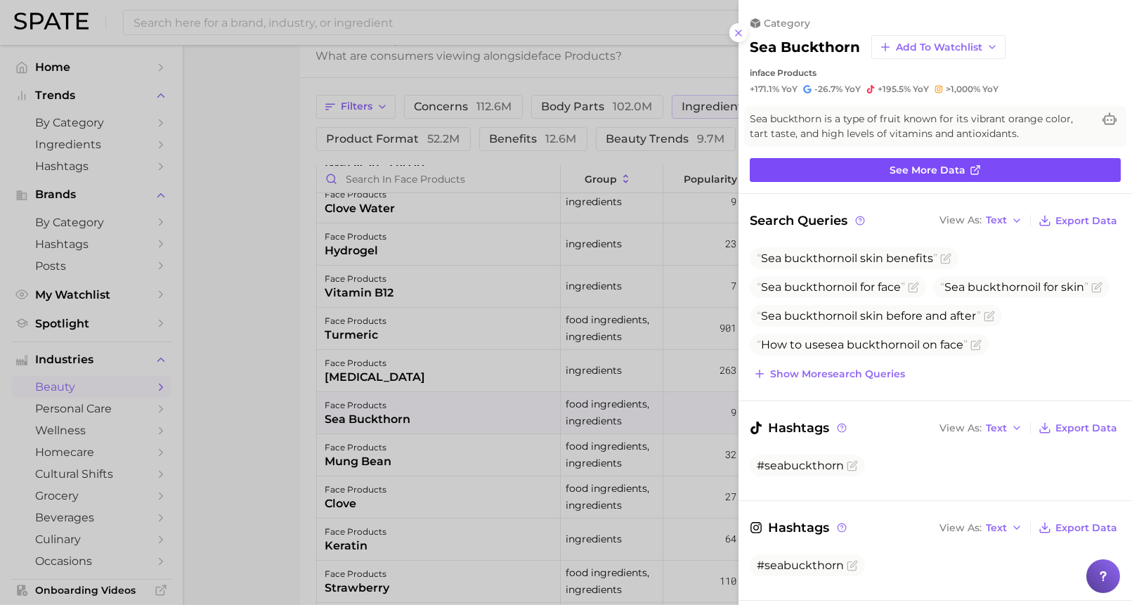
click at [896, 166] on span "See more data" at bounding box center [928, 170] width 76 height 12
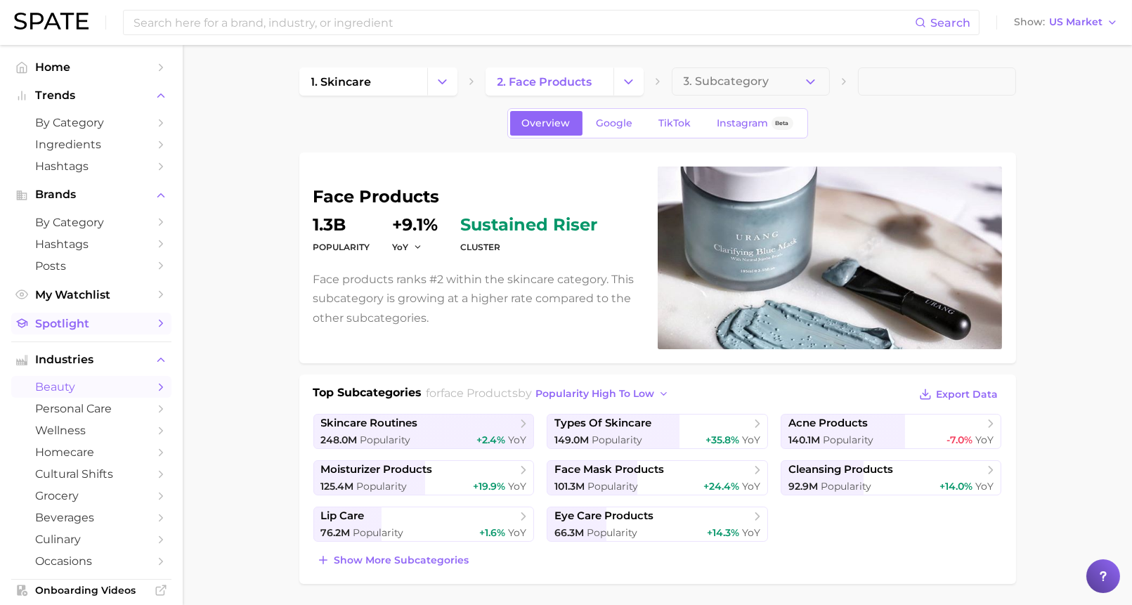
click at [127, 330] on span "Spotlight" at bounding box center [91, 323] width 112 height 13
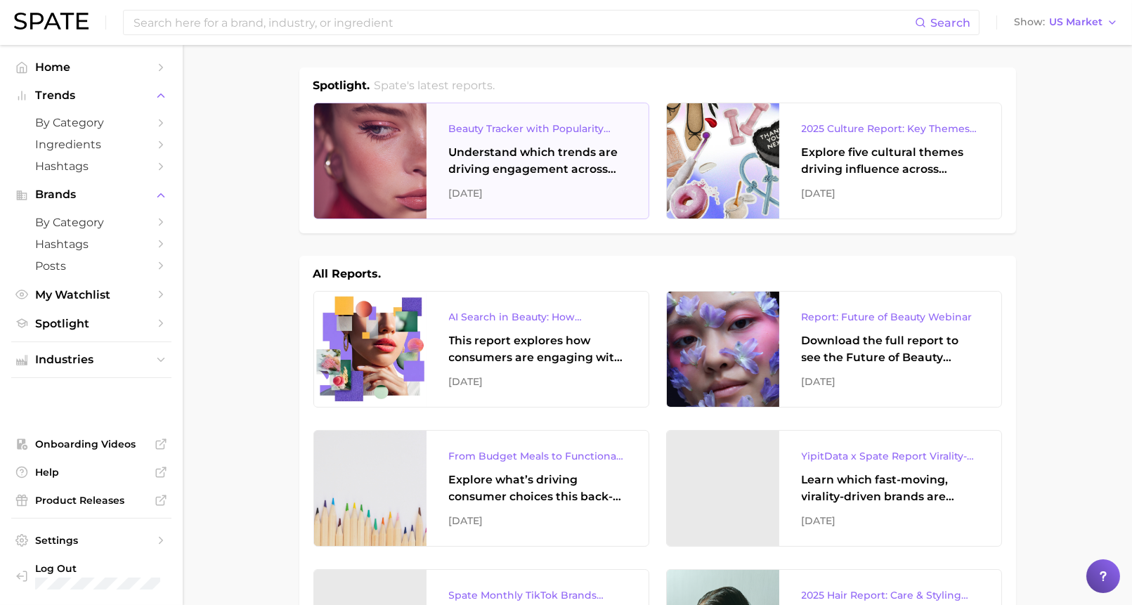
click at [541, 164] on div "Understand which trends are driving engagement across platforms in the skin, ha…" at bounding box center [537, 161] width 177 height 34
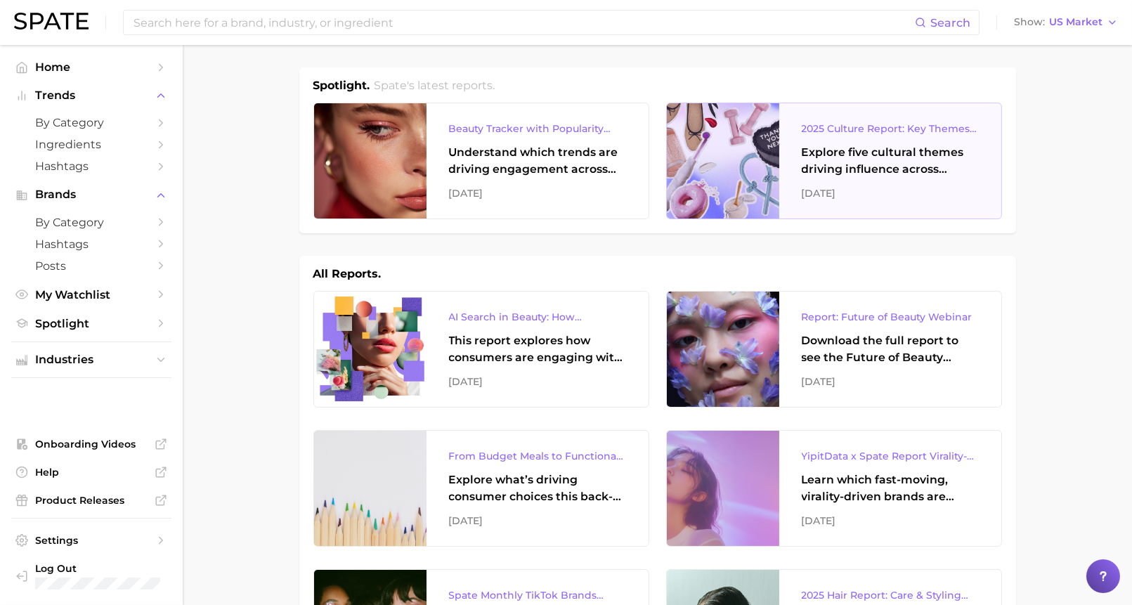
click at [891, 172] on div "Explore five cultural themes driving influence across beauty, food, and pop cul…" at bounding box center [890, 161] width 177 height 34
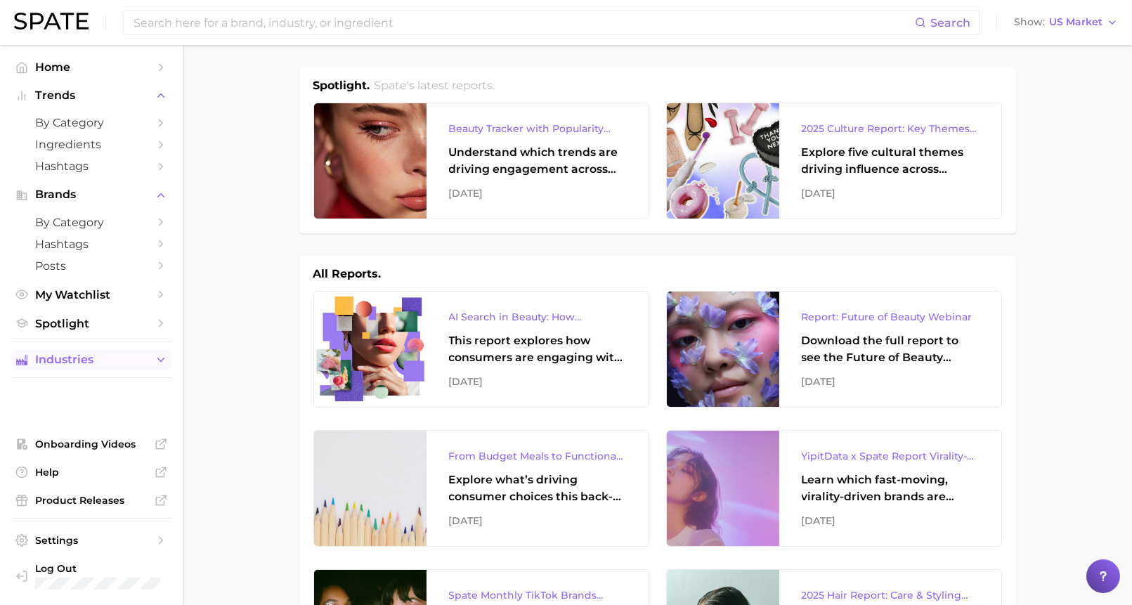
click at [148, 363] on button "Industries" at bounding box center [91, 359] width 160 height 21
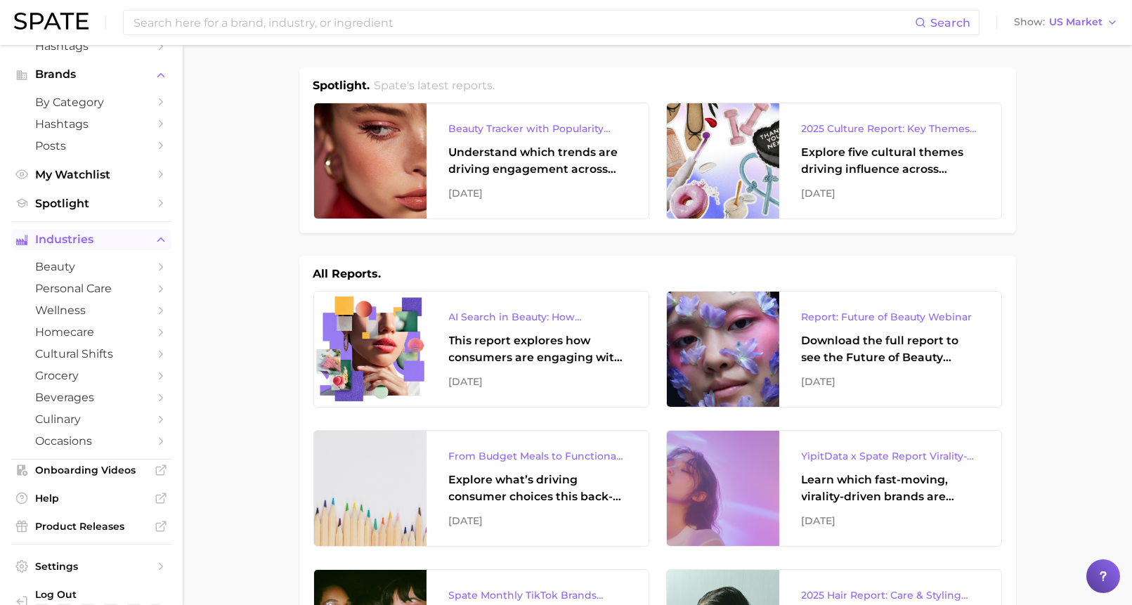
scroll to position [148, 0]
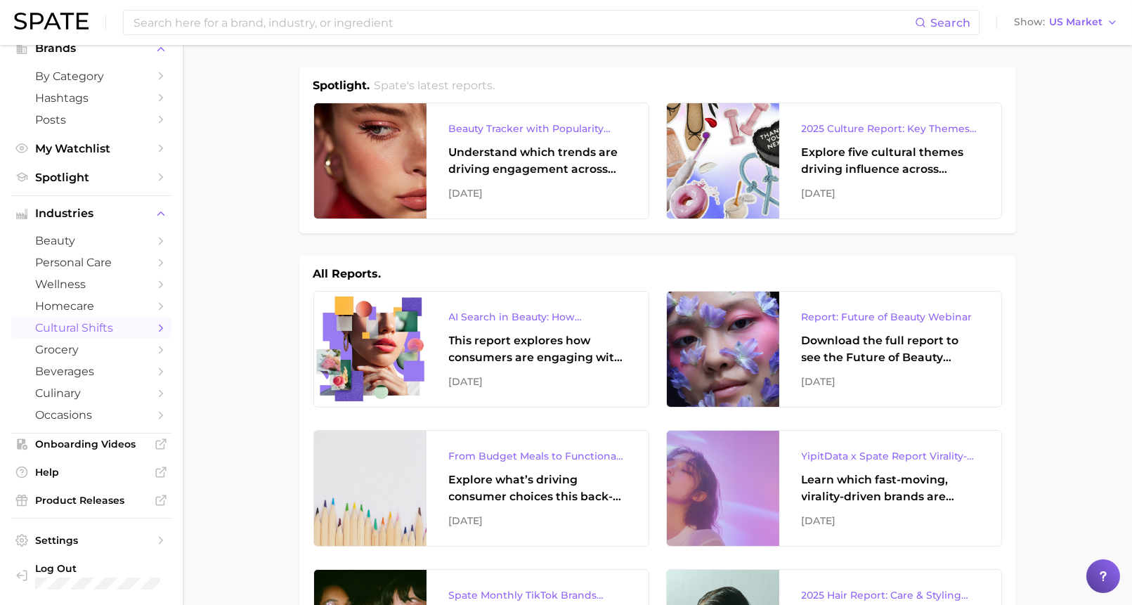
click at [134, 333] on span "cultural shifts" at bounding box center [91, 327] width 112 height 13
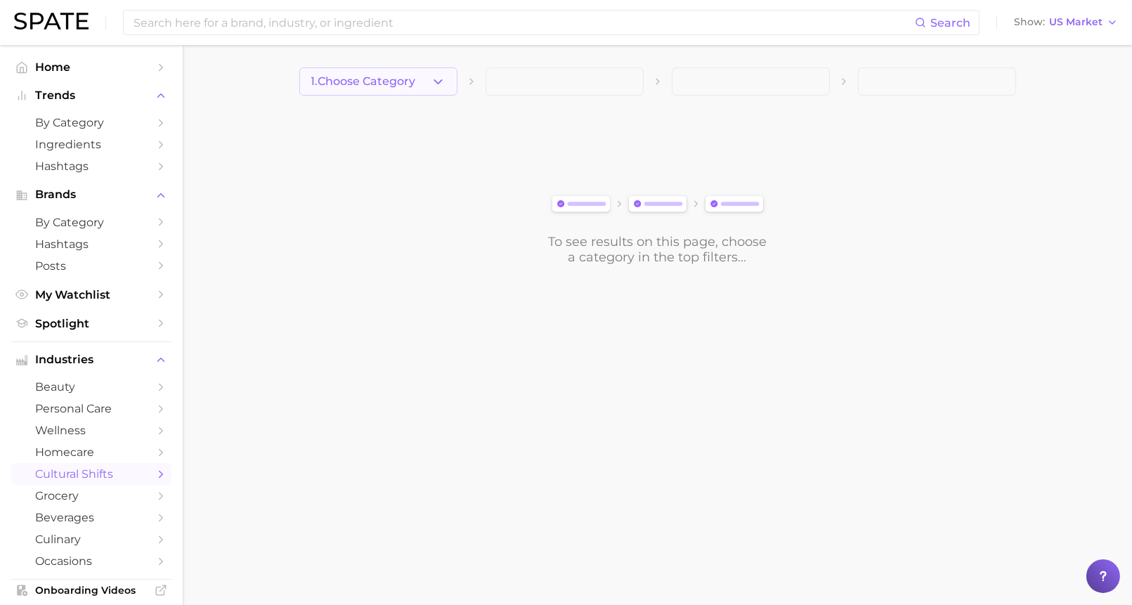
click at [432, 89] on button "1. Choose Category" at bounding box center [378, 81] width 158 height 28
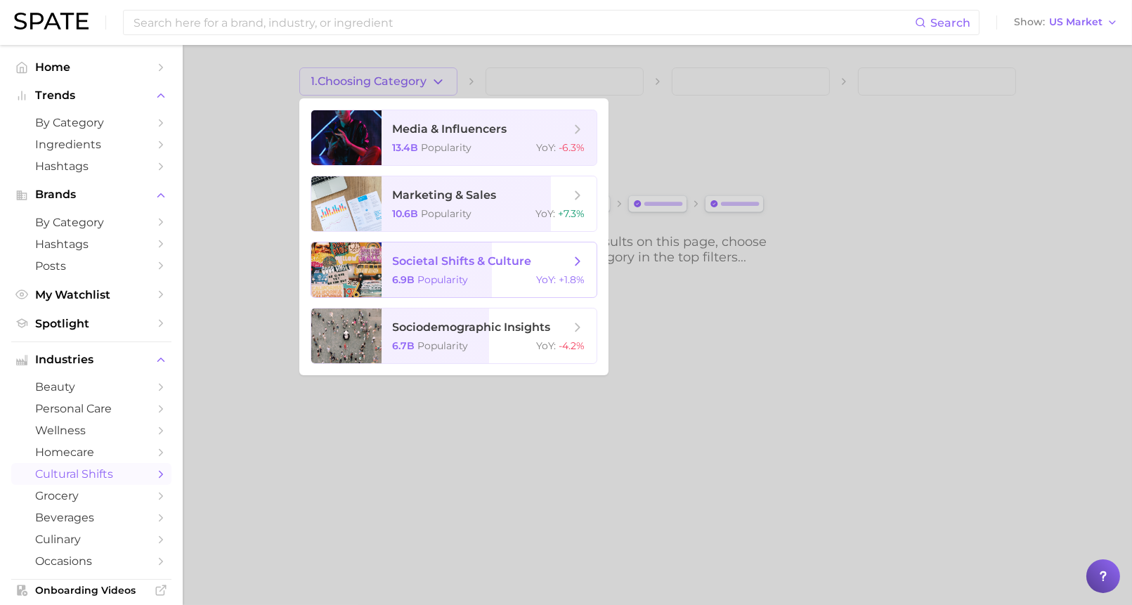
click at [458, 260] on span "societal shifts & culture" at bounding box center [462, 260] width 139 height 13
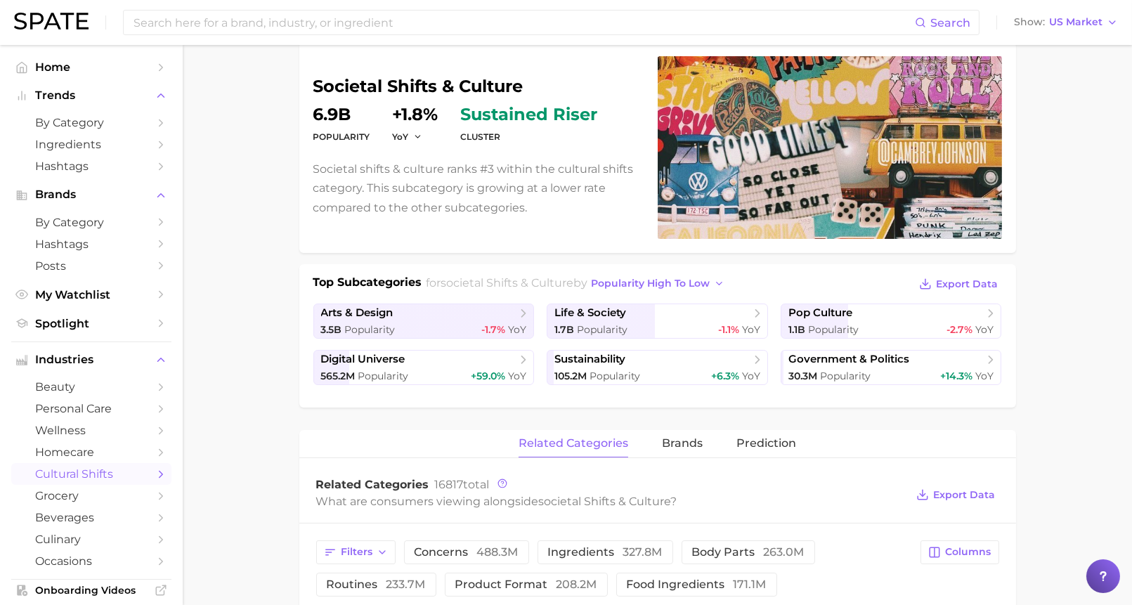
scroll to position [111, 0]
click at [627, 329] on div "1.7b Popularity -1.1% YoY" at bounding box center [658, 329] width 206 height 13
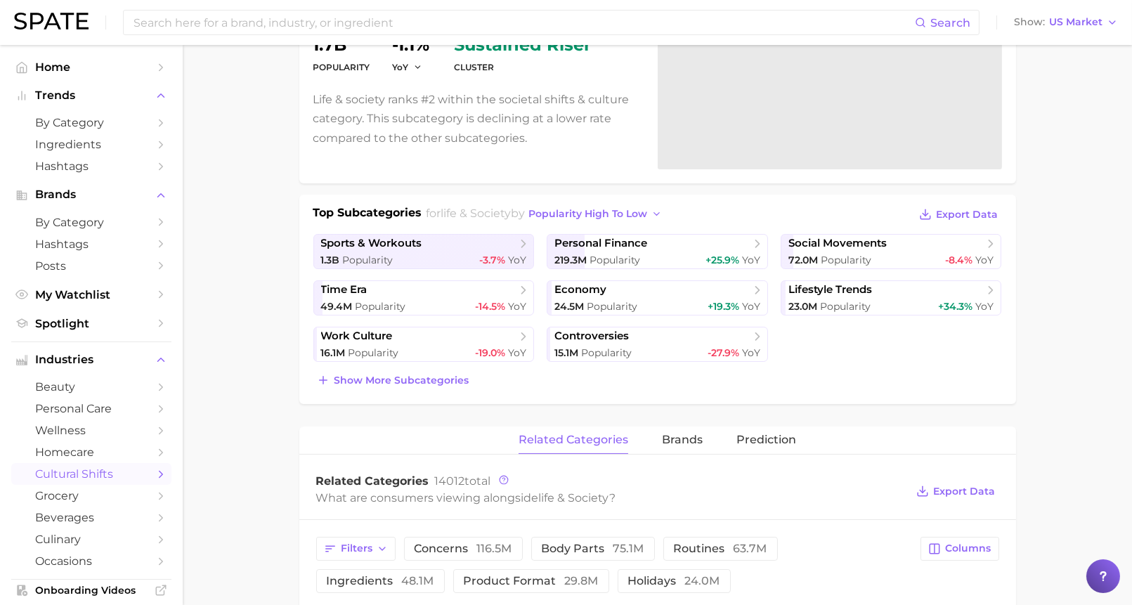
scroll to position [216, 0]
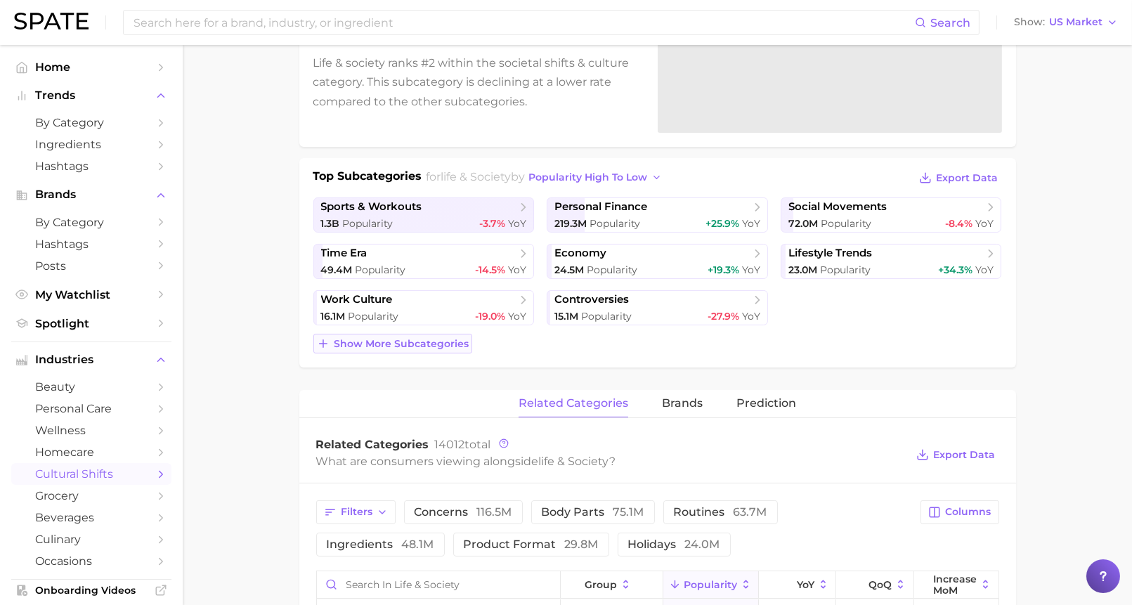
click at [415, 347] on button "Show more subcategories" at bounding box center [392, 344] width 159 height 20
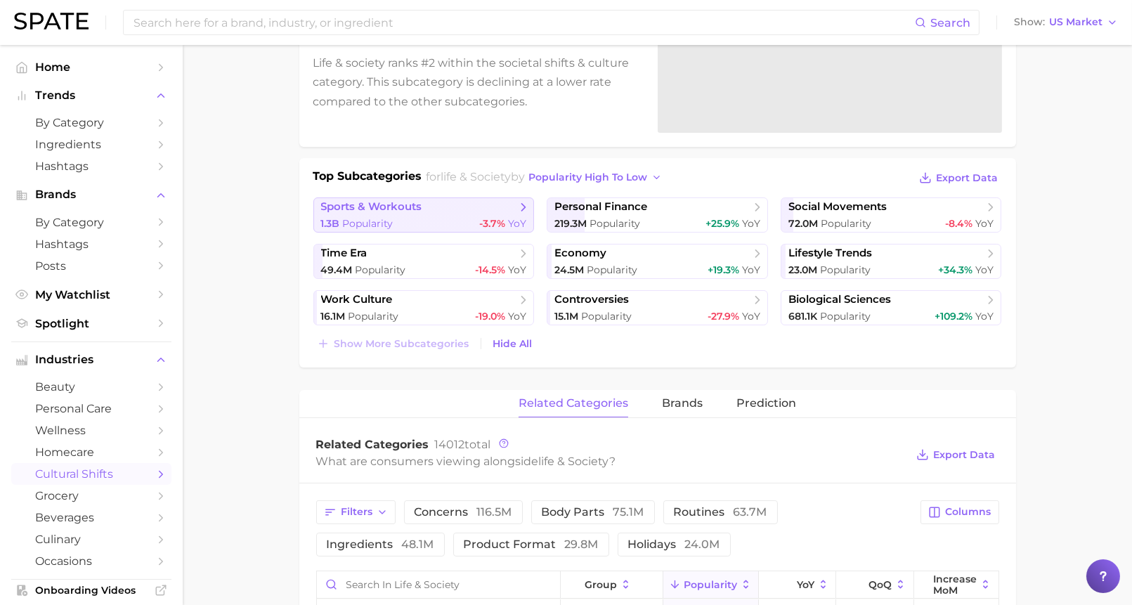
click at [494, 223] on span "-3.7%" at bounding box center [492, 223] width 26 height 13
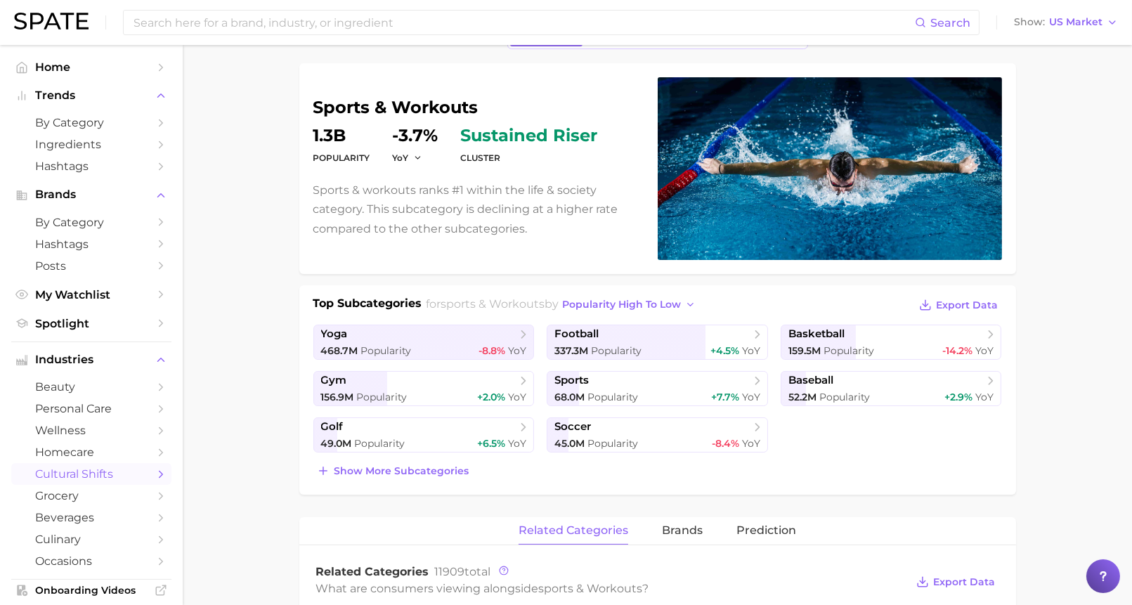
scroll to position [90, 0]
click at [621, 295] on button "popularity high to low" at bounding box center [629, 304] width 141 height 19
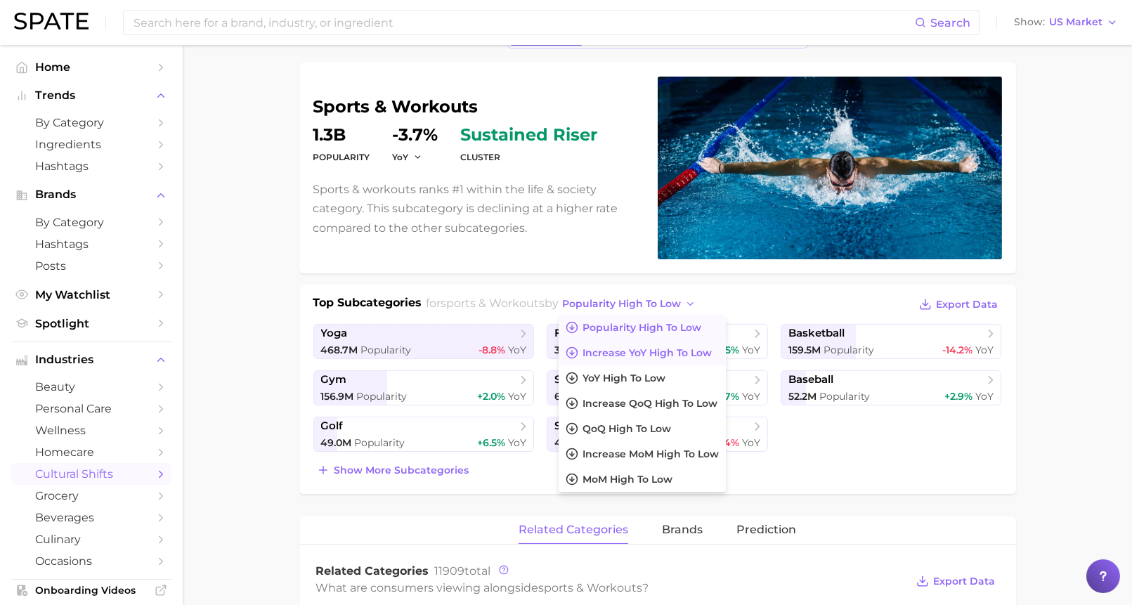
click at [618, 349] on span "Increase YoY high to low" at bounding box center [647, 353] width 129 height 12
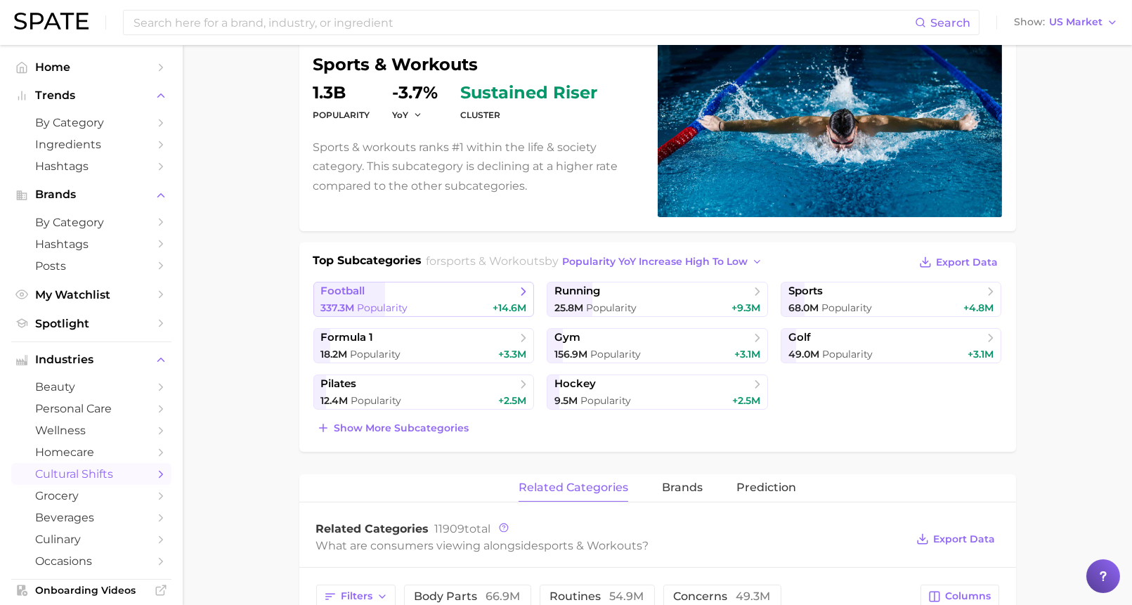
scroll to position [134, 0]
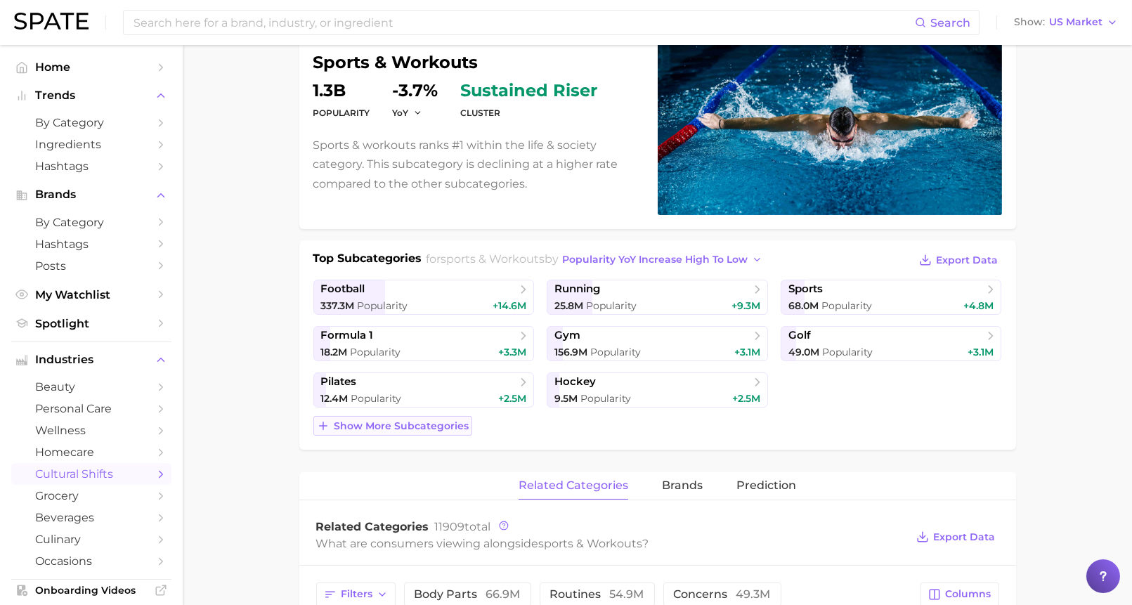
click at [427, 423] on span "Show more subcategories" at bounding box center [401, 426] width 135 height 12
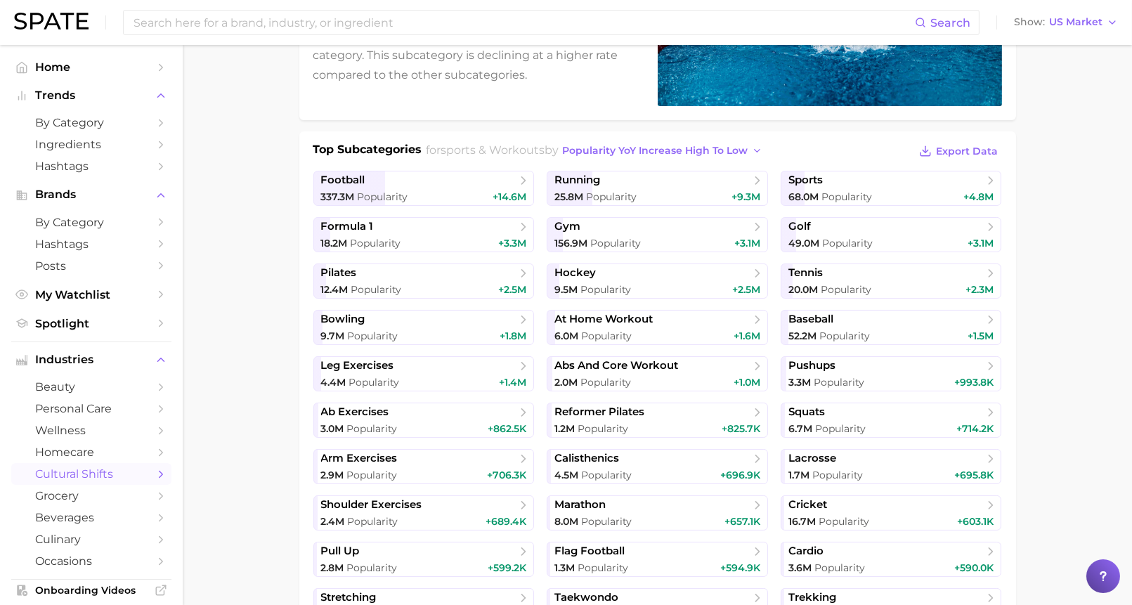
scroll to position [250, 0]
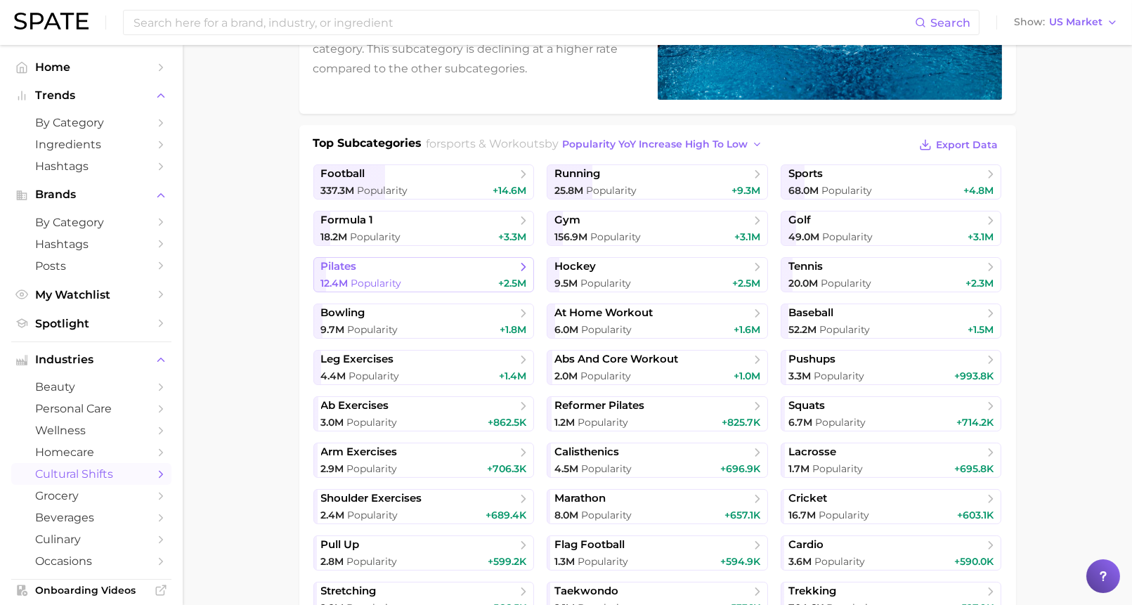
click at [494, 277] on div "12.4m Popularity +2.5m" at bounding box center [424, 283] width 206 height 13
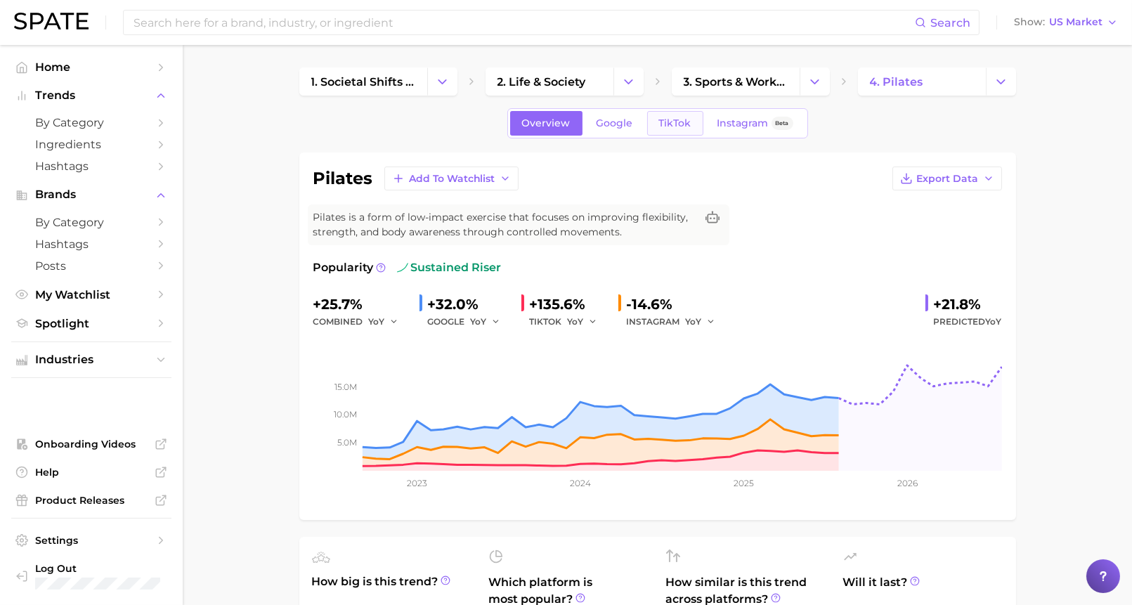
click at [655, 123] on link "TikTok" at bounding box center [675, 123] width 56 height 25
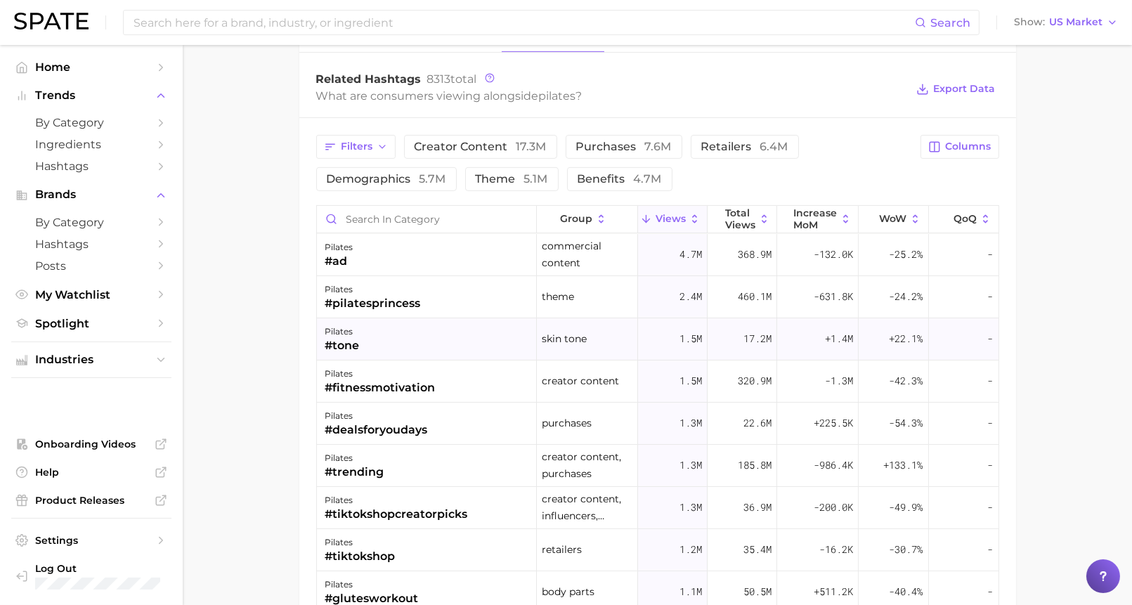
scroll to position [1123, 0]
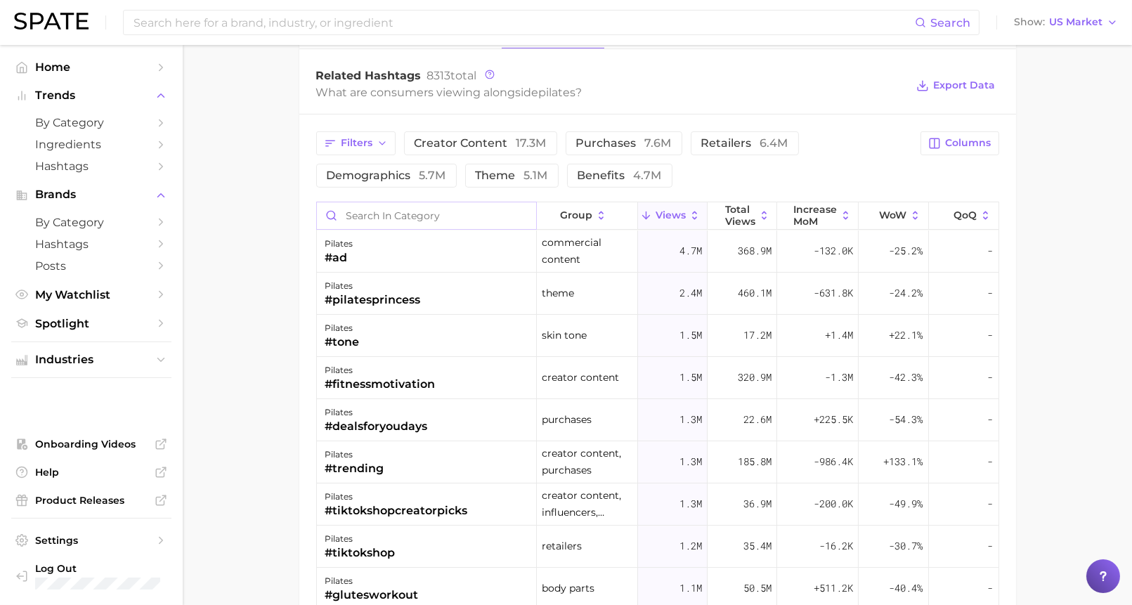
click at [447, 207] on input "Search in category" at bounding box center [426, 215] width 219 height 27
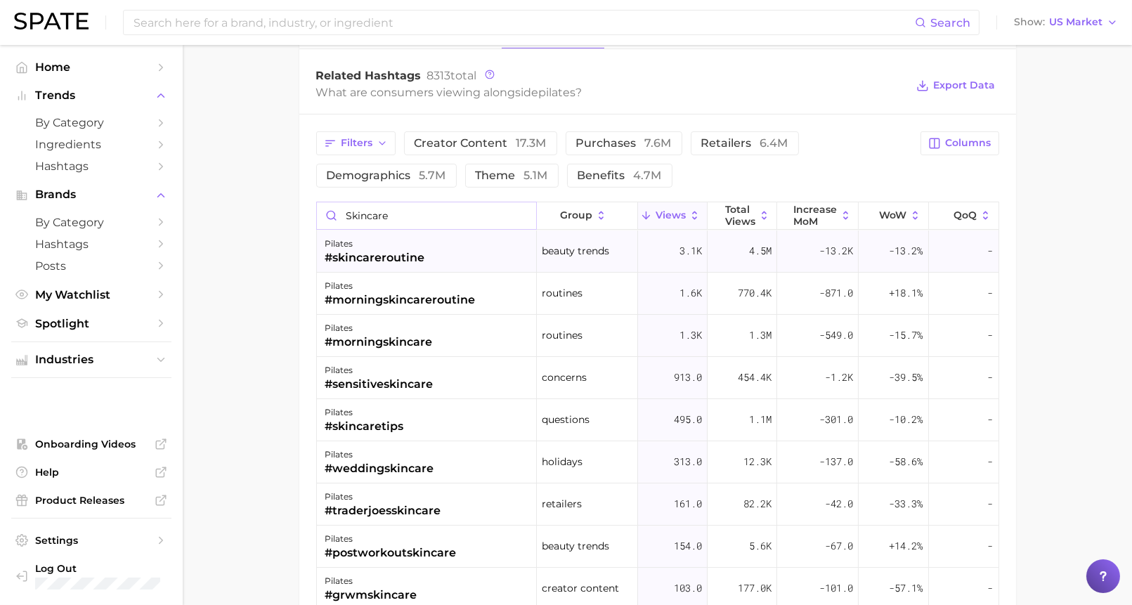
type input "skincare"
click at [431, 248] on div "pilates #skincareroutine" at bounding box center [427, 252] width 220 height 42
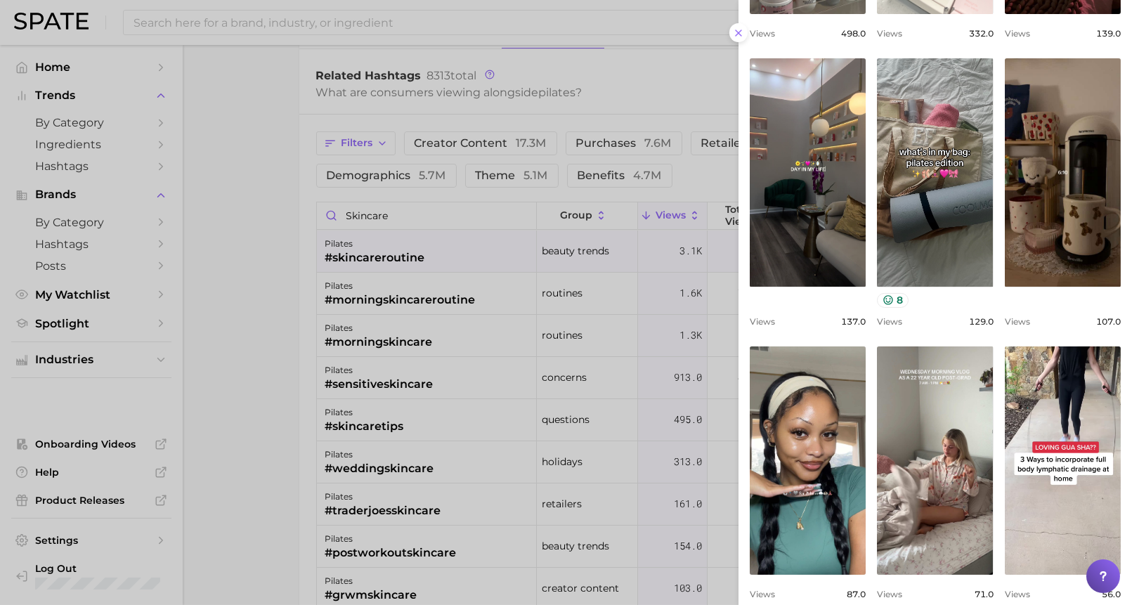
scroll to position [413, 0]
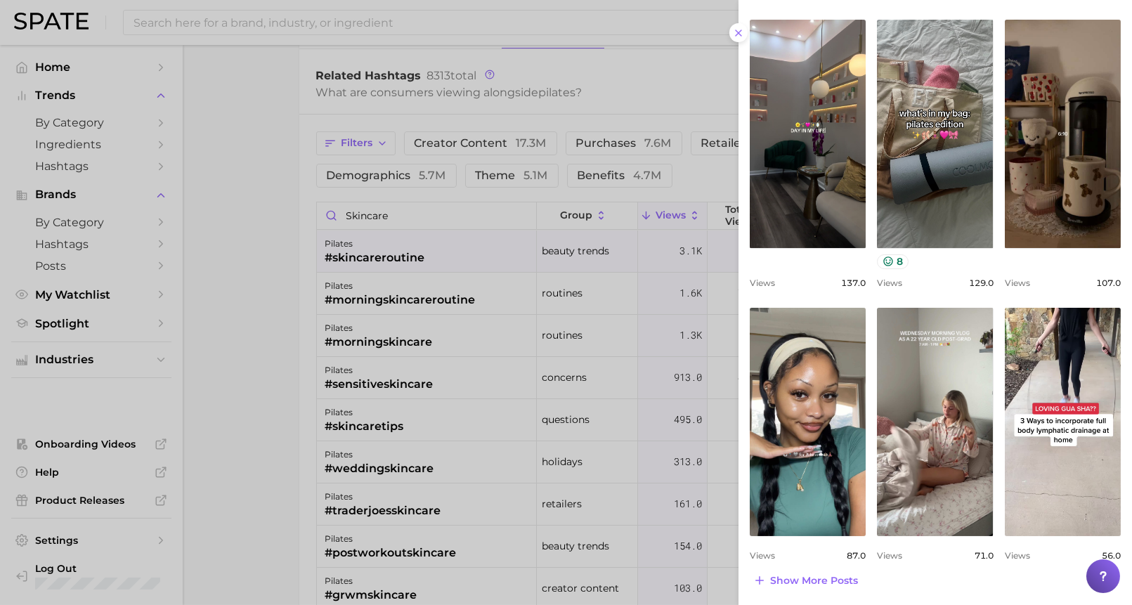
click at [290, 386] on div at bounding box center [566, 302] width 1132 height 605
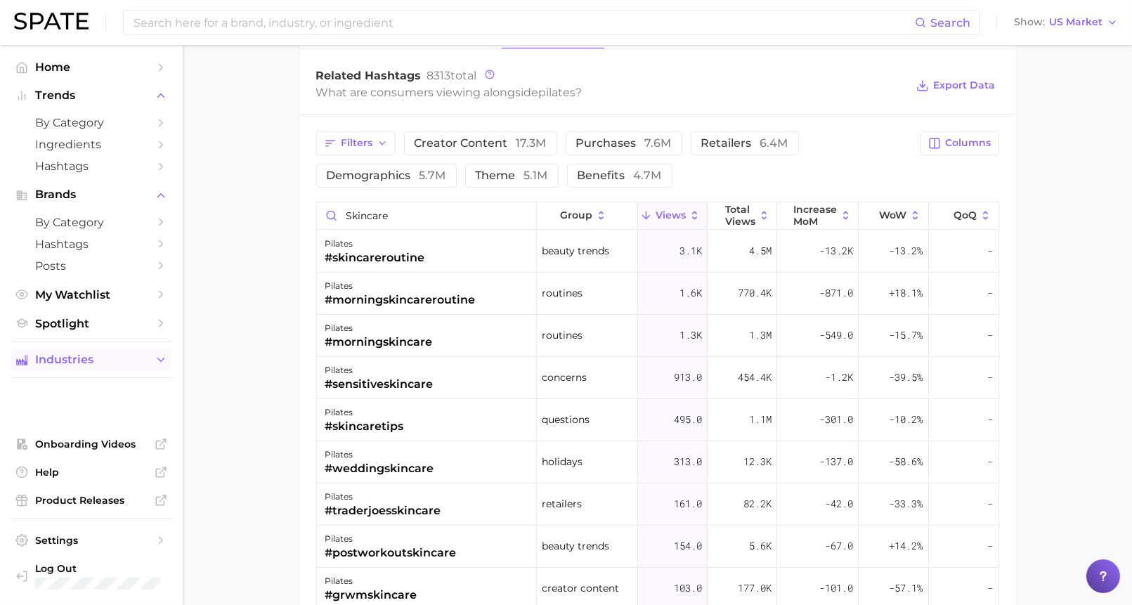
click at [169, 354] on button "Industries" at bounding box center [91, 359] width 160 height 21
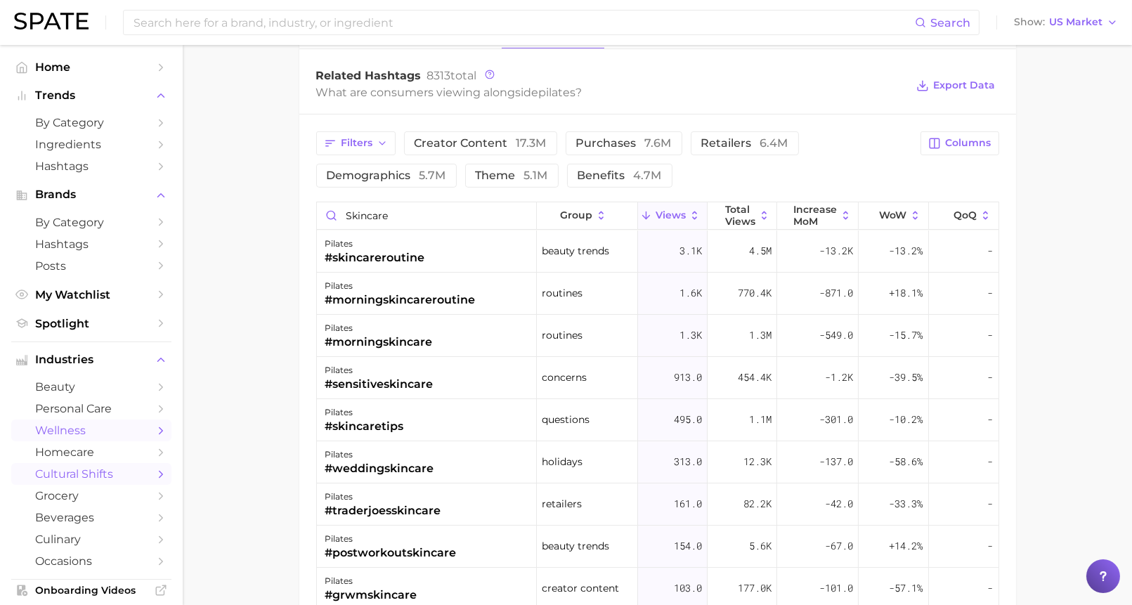
click at [130, 432] on span "wellness" at bounding box center [91, 430] width 112 height 13
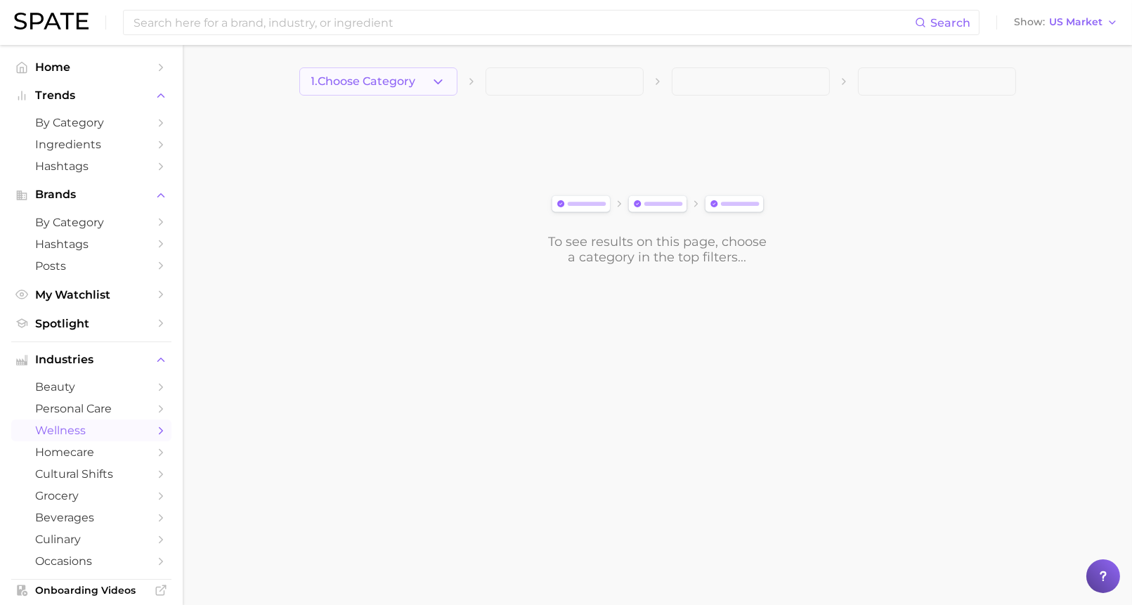
click at [430, 83] on button "1. Choose Category" at bounding box center [378, 81] width 158 height 28
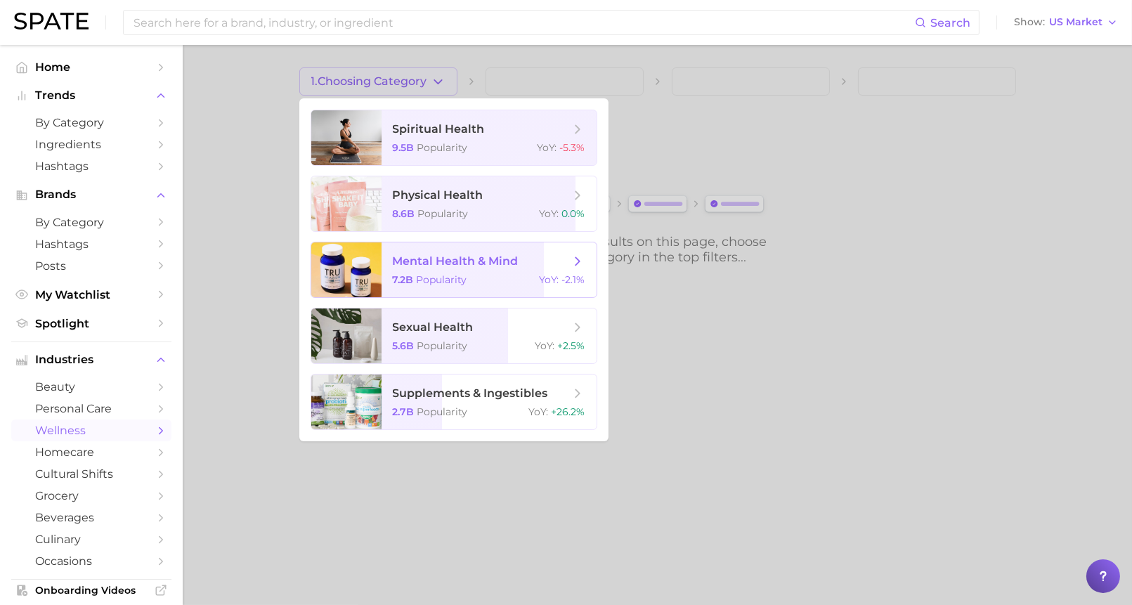
click at [470, 259] on span "mental health & mind" at bounding box center [456, 260] width 126 height 13
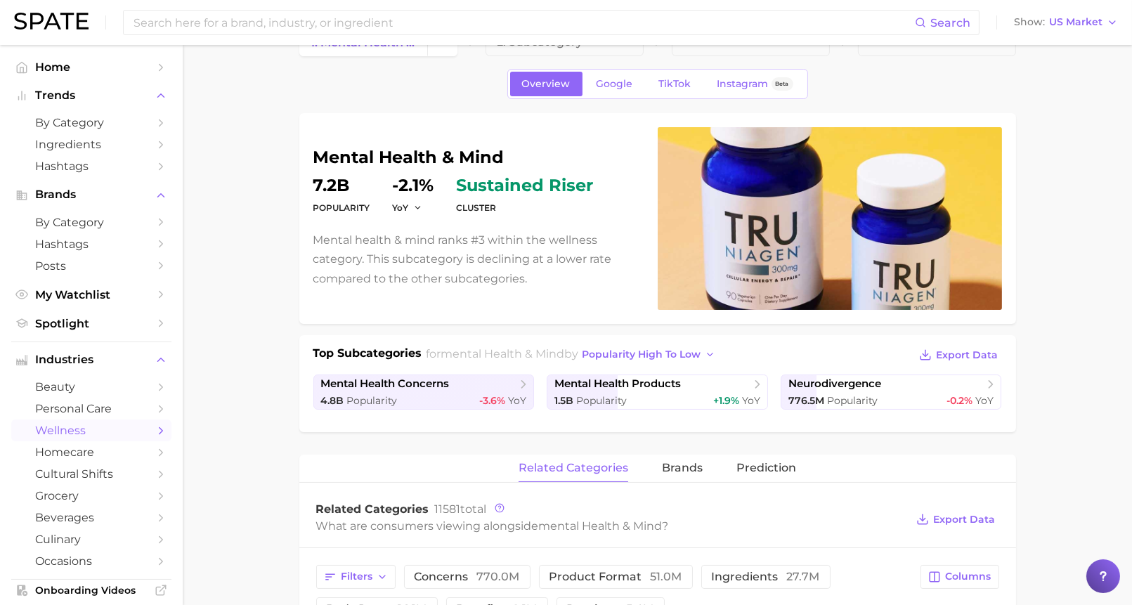
scroll to position [46, 0]
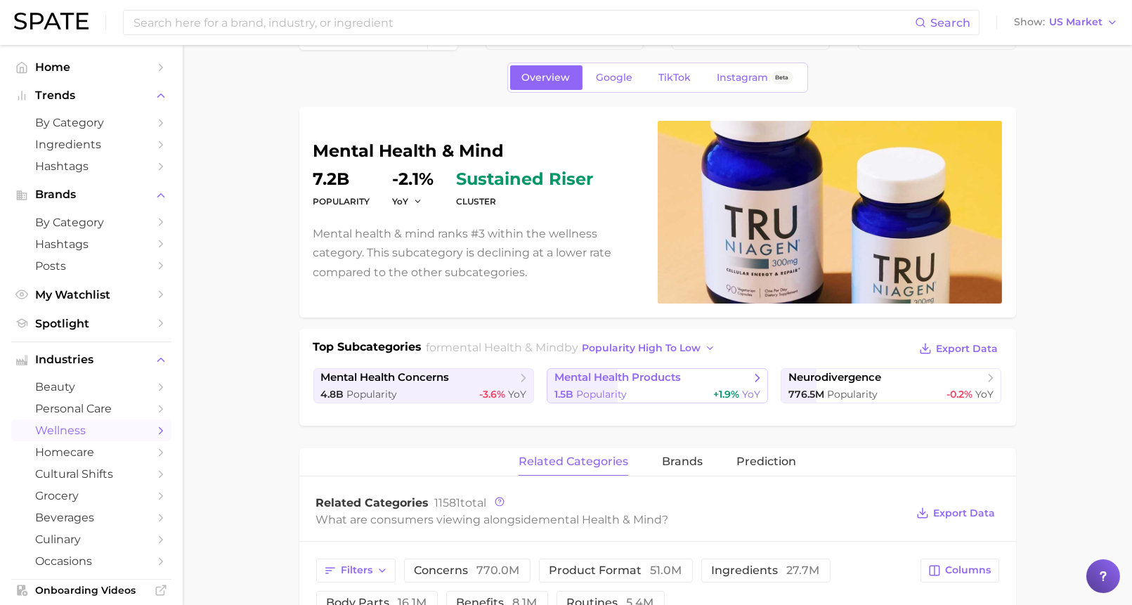
click at [587, 389] on span "Popularity" at bounding box center [601, 394] width 51 height 13
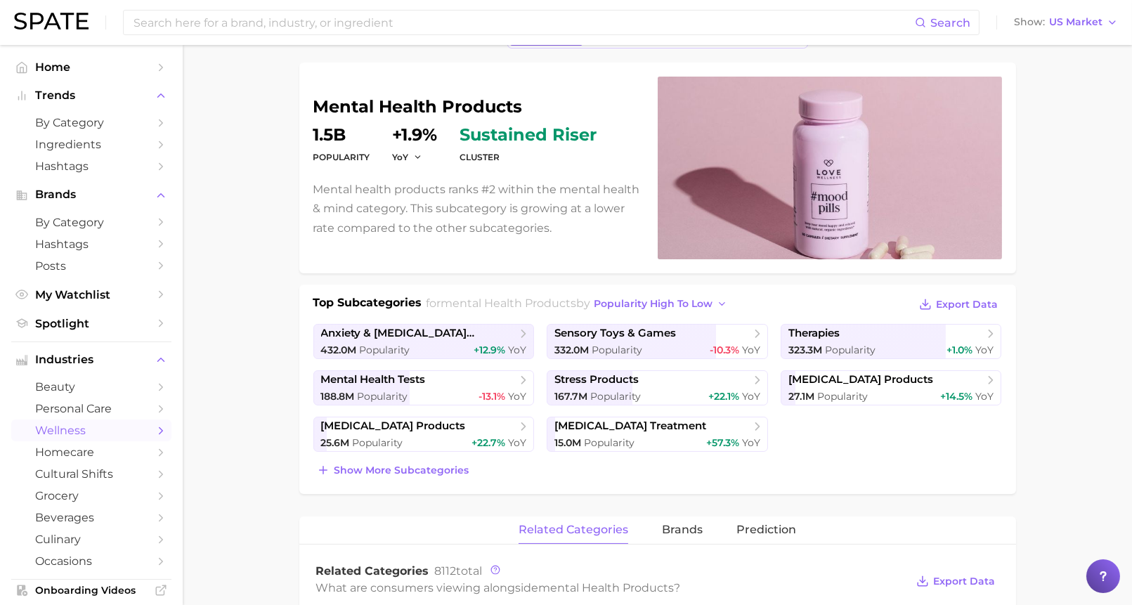
scroll to position [101, 0]
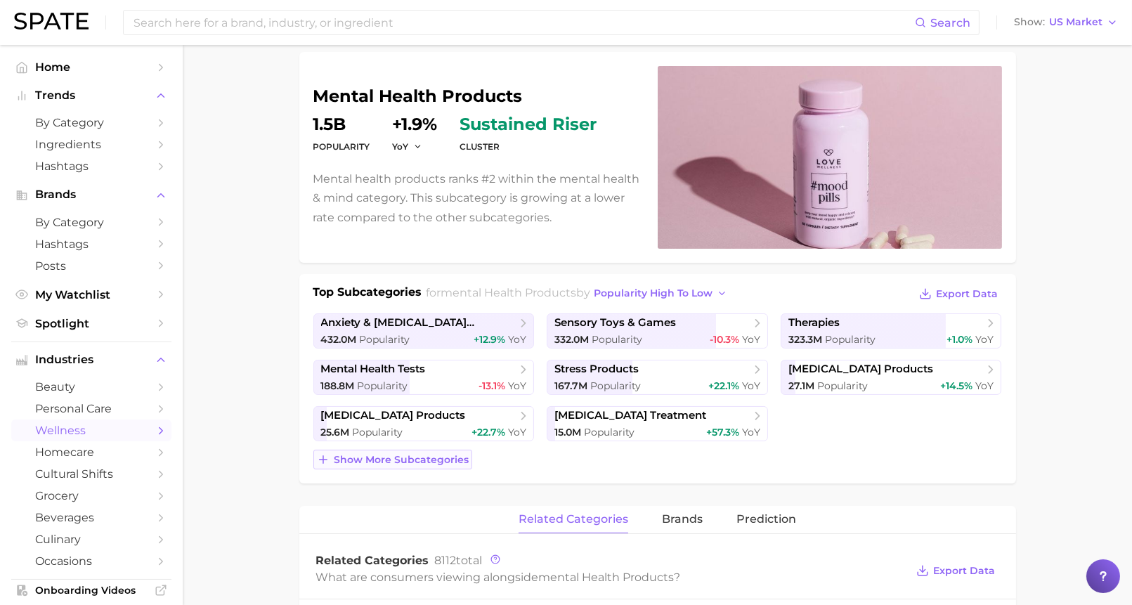
click at [439, 459] on span "Show more subcategories" at bounding box center [401, 460] width 135 height 12
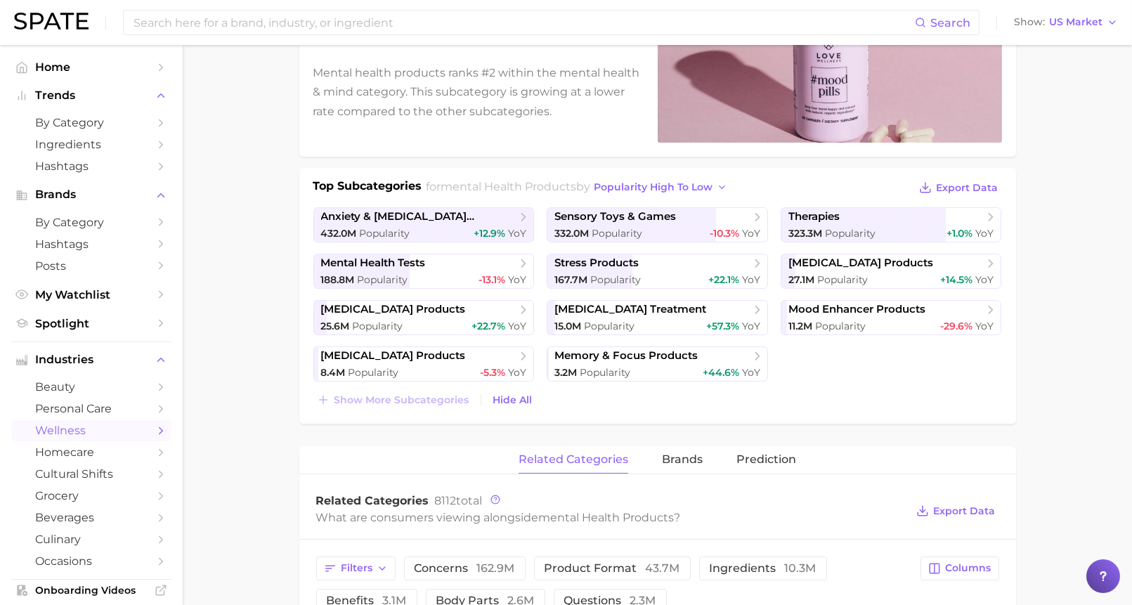
scroll to position [221, 0]
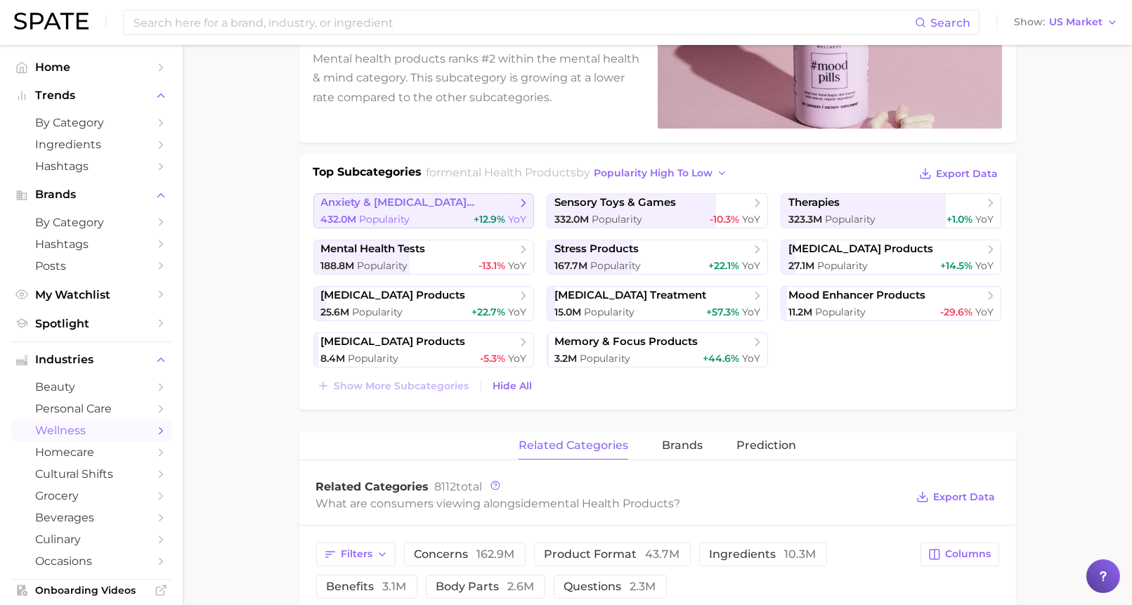
click at [450, 213] on div "432.0m Popularity +12.9% YoY" at bounding box center [424, 219] width 206 height 13
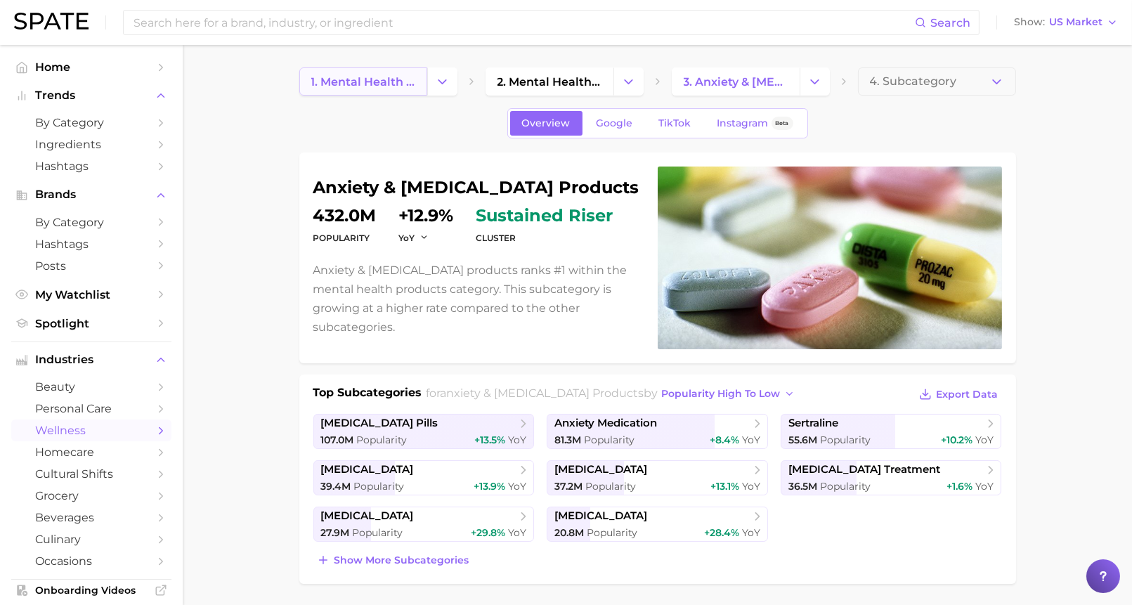
click at [387, 76] on span "1. mental health & mind" at bounding box center [363, 81] width 104 height 13
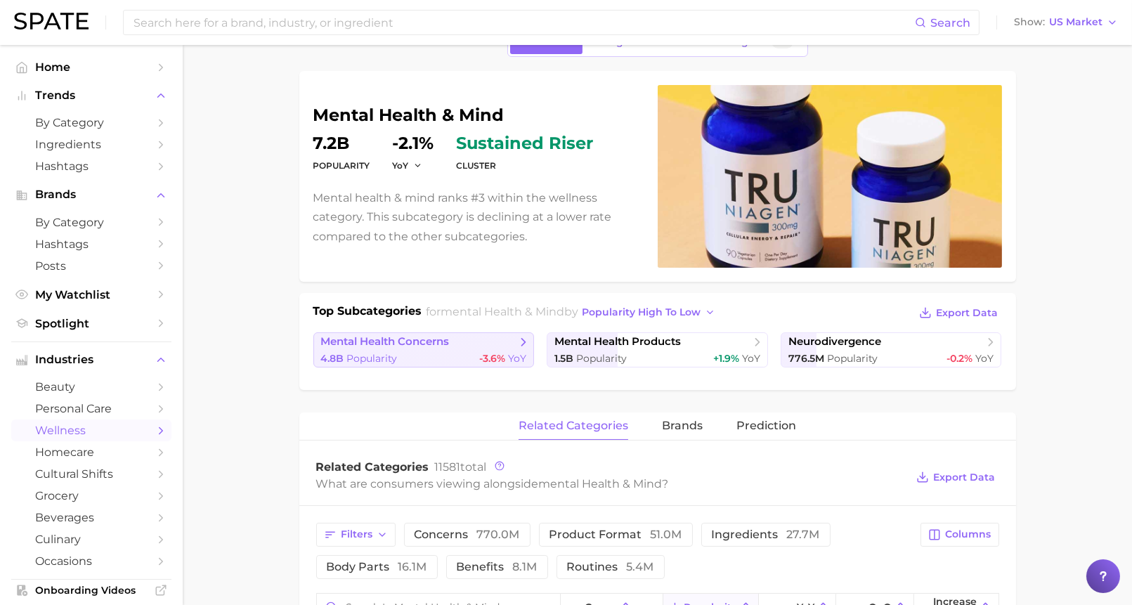
scroll to position [89, 0]
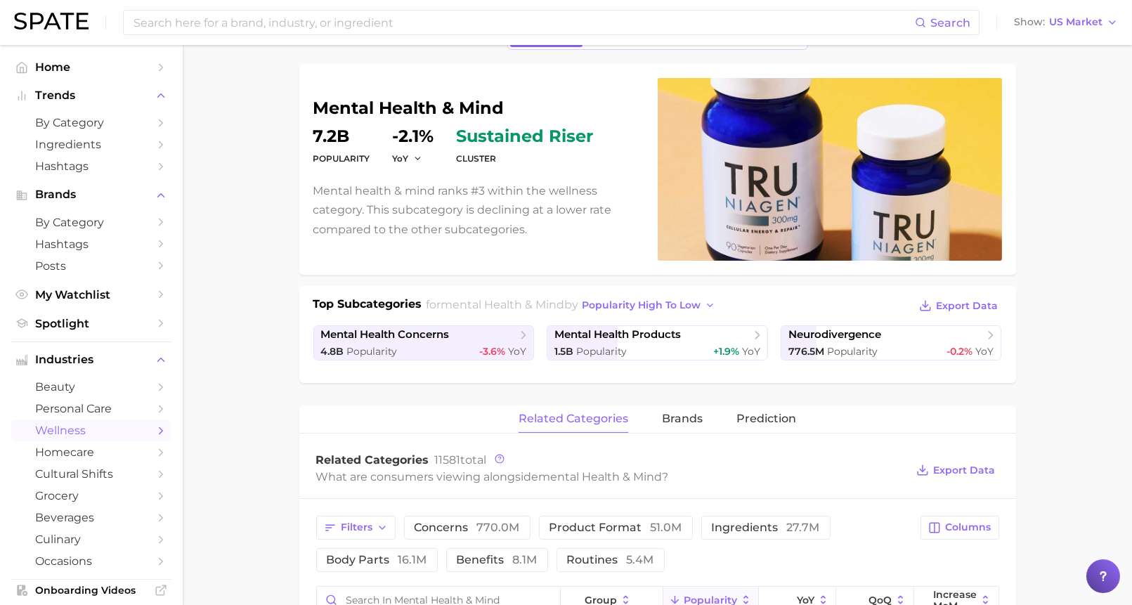
click at [131, 437] on span "wellness" at bounding box center [91, 430] width 112 height 13
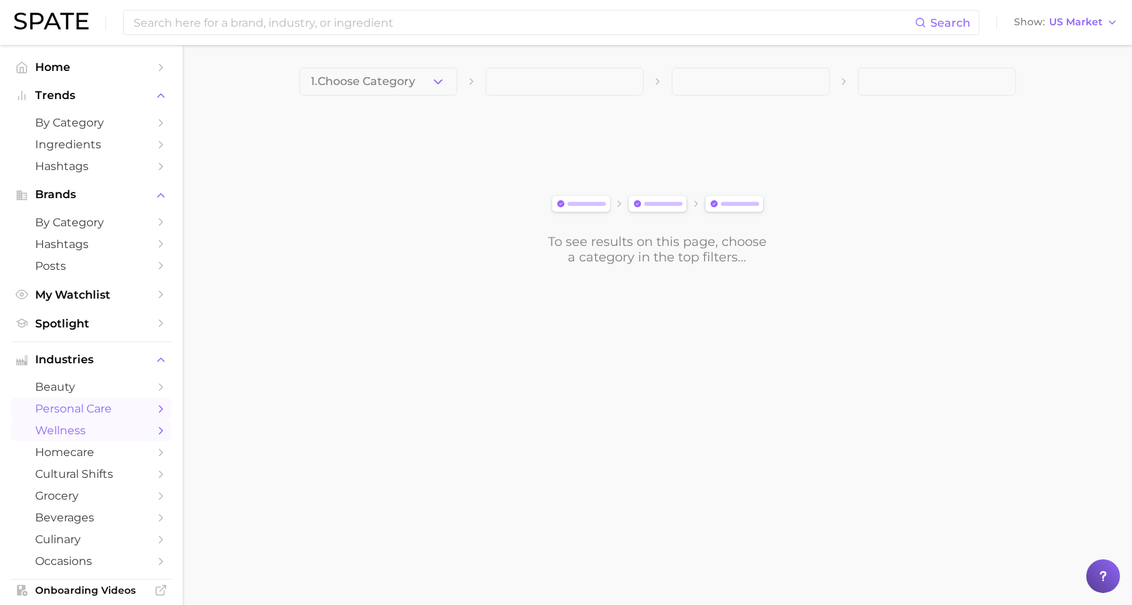
click at [136, 410] on span "personal care" at bounding box center [91, 408] width 112 height 13
click at [424, 87] on button "1. Choose Category" at bounding box center [378, 81] width 158 height 28
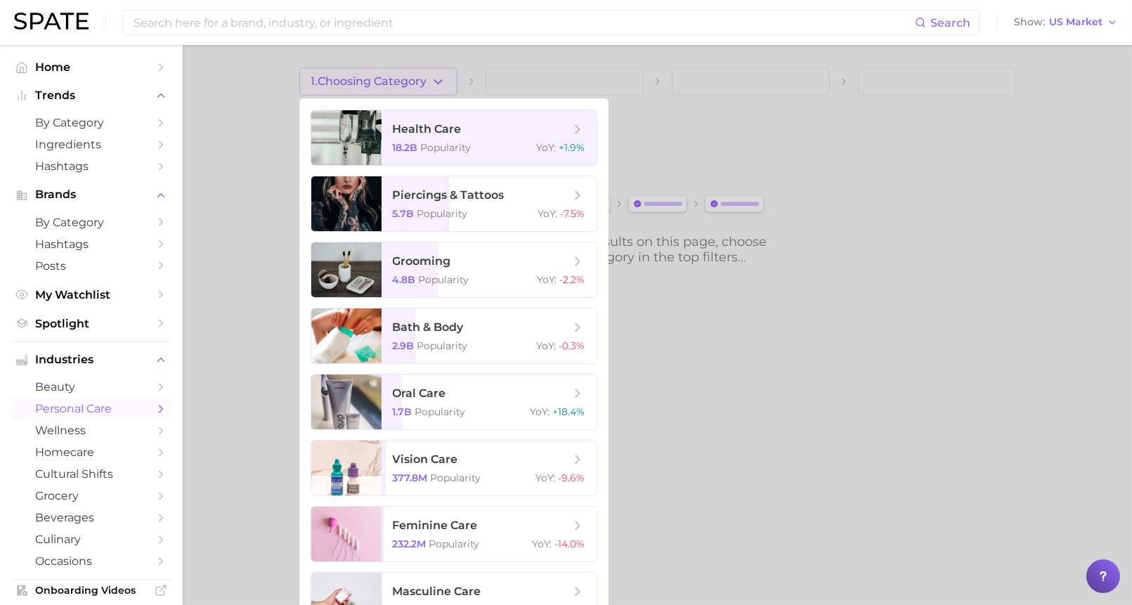
click at [226, 359] on div at bounding box center [566, 302] width 1132 height 605
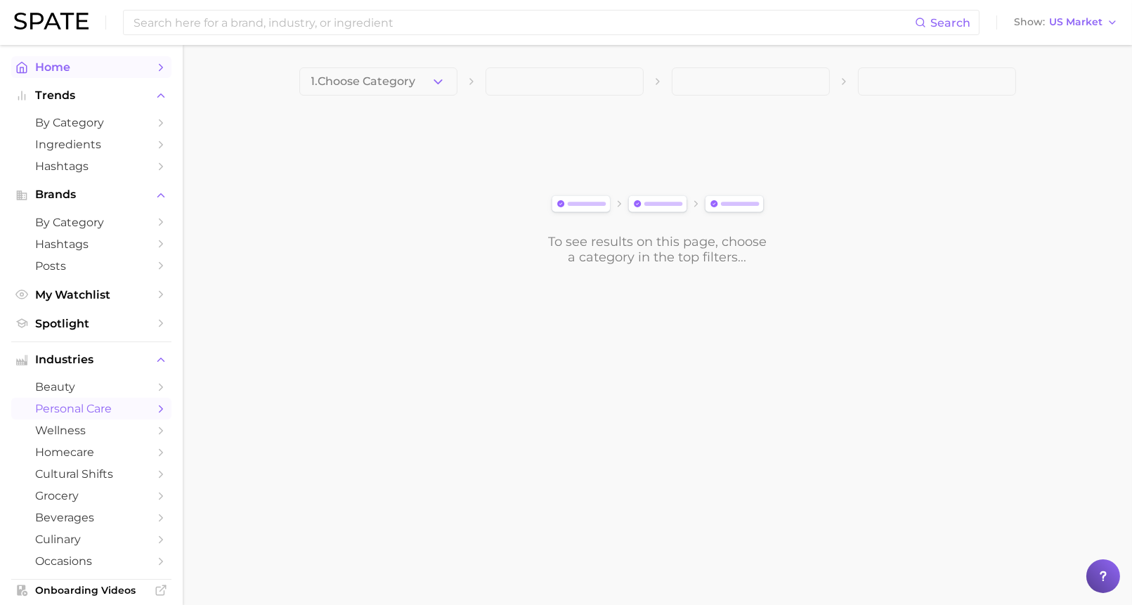
click at [162, 71] on icon "Sidebar" at bounding box center [161, 67] width 13 height 13
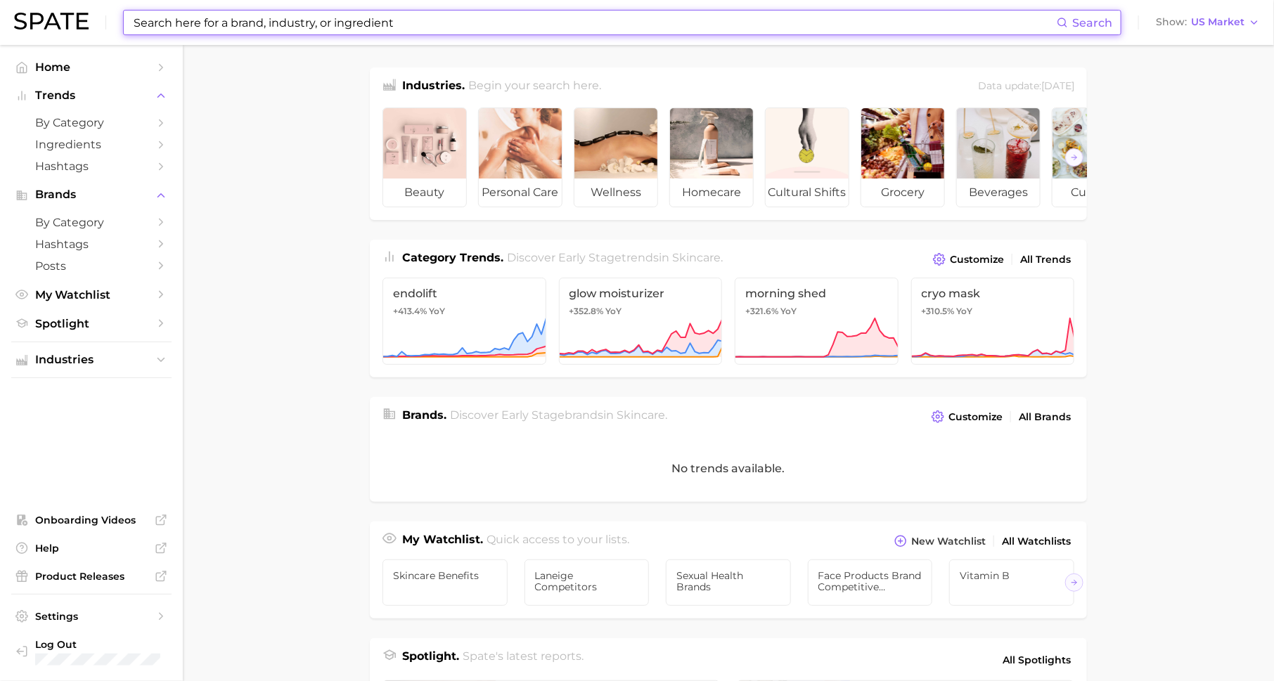
click at [328, 18] on input at bounding box center [594, 23] width 924 height 24
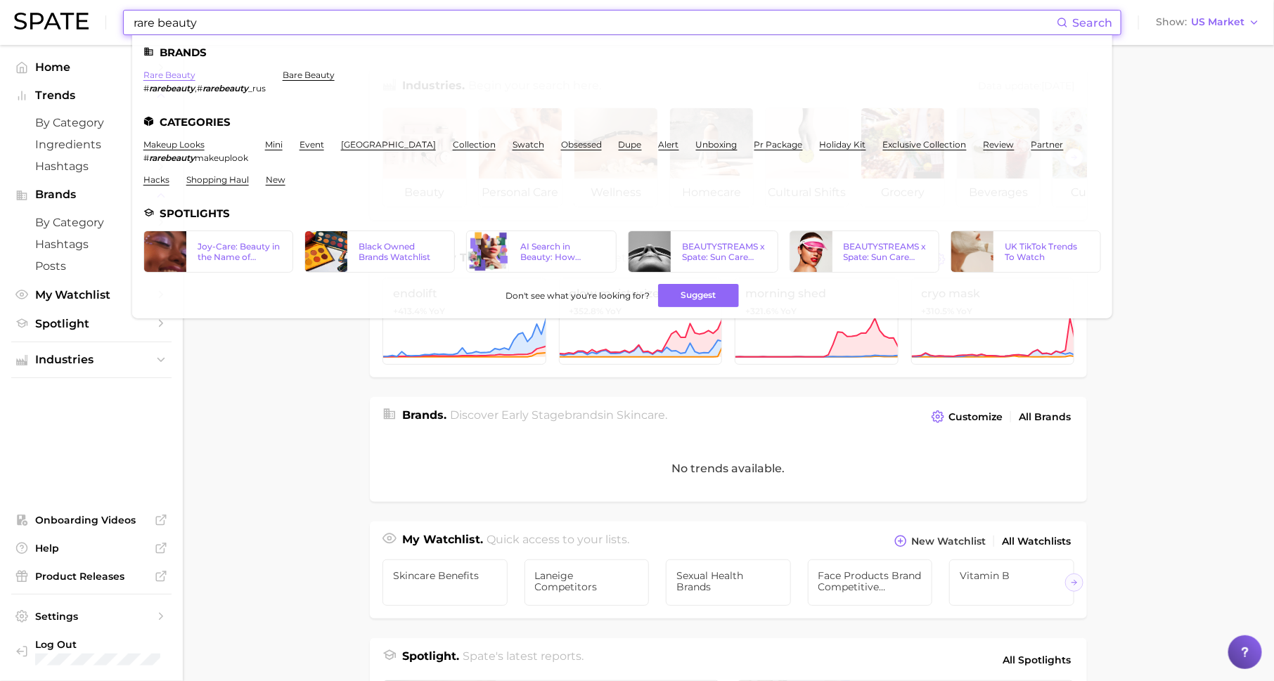
type input "rare beauty"
click at [160, 77] on link "rare beauty" at bounding box center [169, 75] width 52 height 11
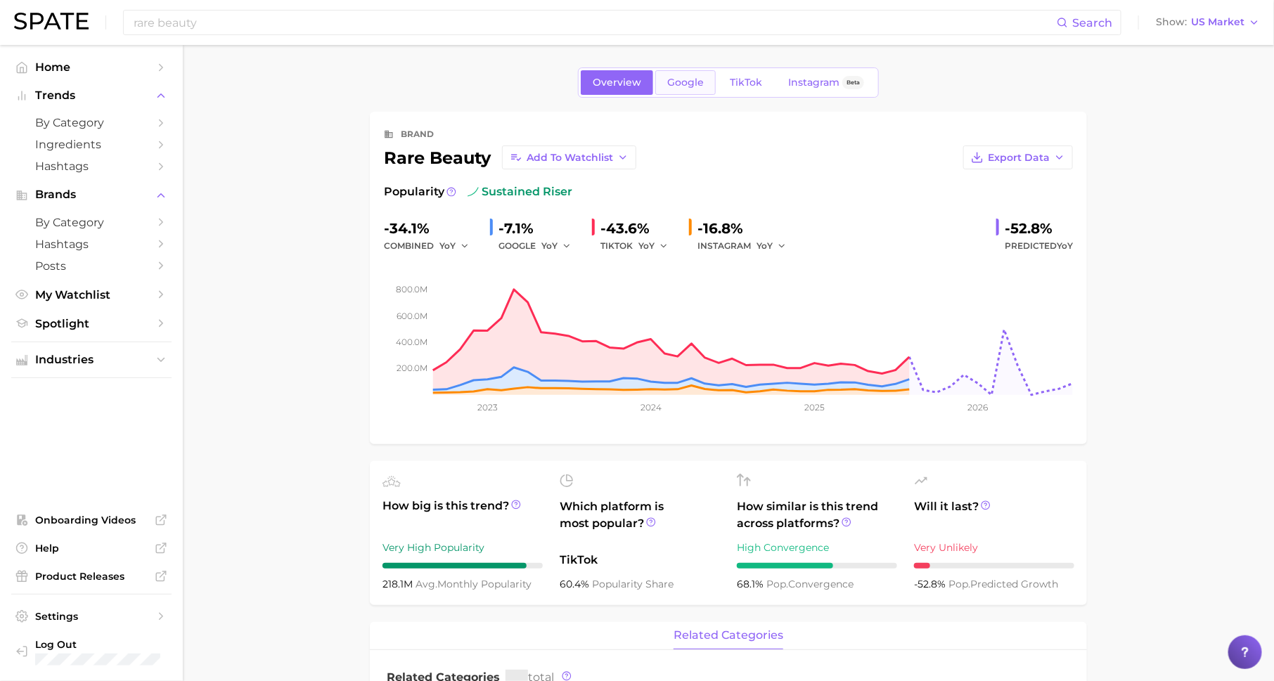
click at [696, 82] on span "Google" at bounding box center [685, 83] width 37 height 12
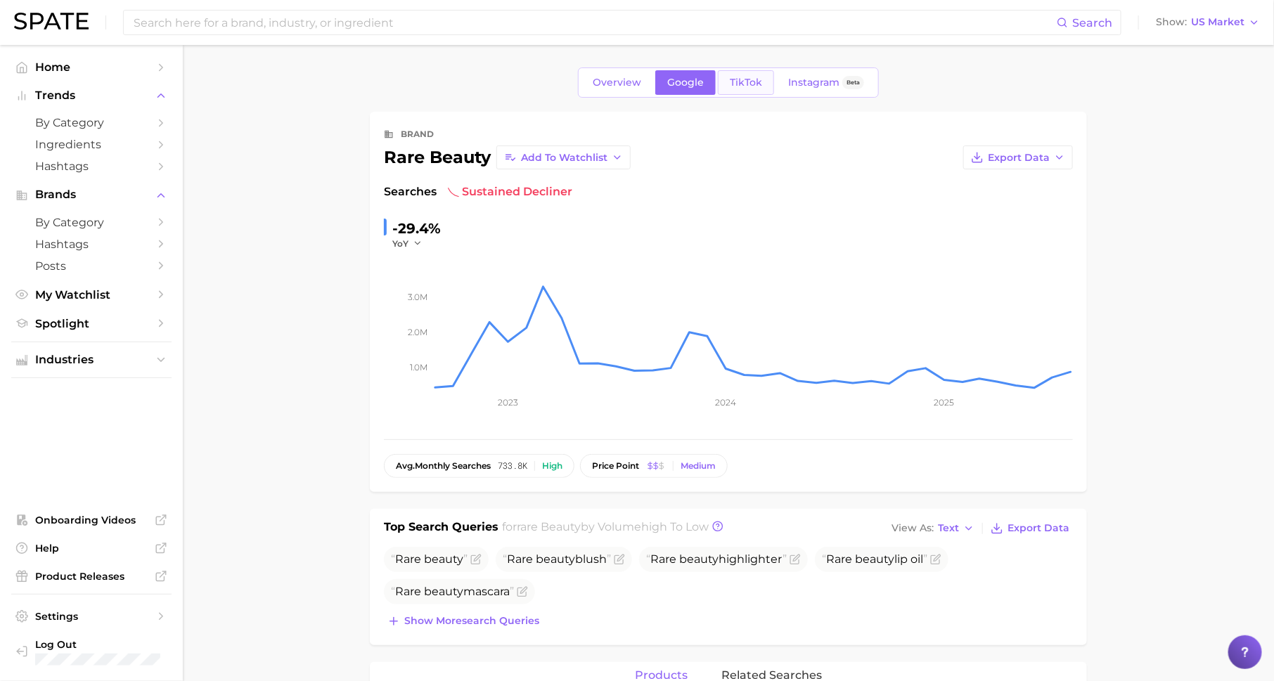
click at [766, 72] on link "TikTok" at bounding box center [746, 82] width 56 height 25
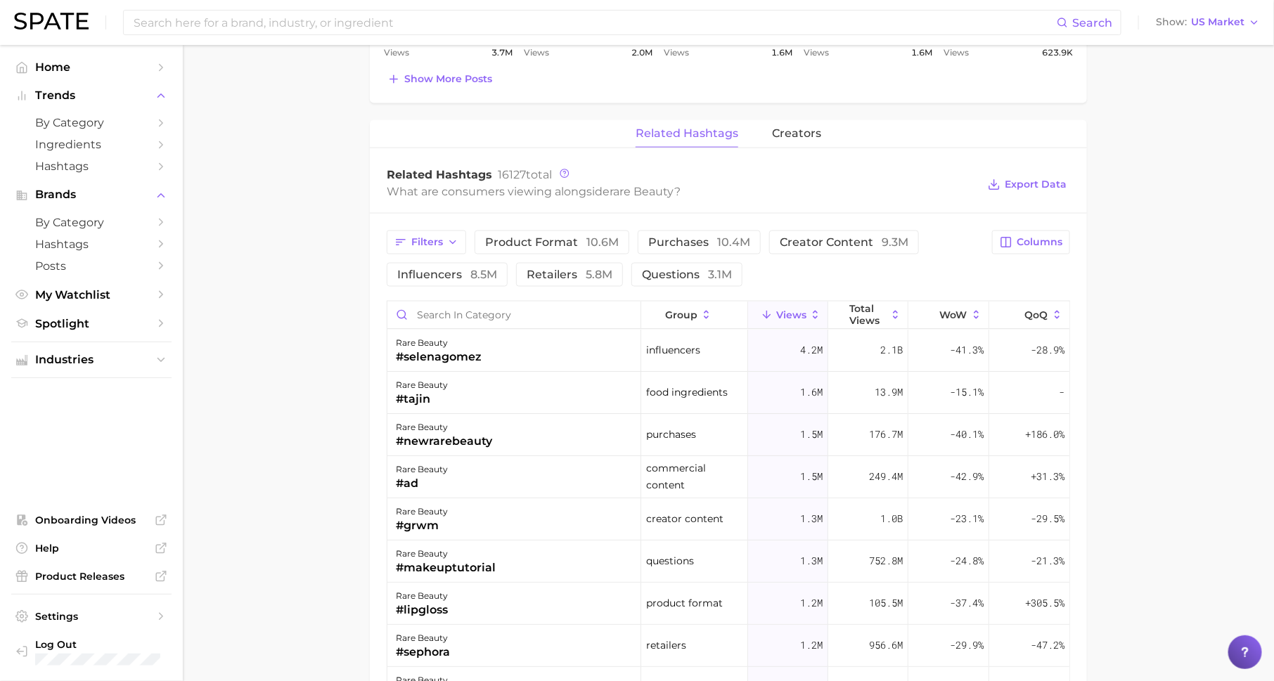
scroll to position [974, 0]
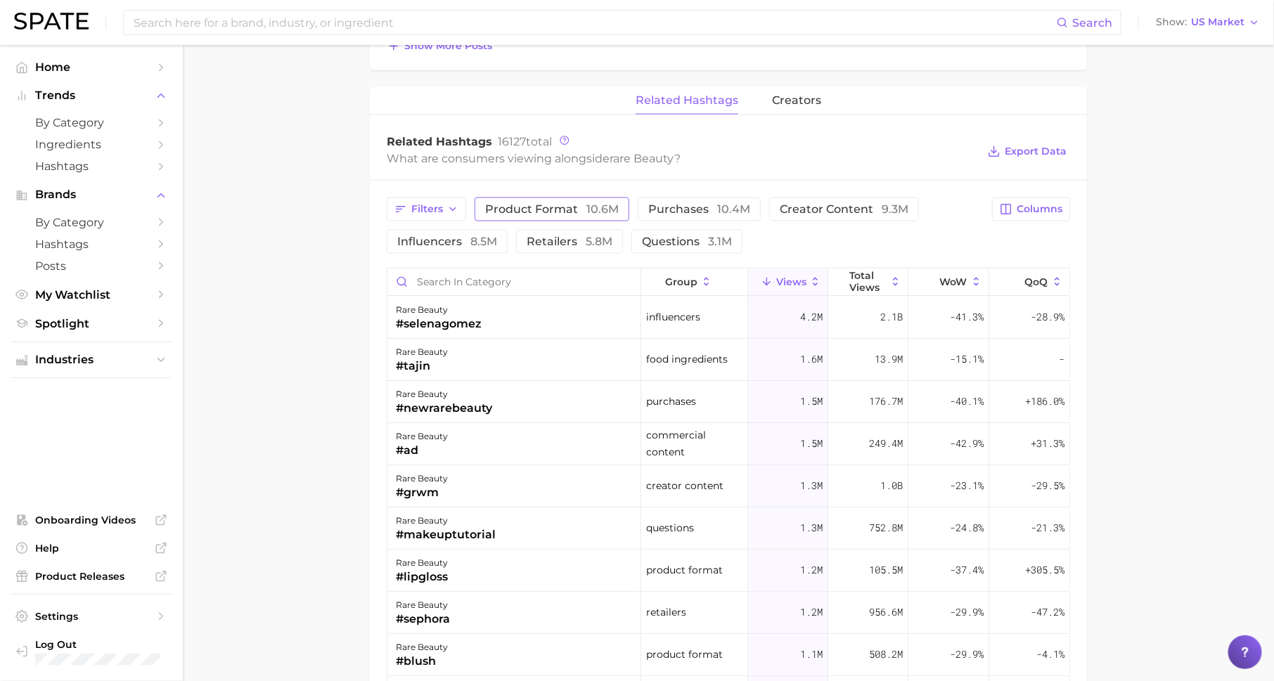
click at [563, 204] on span "product format 10.6m" at bounding box center [552, 209] width 134 height 11
